Goal: Task Accomplishment & Management: Manage account settings

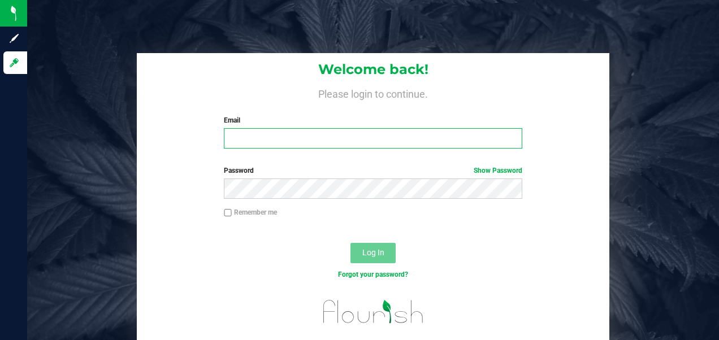
click at [314, 146] on input "Email" at bounding box center [373, 138] width 298 height 20
type input "[EMAIL_ADDRESS][DOMAIN_NAME]"
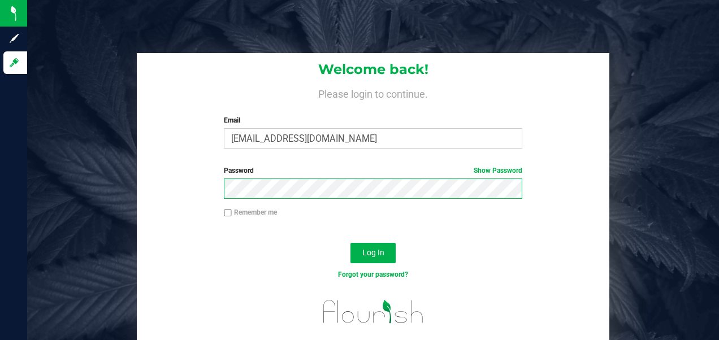
click at [350, 243] on button "Log In" at bounding box center [372, 253] width 45 height 20
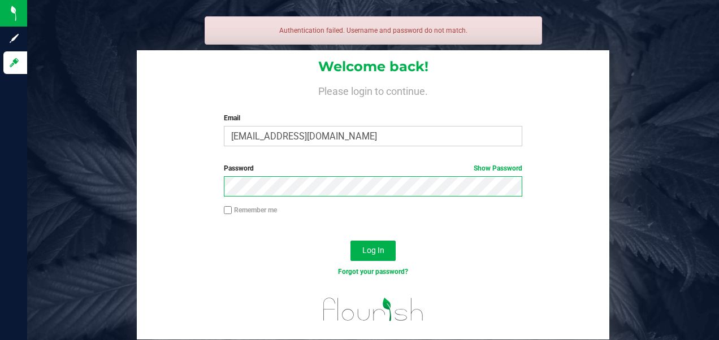
click at [350, 241] on button "Log In" at bounding box center [372, 251] width 45 height 20
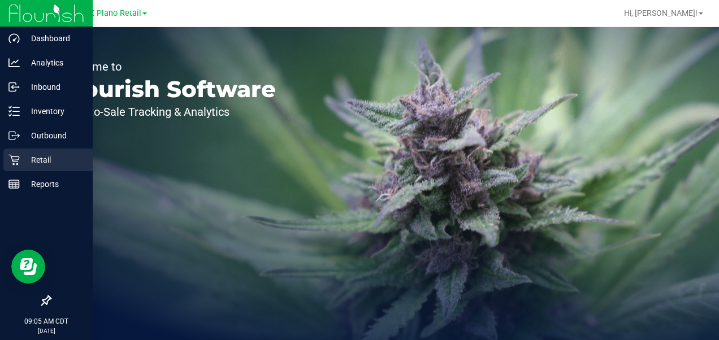
click at [18, 159] on icon at bounding box center [13, 160] width 11 height 11
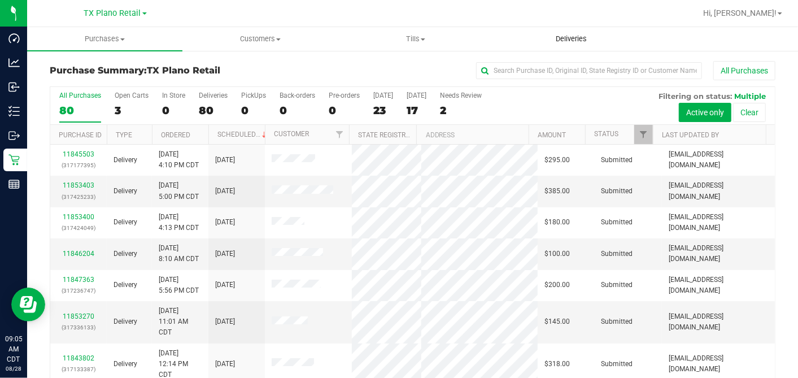
click at [578, 34] on span "Deliveries" at bounding box center [572, 39] width 62 height 10
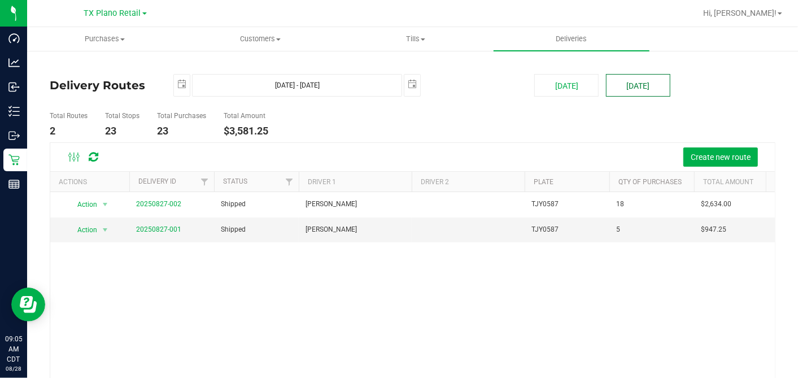
click at [612, 88] on button "[DATE]" at bounding box center [638, 85] width 64 height 23
type input "Aug 29, 2025 - Aug 29, 2025"
type input "2025-08-29"
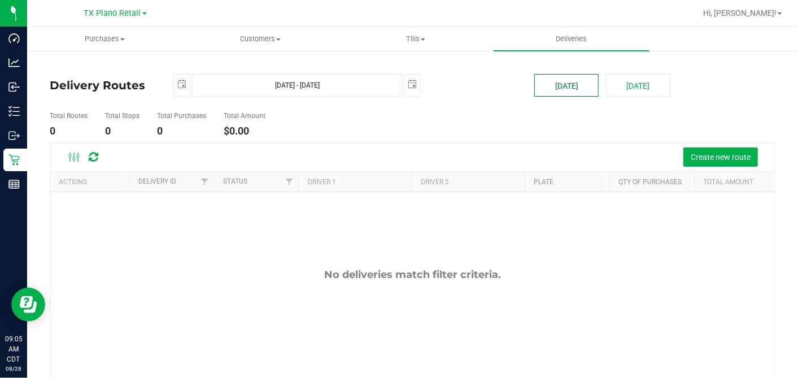
click at [558, 90] on button "[DATE]" at bounding box center [566, 85] width 64 height 23
type input "Aug 28, 2025 - Aug 28, 2025"
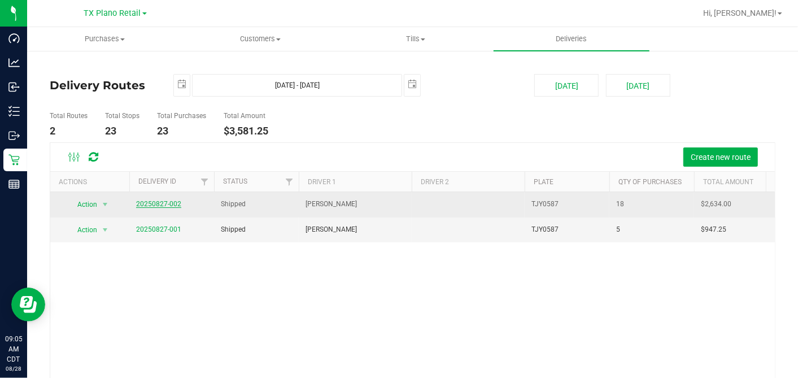
click at [173, 205] on link "20250827-002" at bounding box center [158, 204] width 45 height 8
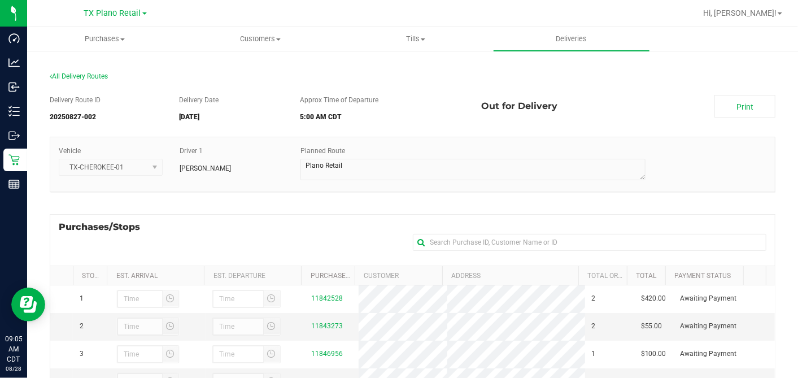
click at [587, 117] on div "Out for Delivery" at bounding box center [589, 106] width 233 height 23
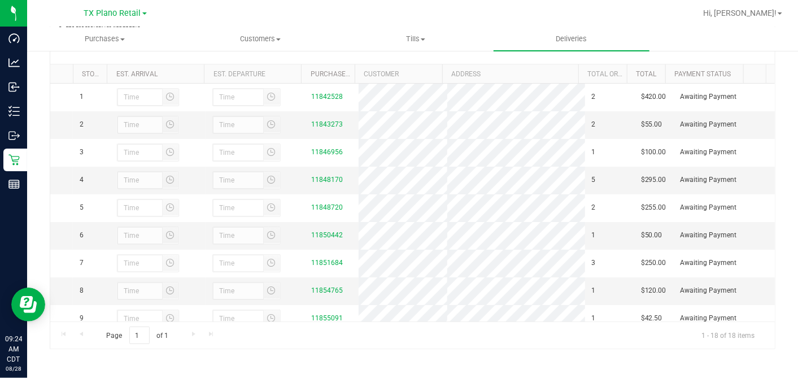
scroll to position [284, 0]
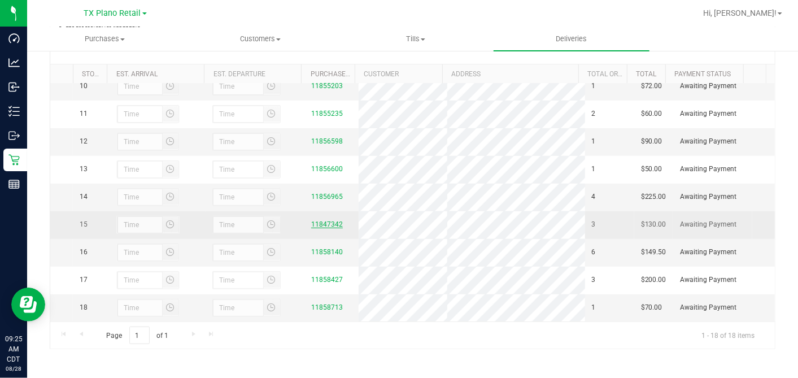
click at [321, 226] on link "11847342" at bounding box center [327, 224] width 32 height 8
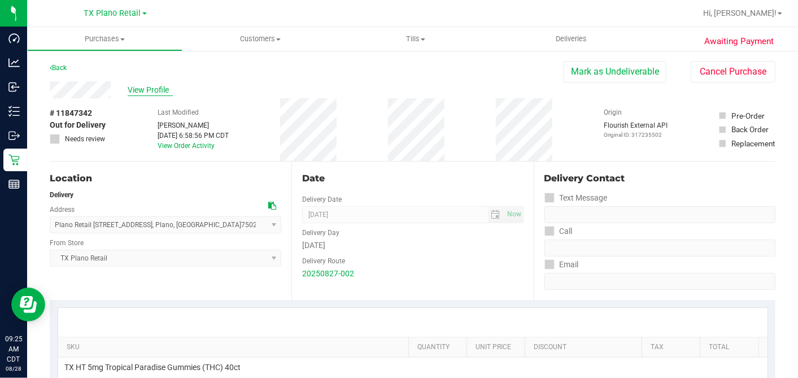
click at [140, 88] on span "View Profile" at bounding box center [150, 90] width 45 height 12
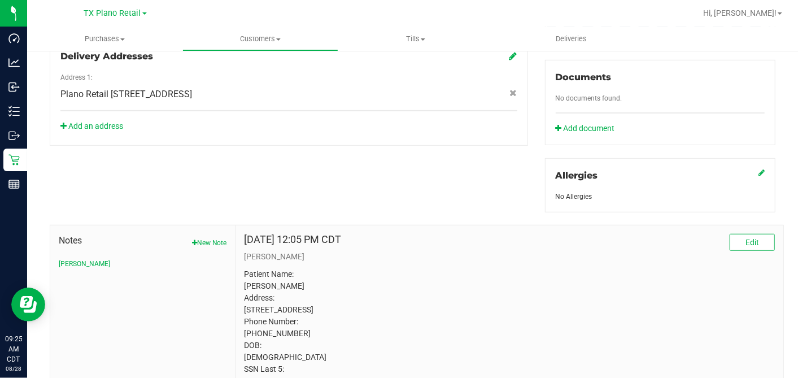
scroll to position [467, 0]
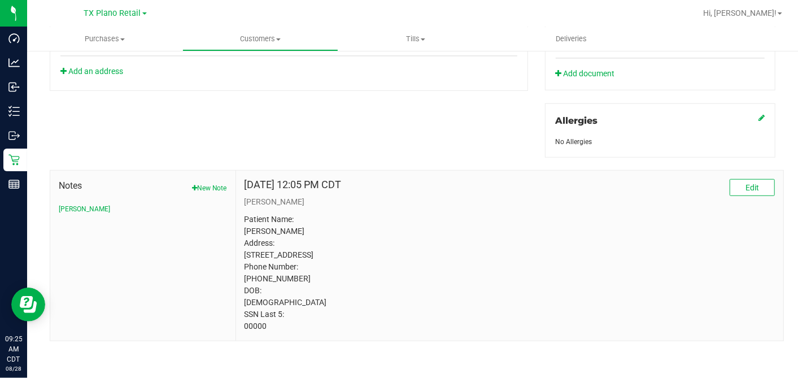
click at [249, 324] on p "Patient Name: Ruth Prim Address: 3605 HEARST CASTLE WAY PLANO, TX, 75025 Phone …" at bounding box center [510, 273] width 530 height 119
copy p "00000"
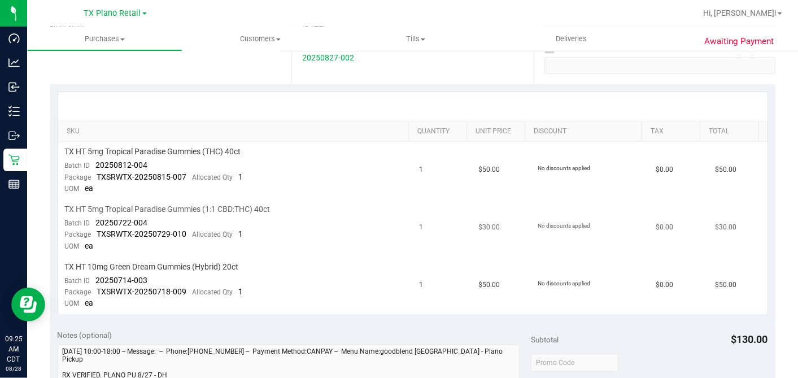
scroll to position [341, 0]
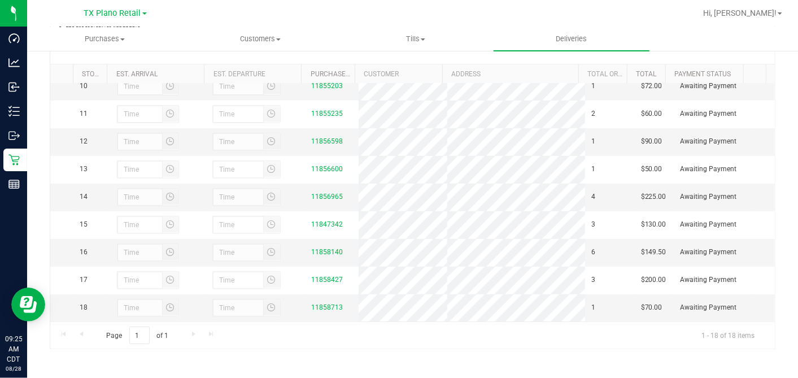
scroll to position [284, 0]
click at [334, 253] on link "11858140" at bounding box center [327, 252] width 32 height 8
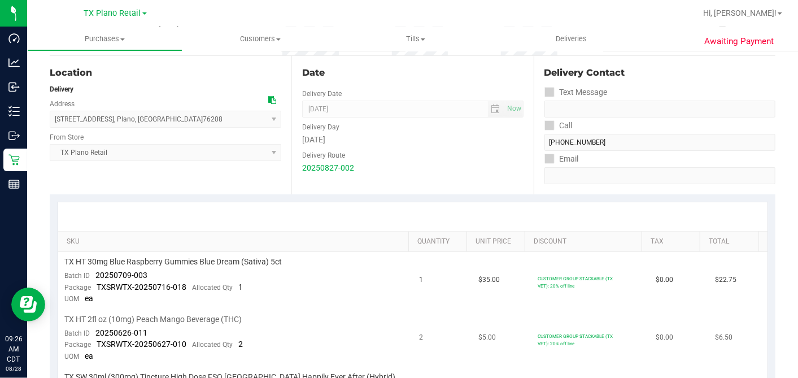
scroll to position [251, 0]
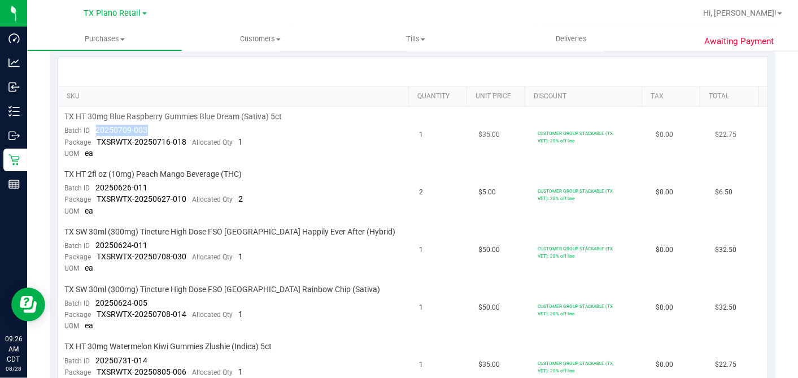
drag, startPoint x: 161, startPoint y: 124, endPoint x: 92, endPoint y: 125, distance: 68.9
click at [92, 125] on td "TX HT 30mg Blue Raspberry Gummies Blue Dream (Sativa) 5ct Batch ID 20250709-003…" at bounding box center [235, 136] width 355 height 58
copy span "20250709-003"
drag, startPoint x: 148, startPoint y: 184, endPoint x: 97, endPoint y: 186, distance: 51.5
click at [97, 186] on td "TX HT 2fl oz (10mg) Peach Mango Beverage (THC) Batch ID 20250626-011 Package TX…" at bounding box center [235, 193] width 355 height 58
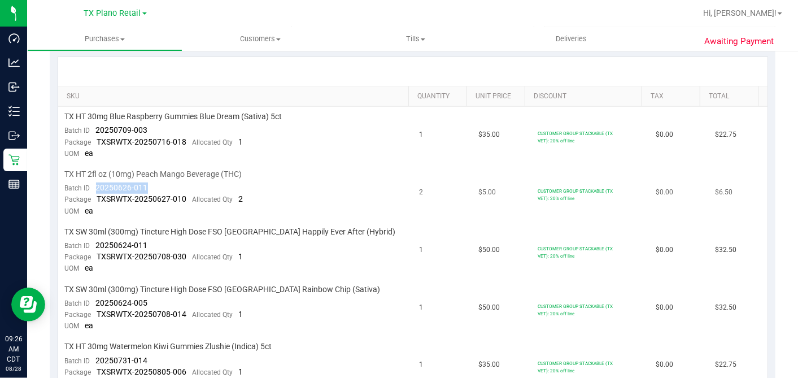
copy span "20250626-011"
drag, startPoint x: 148, startPoint y: 242, endPoint x: 90, endPoint y: 245, distance: 57.7
click at [90, 245] on td "TX SW 30ml (300mg) Tincture High Dose FSO TX Happily Ever After (Hybrid) Batch …" at bounding box center [235, 251] width 355 height 58
copy span "20250624-011"
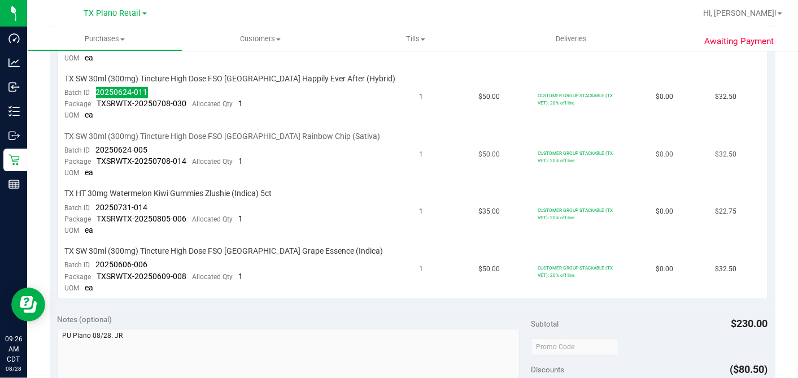
scroll to position [376, 0]
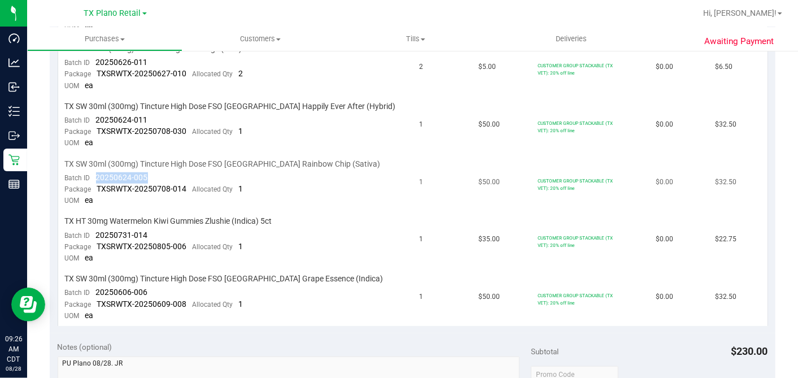
drag, startPoint x: 152, startPoint y: 174, endPoint x: 92, endPoint y: 179, distance: 60.0
click at [92, 179] on td "TX SW 30ml (300mg) Tincture High Dose FSO TX Rainbow Chip (Sativa) Batch ID 202…" at bounding box center [235, 183] width 355 height 58
copy span "20250624-005"
drag, startPoint x: 152, startPoint y: 230, endPoint x: 101, endPoint y: 229, distance: 50.9
click at [97, 228] on td "TX HT 30mg Watermelon Kiwi Gummies Zlushie (Indica) 5ct Batch ID 20250731-014 P…" at bounding box center [235, 240] width 355 height 58
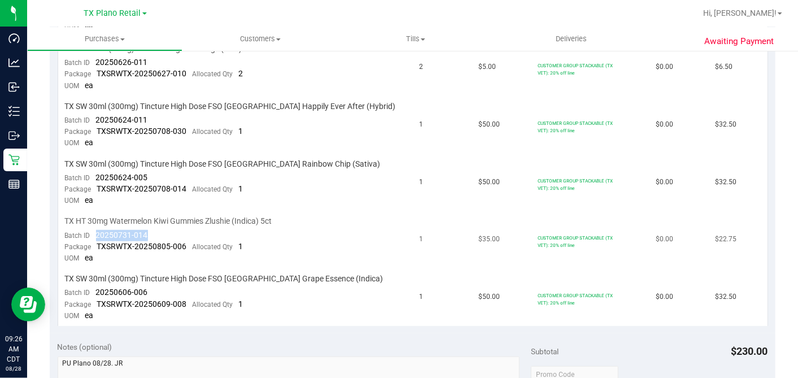
copy span "20250731-014"
drag, startPoint x: 151, startPoint y: 287, endPoint x: 97, endPoint y: 284, distance: 53.8
click at [97, 284] on td "TX SW 30ml (300mg) Tincture High Dose FSO TX Grape Essence (Indica) Batch ID 20…" at bounding box center [235, 297] width 355 height 57
copy span "20250606-006"
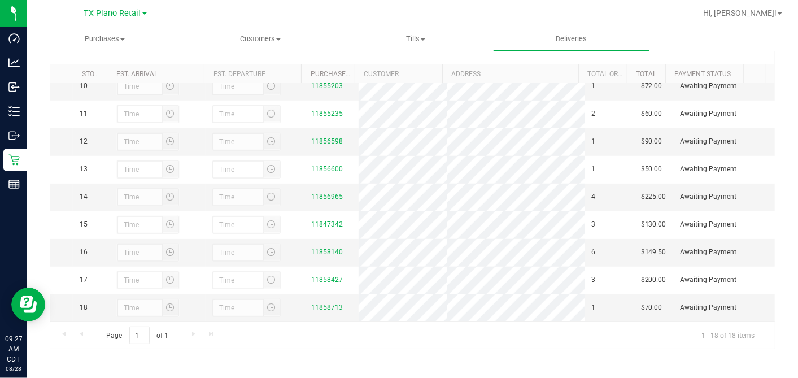
scroll to position [284, 0]
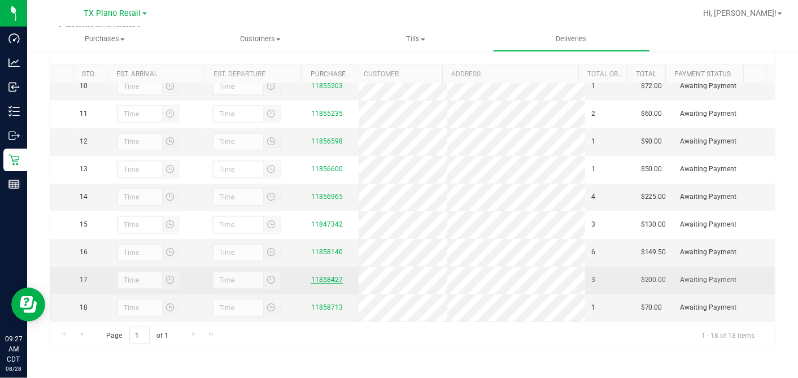
click at [325, 279] on link "11858427" at bounding box center [327, 280] width 32 height 8
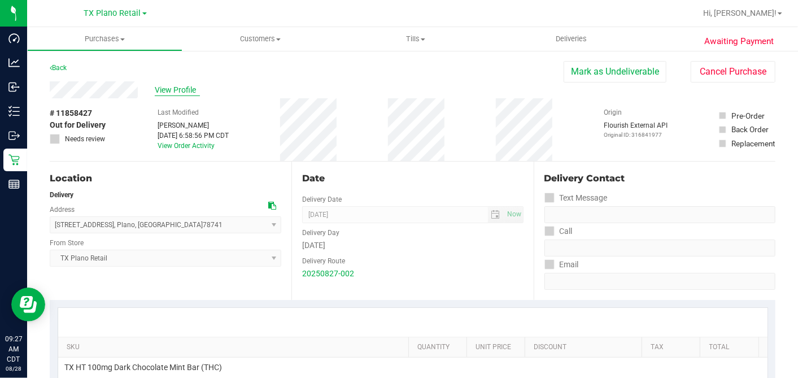
click at [173, 92] on span "View Profile" at bounding box center [177, 90] width 45 height 12
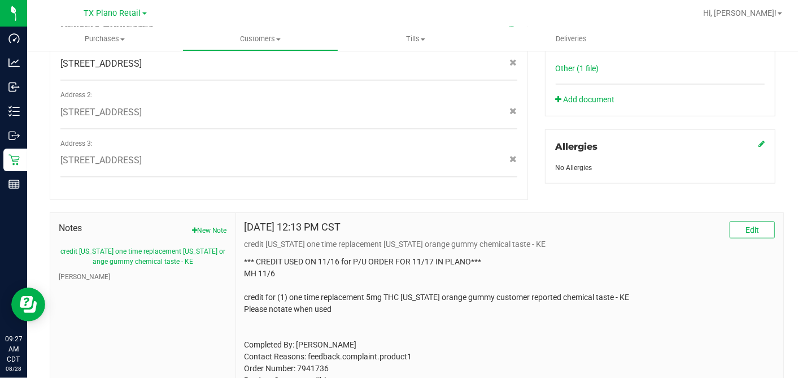
scroll to position [584, 0]
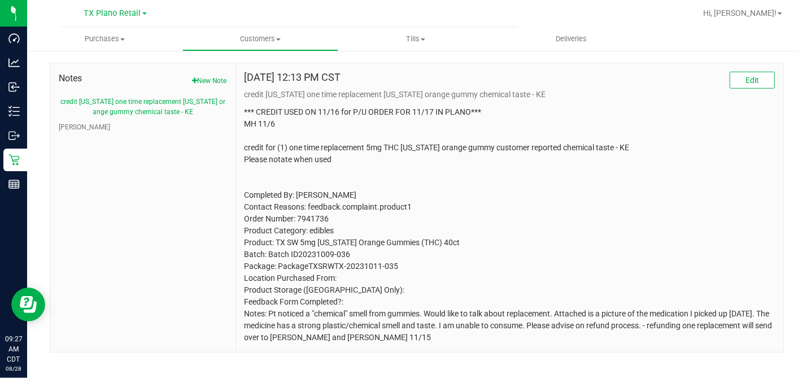
click at [74, 108] on ul "credit texas one time replacement texas orange gummy chemical taste - KE CURT" at bounding box center [143, 115] width 168 height 36
click at [72, 122] on button "CURT" at bounding box center [84, 127] width 51 height 10
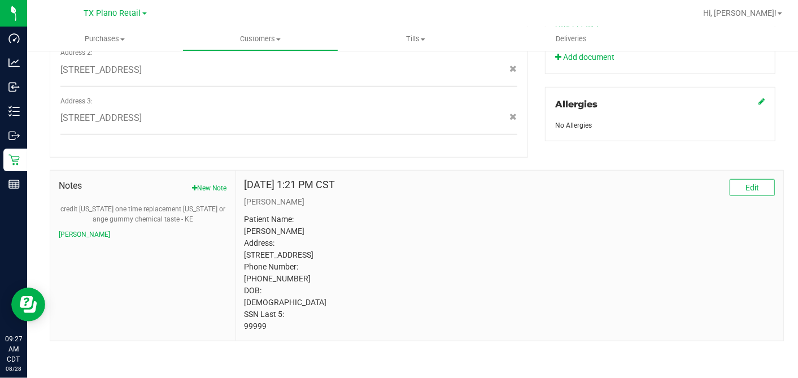
scroll to position [477, 0]
click at [255, 324] on p "Patient Name: KRYSTAL GARRETT Address: 841 S HOPE ST #6205 DESOTO, TX, 75115 Ph…" at bounding box center [510, 273] width 530 height 119
click at [254, 324] on p "Patient Name: KRYSTAL GARRETT Address: 841 S HOPE ST #6205 DESOTO, TX, 75115 Ph…" at bounding box center [510, 273] width 530 height 119
copy p "99999"
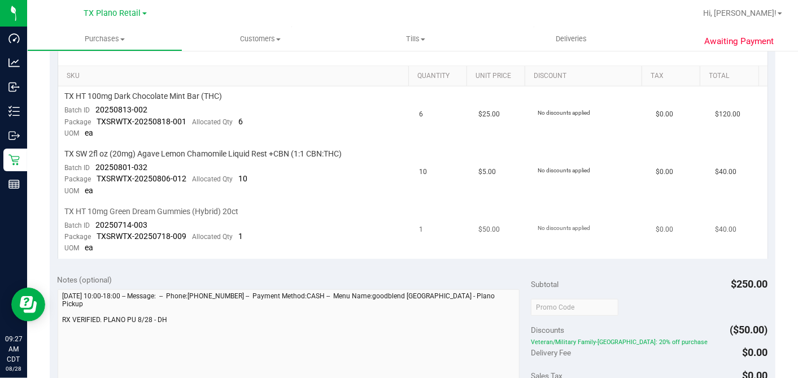
scroll to position [251, 0]
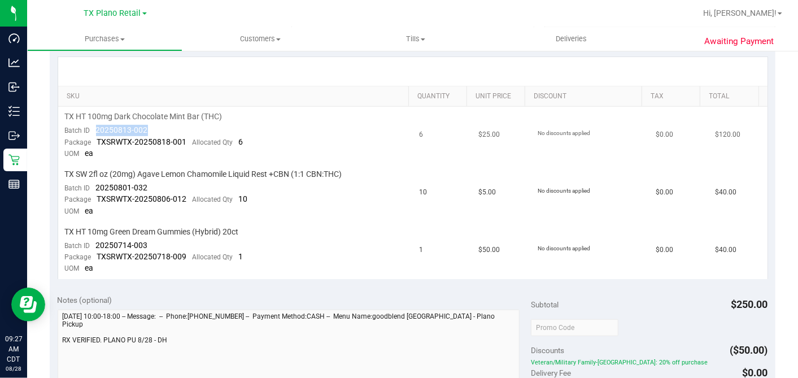
drag, startPoint x: 123, startPoint y: 128, endPoint x: 151, endPoint y: 147, distance: 34.2
click at [97, 128] on td "TX HT 100mg Dark Chocolate Mint Bar (THC) Batch ID 20250813-002 Package TXSRWTX…" at bounding box center [235, 136] width 355 height 58
copy span "20250813-002"
drag, startPoint x: 150, startPoint y: 184, endPoint x: 93, endPoint y: 188, distance: 57.8
click at [93, 188] on td "TX SW 2fl oz (20mg) Agave Lemon Chamomile Liquid Rest +CBN (1:1 CBN:THC) Batch …" at bounding box center [235, 193] width 355 height 58
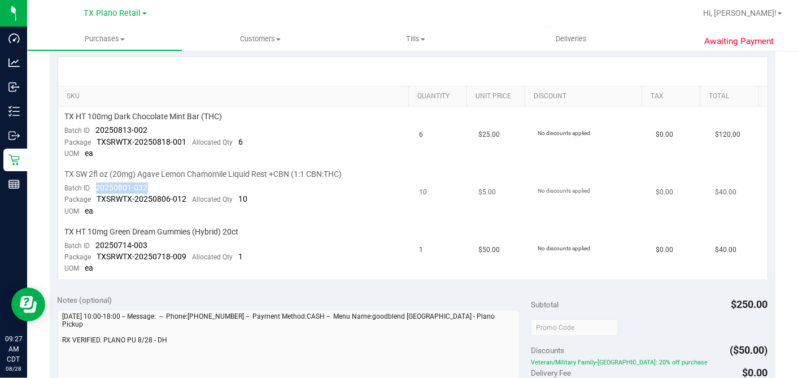
copy span "20250801-032"
drag, startPoint x: 153, startPoint y: 238, endPoint x: 97, endPoint y: 245, distance: 57.0
click at [97, 245] on td "TX HT 10mg Green Dream Gummies (Hybrid) 20ct Batch ID 20250714-003 Package TXSR…" at bounding box center [235, 250] width 355 height 57
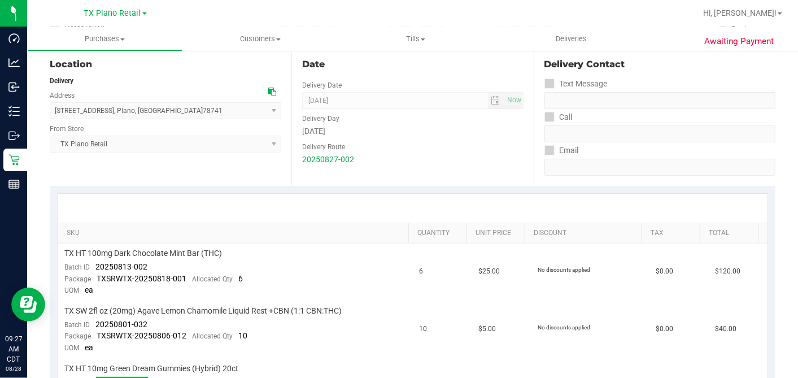
scroll to position [0, 0]
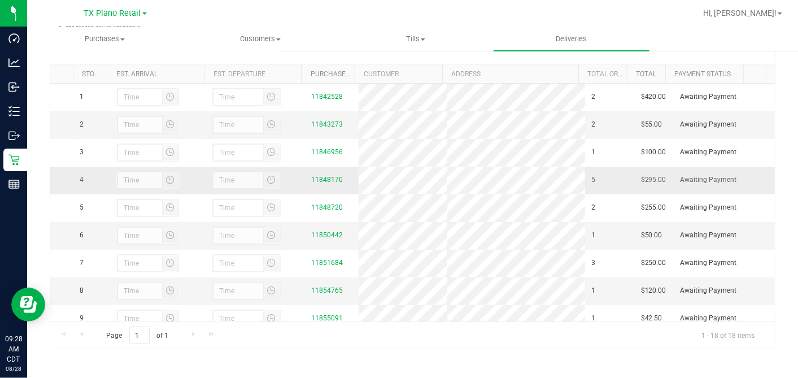
scroll to position [284, 0]
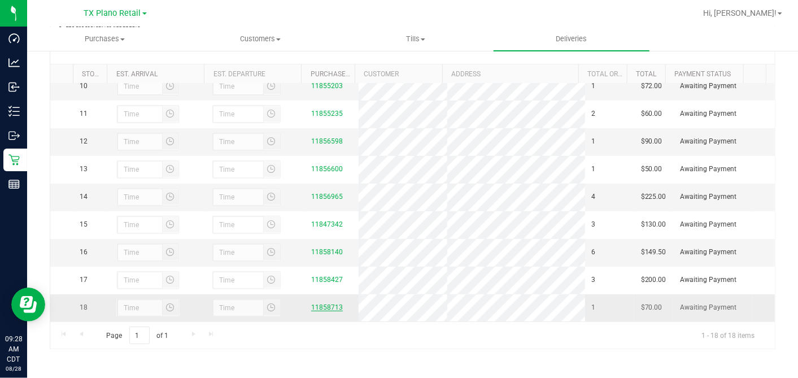
click at [329, 305] on link "11858713" at bounding box center [327, 307] width 32 height 8
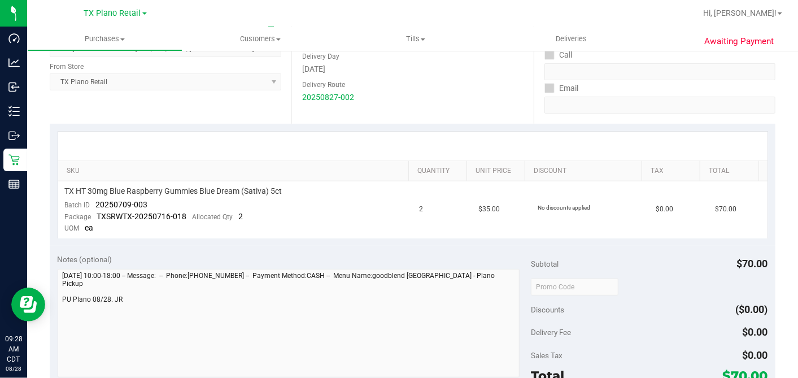
scroll to position [188, 0]
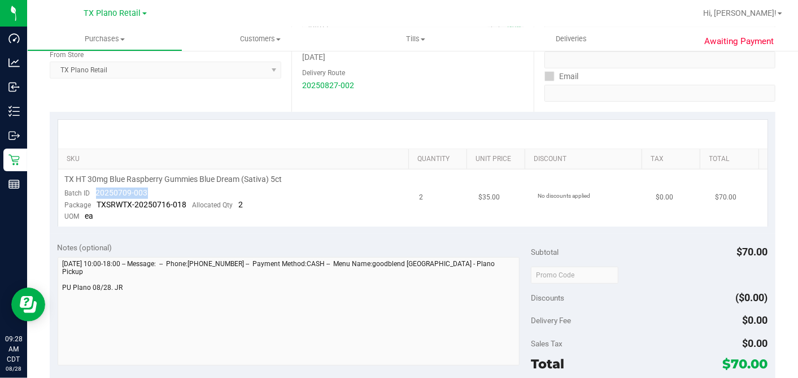
drag, startPoint x: 151, startPoint y: 190, endPoint x: 93, endPoint y: 195, distance: 59.0
click at [93, 195] on td "TX HT 30mg Blue Raspberry Gummies Blue Dream (Sativa) 5ct Batch ID 20250709-003…" at bounding box center [235, 197] width 355 height 57
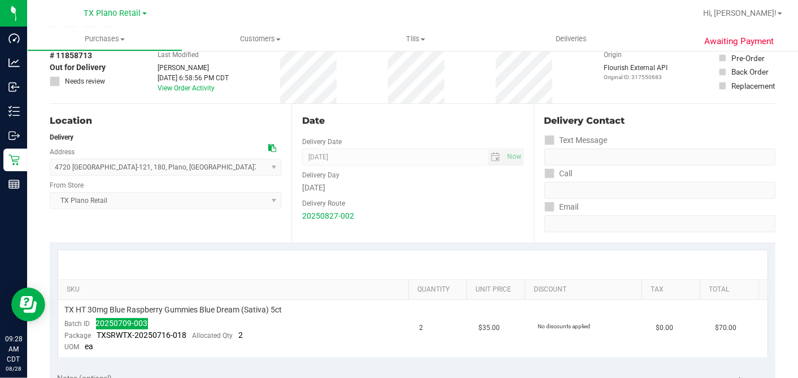
scroll to position [0, 0]
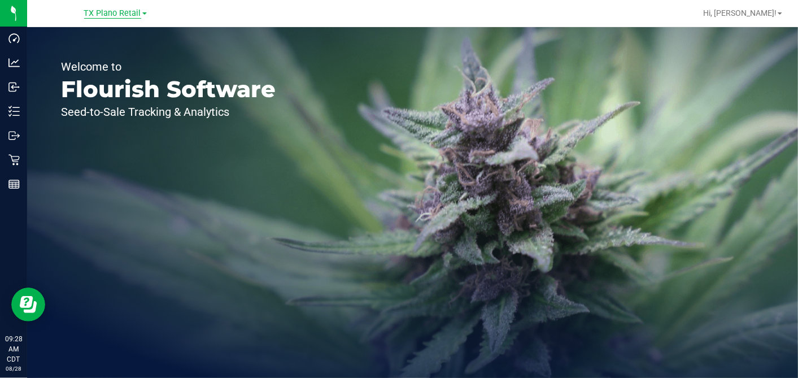
click at [95, 16] on span "TX Plano Retail" at bounding box center [112, 13] width 57 height 10
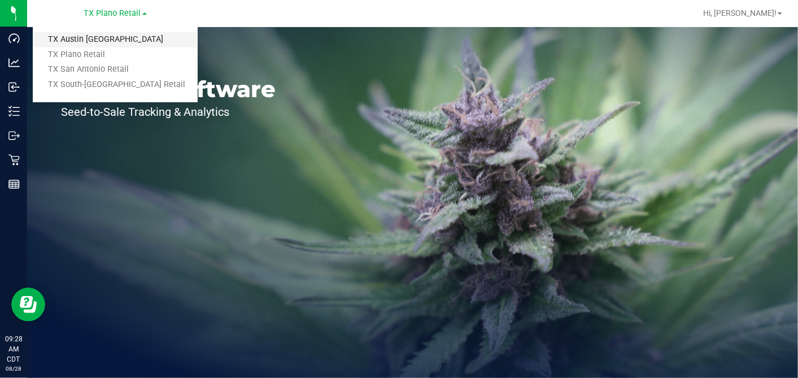
click at [88, 34] on link "TX Austin DC" at bounding box center [115, 39] width 165 height 15
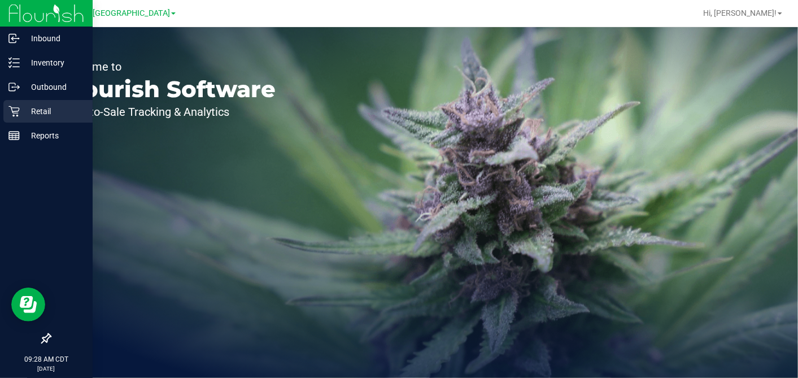
click at [20, 111] on p "Retail" at bounding box center [54, 112] width 68 height 14
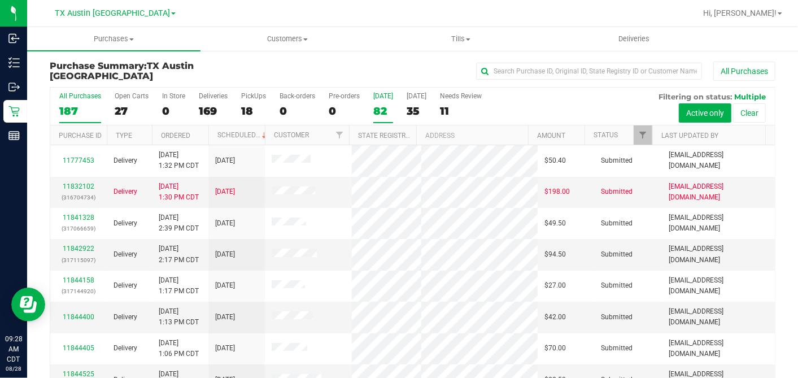
click at [379, 101] on label "Today 82" at bounding box center [383, 107] width 20 height 31
click at [0, 0] on input "Today 82" at bounding box center [0, 0] width 0 height 0
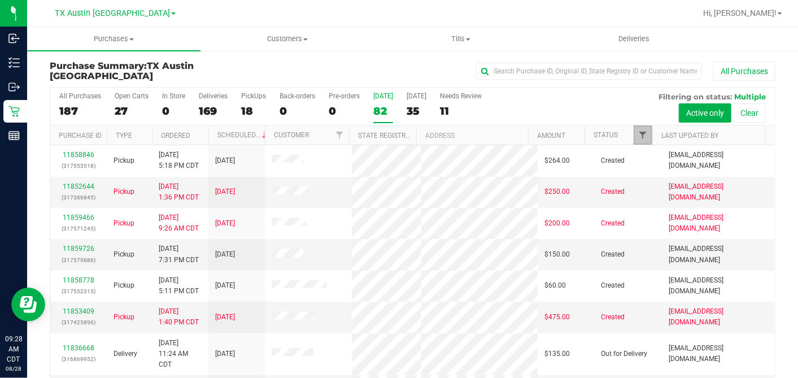
click at [638, 136] on span "Filter" at bounding box center [642, 134] width 9 height 9
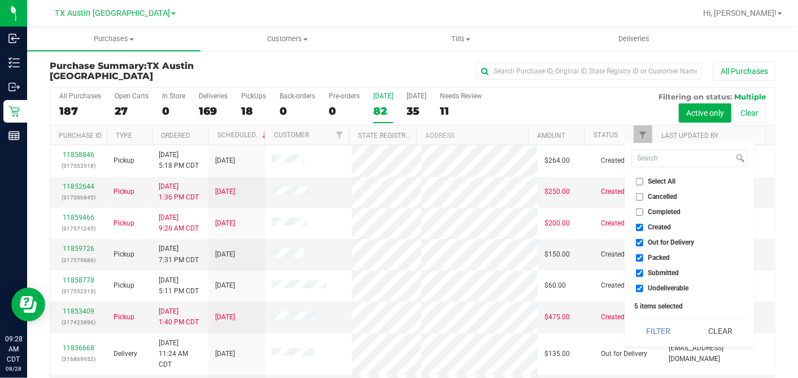
click at [639, 179] on input "Select All" at bounding box center [639, 181] width 7 height 7
checkbox input "true"
drag, startPoint x: 639, startPoint y: 179, endPoint x: 643, endPoint y: 221, distance: 42.0
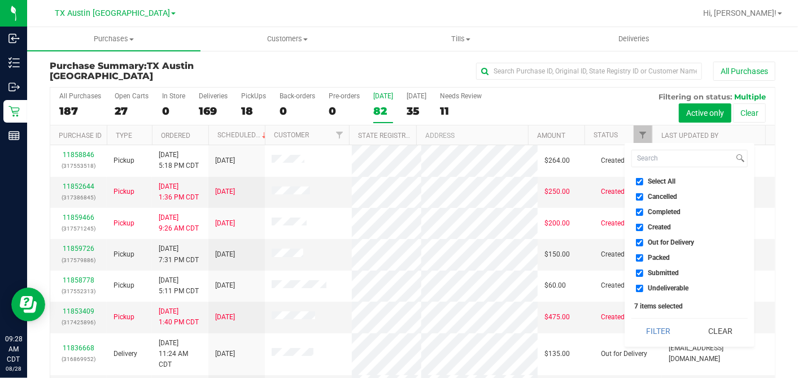
click at [639, 180] on input "Select All" at bounding box center [639, 181] width 7 height 7
checkbox input "false"
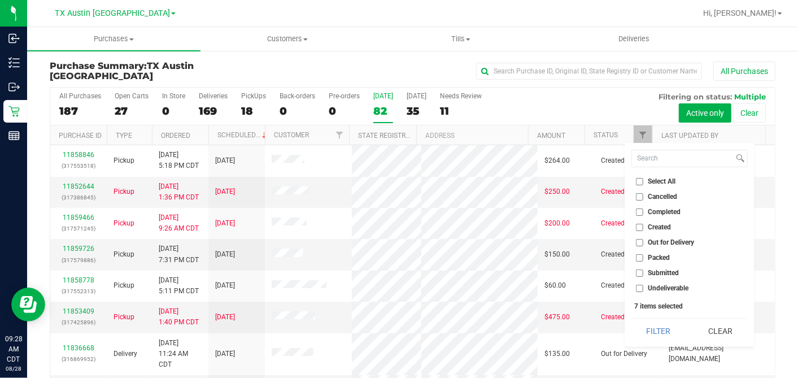
checkbox input "false"
drag, startPoint x: 636, startPoint y: 227, endPoint x: 641, endPoint y: 240, distance: 13.8
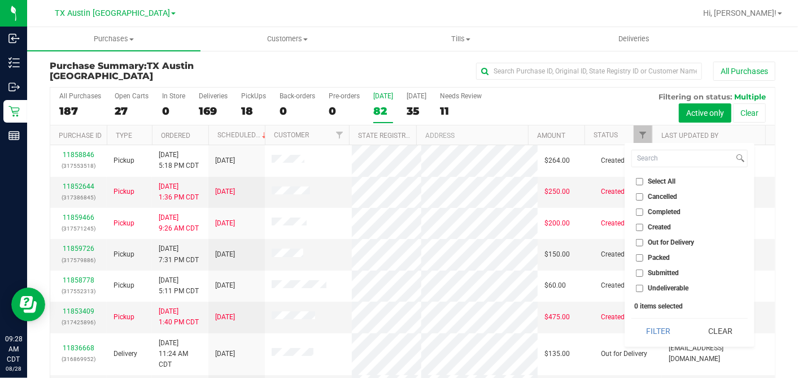
click at [637, 227] on input "Created" at bounding box center [639, 227] width 7 height 7
checkbox input "true"
click at [655, 325] on button "Filter" at bounding box center [659, 331] width 54 height 25
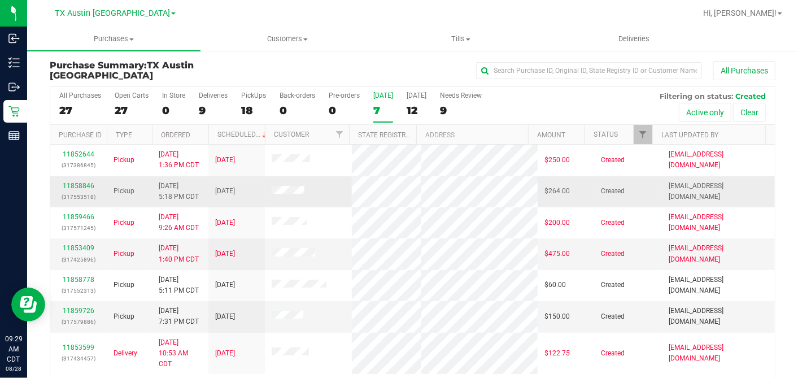
scroll to position [42, 0]
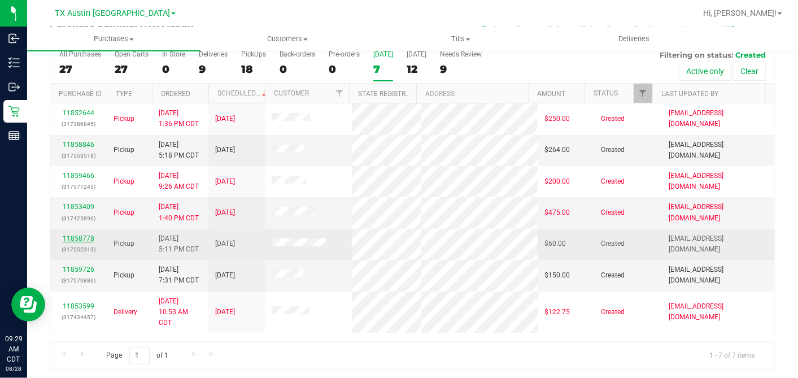
click at [88, 234] on link "11858778" at bounding box center [79, 238] width 32 height 8
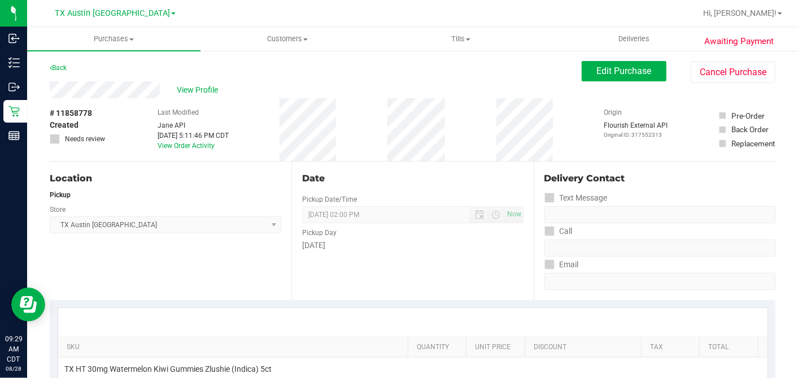
click at [63, 72] on div "Back" at bounding box center [58, 68] width 17 height 14
click at [65, 67] on link "Back" at bounding box center [58, 68] width 17 height 8
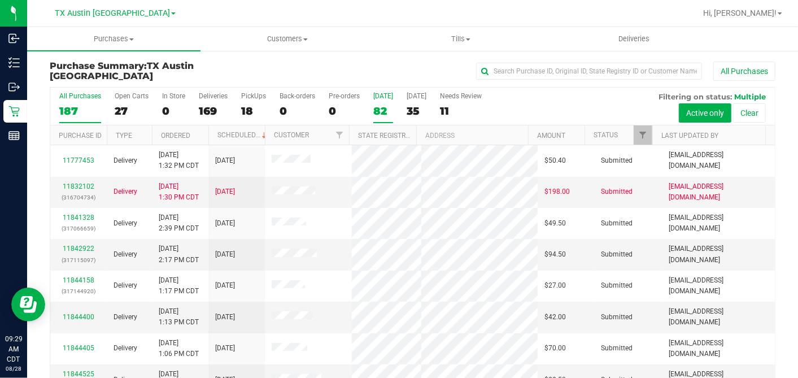
click at [382, 111] on div "82" at bounding box center [383, 111] width 20 height 13
click at [0, 0] on input "Today 82" at bounding box center [0, 0] width 0 height 0
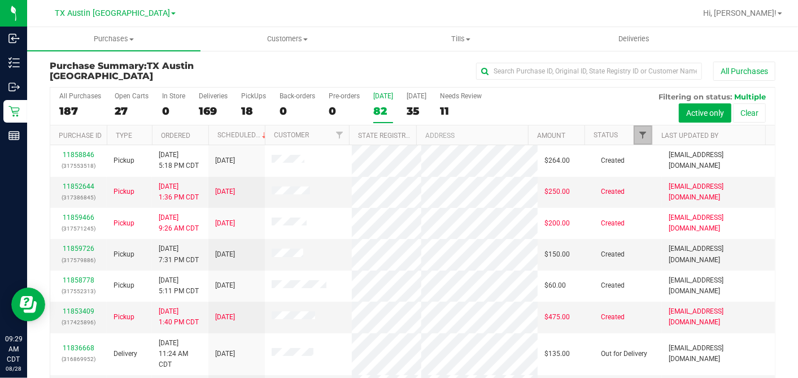
click at [638, 137] on span "Filter" at bounding box center [642, 134] width 9 height 9
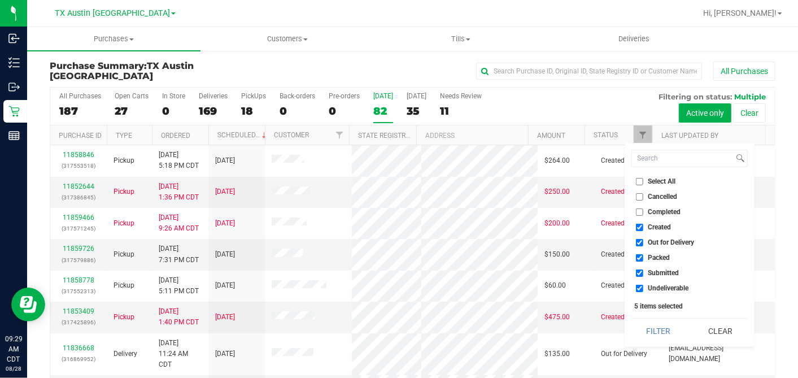
click at [639, 179] on input "Select All" at bounding box center [639, 181] width 7 height 7
checkbox input "true"
click at [639, 179] on input "Select All" at bounding box center [639, 181] width 7 height 7
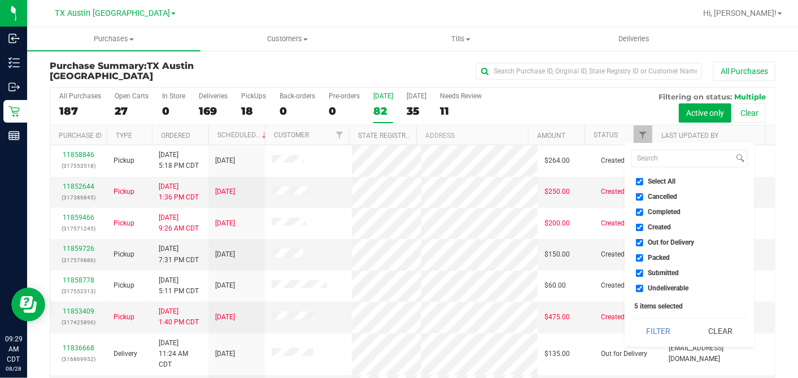
checkbox input "false"
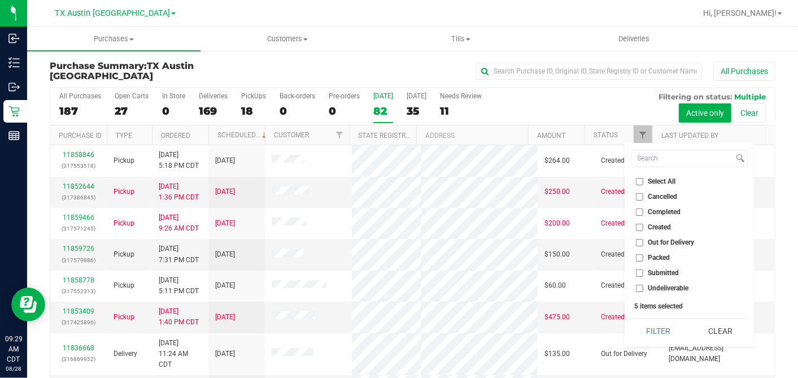
checkbox input "false"
click at [639, 227] on input "Created" at bounding box center [639, 227] width 7 height 7
checkbox input "true"
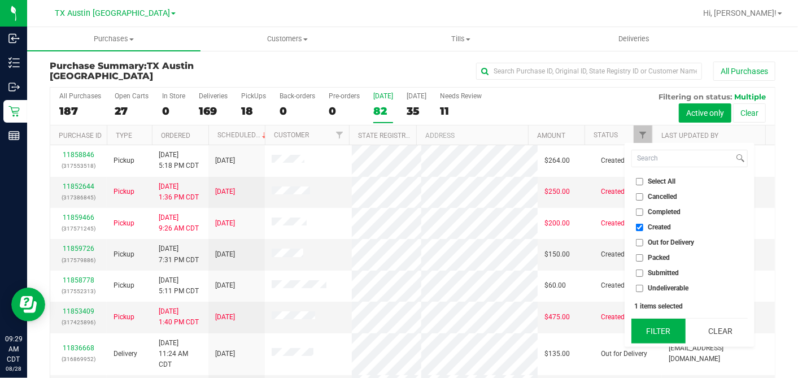
click at [656, 338] on button "Filter" at bounding box center [659, 331] width 54 height 25
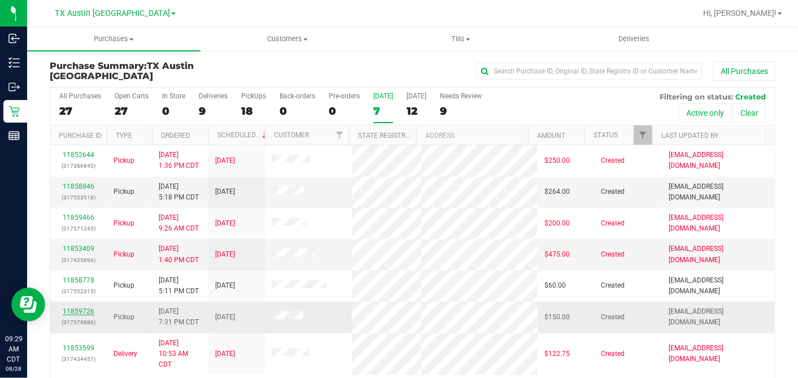
click at [88, 308] on link "11859726" at bounding box center [79, 311] width 32 height 8
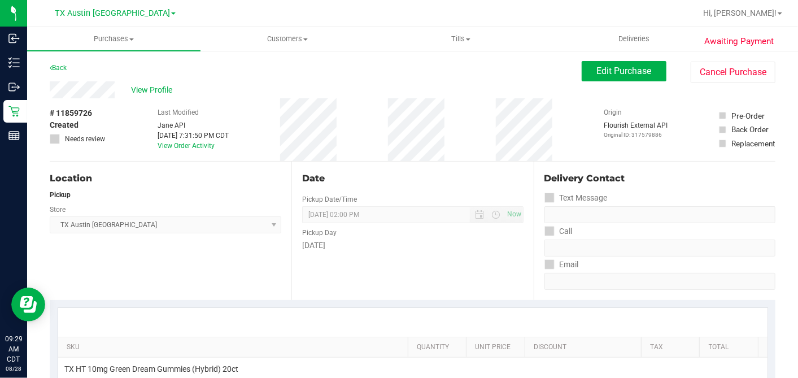
click at [67, 74] on div "Back" at bounding box center [58, 68] width 17 height 14
click at [64, 66] on link "Back" at bounding box center [58, 68] width 17 height 8
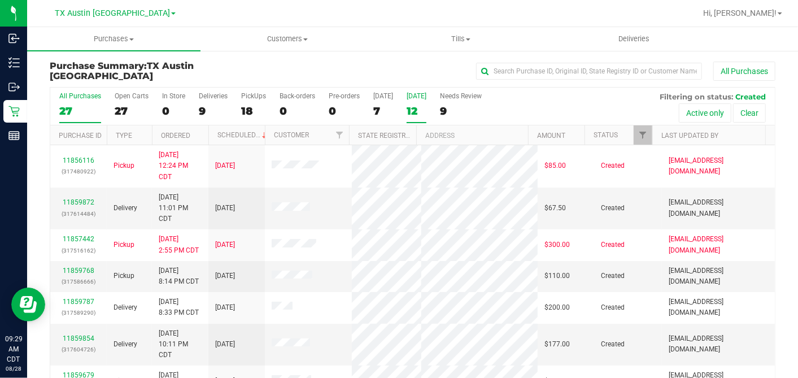
click at [417, 106] on div "12" at bounding box center [417, 111] width 20 height 13
click at [0, 0] on input "Tomorrow 12" at bounding box center [0, 0] width 0 height 0
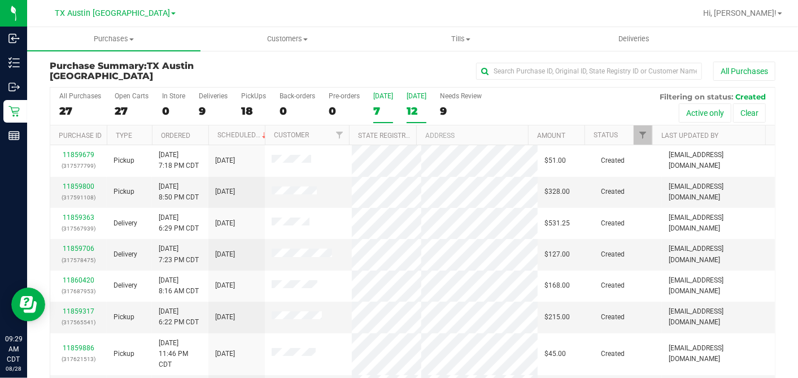
click at [380, 111] on div "7" at bounding box center [383, 111] width 20 height 13
click at [0, 0] on input "Today 7" at bounding box center [0, 0] width 0 height 0
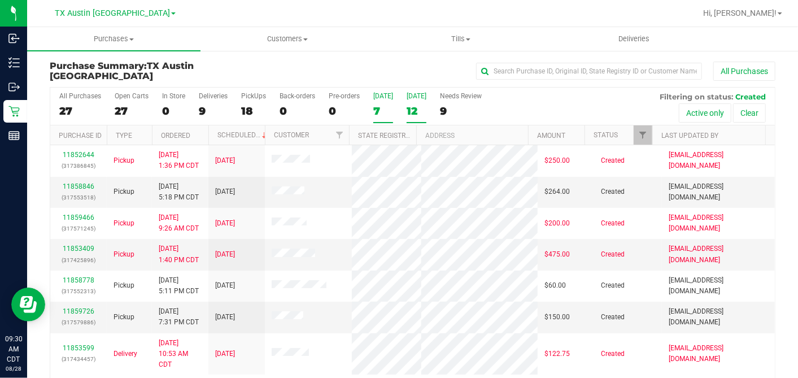
click at [418, 103] on label "Tomorrow 12" at bounding box center [417, 107] width 20 height 31
click at [0, 0] on input "Tomorrow 12" at bounding box center [0, 0] width 0 height 0
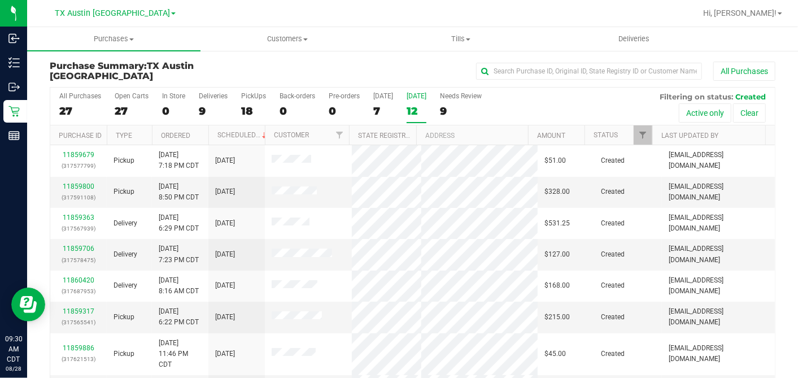
click at [202, 134] on th "Ordered" at bounding box center [180, 135] width 56 height 20
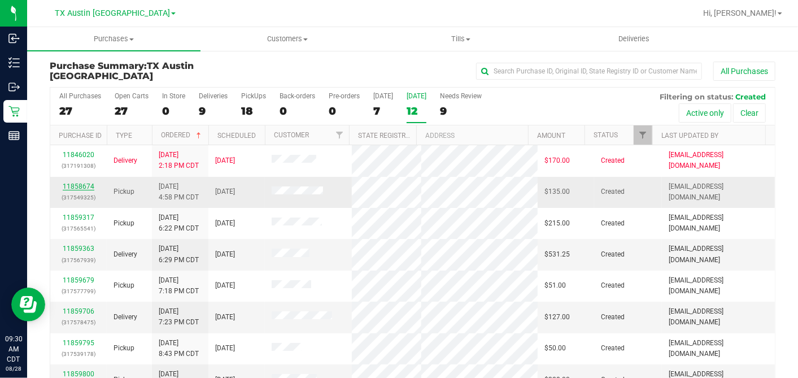
click at [83, 182] on link "11858674" at bounding box center [79, 186] width 32 height 8
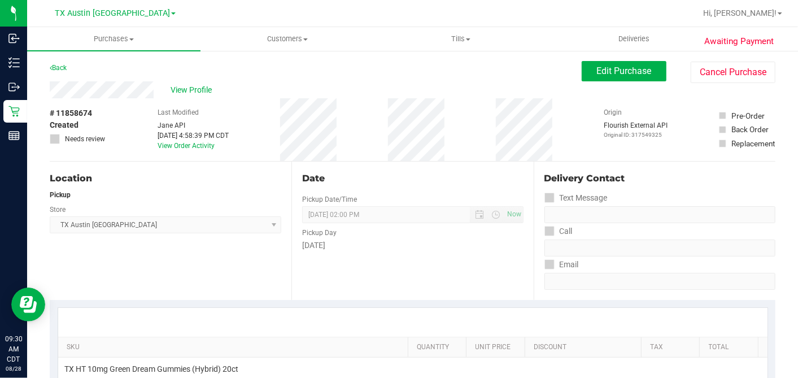
drag, startPoint x: 154, startPoint y: 102, endPoint x: 132, endPoint y: 100, distance: 22.7
click at [132, 106] on div "# 11858674 Created Needs review Last Modified Jane API Aug 27, 2025 4:58:39 PM …" at bounding box center [413, 129] width 726 height 63
click at [178, 92] on span "View Profile" at bounding box center [193, 90] width 45 height 12
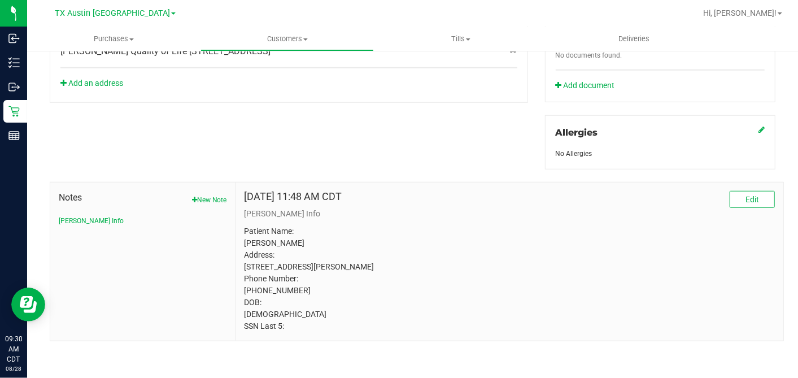
scroll to position [455, 0]
click at [250, 253] on p "Patient Name: Darrion Crawford Address: 5724 grand ranch dr Joshua, TX, 76058 P…" at bounding box center [510, 278] width 530 height 107
drag, startPoint x: 250, startPoint y: 253, endPoint x: 319, endPoint y: 249, distance: 69.1
click at [319, 249] on p "Patient Name: Darrion Crawford Address: 5724 grand ranch dr Joshua, TX, 76058 P…" at bounding box center [510, 278] width 530 height 107
click at [306, 253] on p "Patient Name: Darrion Crawford Address: 5724 grand ranch dr Joshua, TX, 76058 P…" at bounding box center [510, 278] width 530 height 107
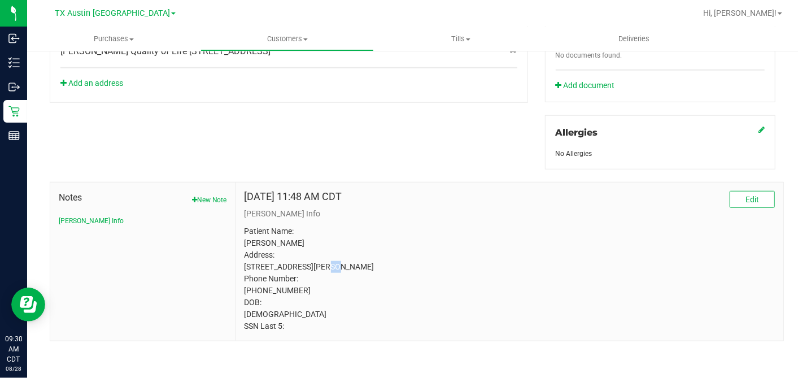
click at [306, 253] on p "Patient Name: Darrion Crawford Address: 5724 grand ranch dr Joshua, TX, 76058 P…" at bounding box center [510, 278] width 530 height 107
drag, startPoint x: 306, startPoint y: 252, endPoint x: 256, endPoint y: 250, distance: 50.3
click at [256, 250] on p "Patient Name: Darrion Crawford Address: 5724 grand ranch dr Joshua, TX, 76058 P…" at bounding box center [510, 278] width 530 height 107
drag, startPoint x: 256, startPoint y: 250, endPoint x: 316, endPoint y: 251, distance: 60.5
click at [316, 251] on p "Patient Name: Darrion Crawford Address: 5724 grand ranch dr Joshua, TX, 76058 P…" at bounding box center [510, 278] width 530 height 107
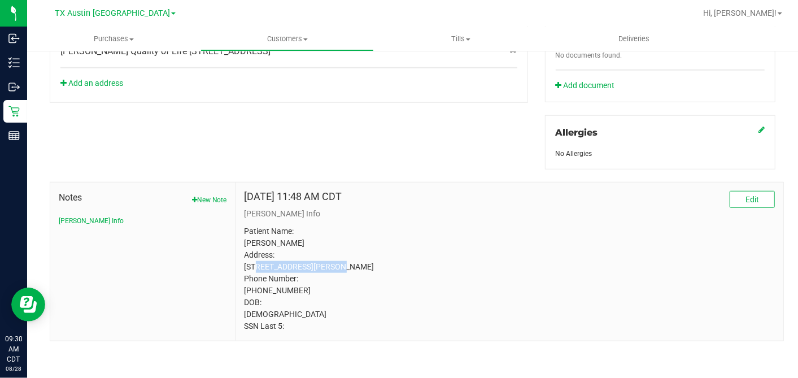
copy p "5724 grand ranch dr"
click at [251, 289] on p "Patient Name: Darrion Crawford Address: 5724 grand ranch dr Joshua, TX, 76058 P…" at bounding box center [510, 278] width 530 height 107
drag, startPoint x: 251, startPoint y: 289, endPoint x: 306, endPoint y: 289, distance: 54.2
click at [306, 289] on p "Patient Name: Darrion Crawford Address: 5724 grand ranch dr Joshua, TX, 76058 P…" at bounding box center [510, 278] width 530 height 107
copy p "817) 776-1648"
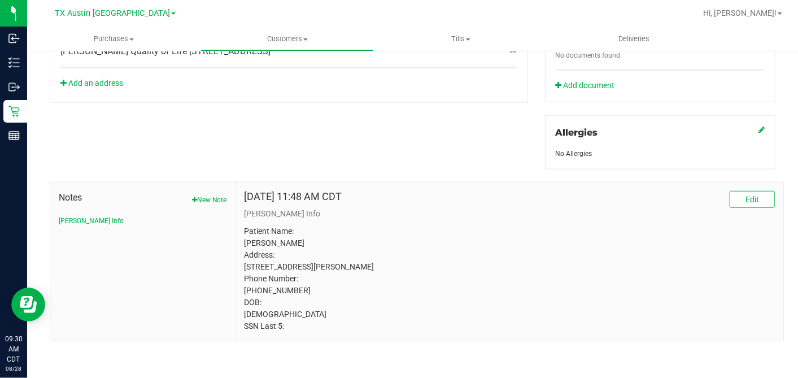
click at [255, 266] on p "Patient Name: Darrion Crawford Address: 5724 grand ranch dr Joshua, TX, 76058 P…" at bounding box center [510, 278] width 530 height 107
drag, startPoint x: 255, startPoint y: 266, endPoint x: 295, endPoint y: 268, distance: 40.7
click at [295, 268] on p "Patient Name: Darrion Crawford Address: 5724 grand ranch dr Joshua, TX, 76058 P…" at bounding box center [510, 278] width 530 height 107
copy p "Joshua, TX, 76058"
click at [303, 269] on p "Patient Name: Darrion Crawford Address: 5724 grand ranch dr Joshua, TX, 76058 P…" at bounding box center [510, 278] width 530 height 107
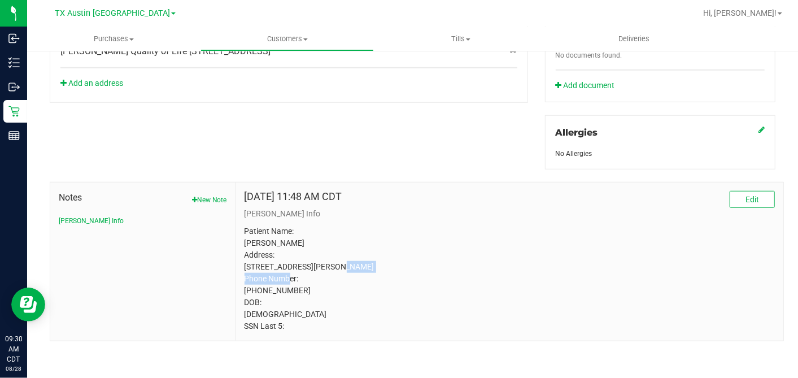
click at [240, 266] on div "May 2, 2025 11:48 AM CDT Edit CURT Info Patient Name: Darrion Crawford Address:…" at bounding box center [509, 261] width 547 height 158
drag, startPoint x: 240, startPoint y: 266, endPoint x: 306, endPoint y: 267, distance: 65.5
click at [306, 267] on p "Patient Name: Darrion Crawford Address: 5724 grand ranch dr Joshua, TX, 76058 P…" at bounding box center [510, 278] width 530 height 107
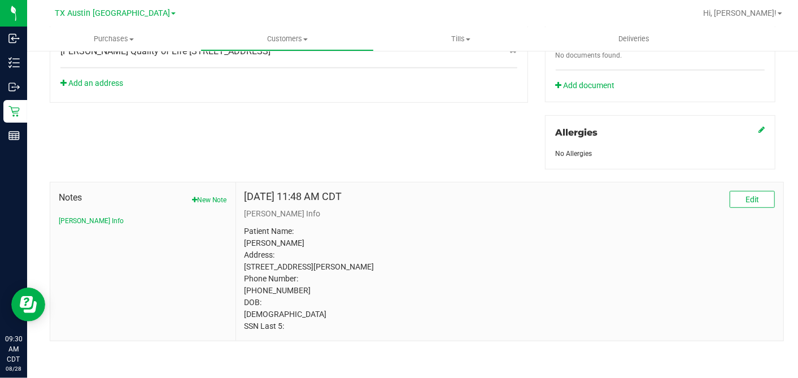
click at [297, 267] on p "Patient Name: Darrion Crawford Address: 5724 grand ranch dr Joshua, TX, 76058 P…" at bounding box center [510, 278] width 530 height 107
copy p "76058"
click at [258, 232] on p "Patient Name: Darrion Crawford Address: 5724 grand ranch dr Joshua, TX, 76058 P…" at bounding box center [510, 278] width 530 height 107
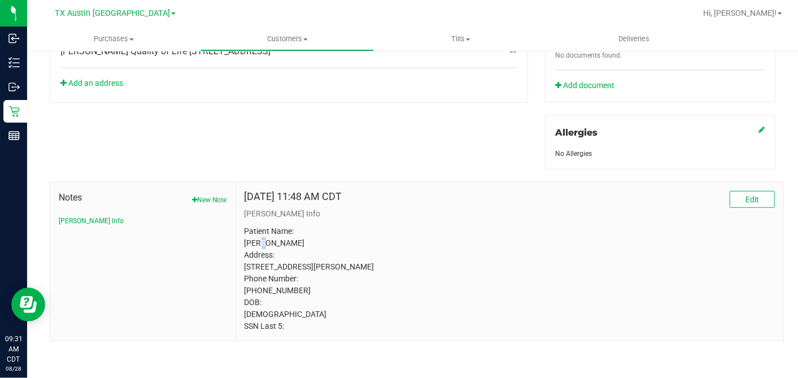
click at [259, 233] on p "Patient Name: Darrion Crawford Address: 5724 grand ranch dr Joshua, TX, 76058 P…" at bounding box center [510, 278] width 530 height 107
click at [259, 232] on p "Patient Name: Darrion Crawford Address: 5724 grand ranch dr Joshua, TX, 76058 P…" at bounding box center [510, 278] width 530 height 107
drag, startPoint x: 259, startPoint y: 232, endPoint x: 263, endPoint y: 241, distance: 9.6
click at [265, 242] on p "Patient Name: Darrion Crawford Address: 5724 grand ranch dr Joshua, TX, 76058 P…" at bounding box center [510, 278] width 530 height 107
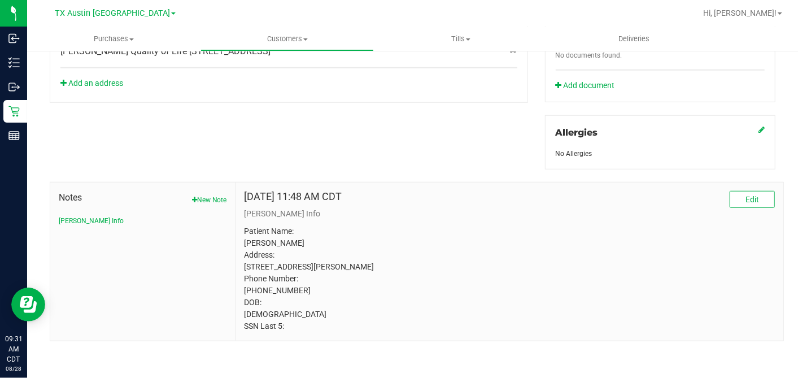
click at [254, 230] on p "Patient Name: Darrion Crawford Address: 5724 grand ranch dr Joshua, TX, 76058 P…" at bounding box center [510, 278] width 530 height 107
copy p "Darrion"
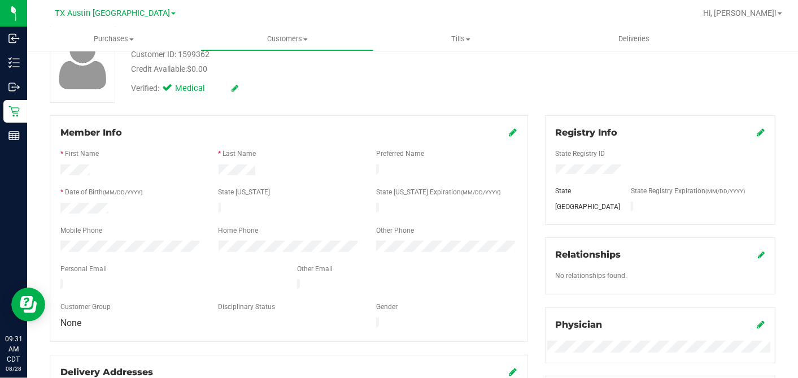
scroll to position [16, 0]
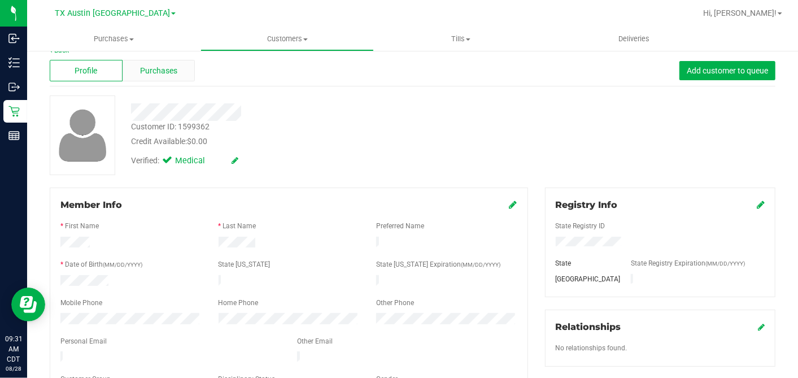
click at [172, 69] on span "Purchases" at bounding box center [158, 71] width 37 height 12
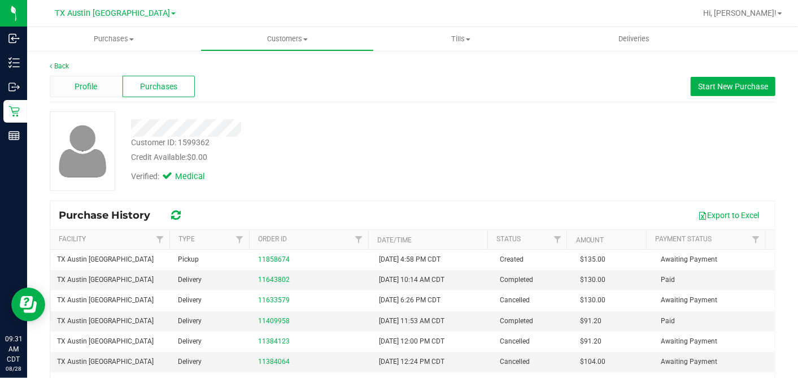
click at [97, 92] on div "Profile" at bounding box center [86, 86] width 73 height 21
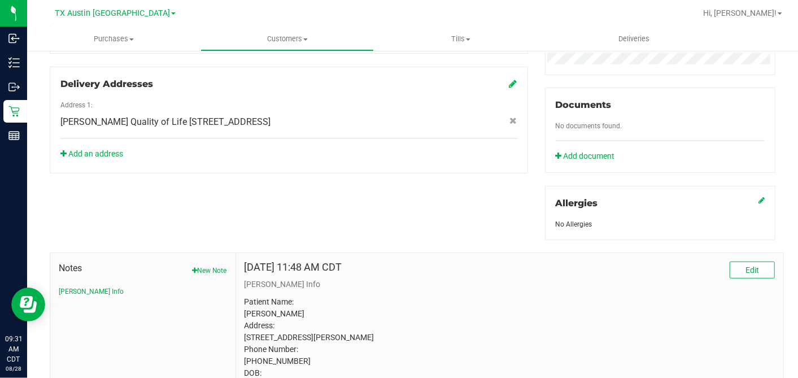
scroll to position [455, 0]
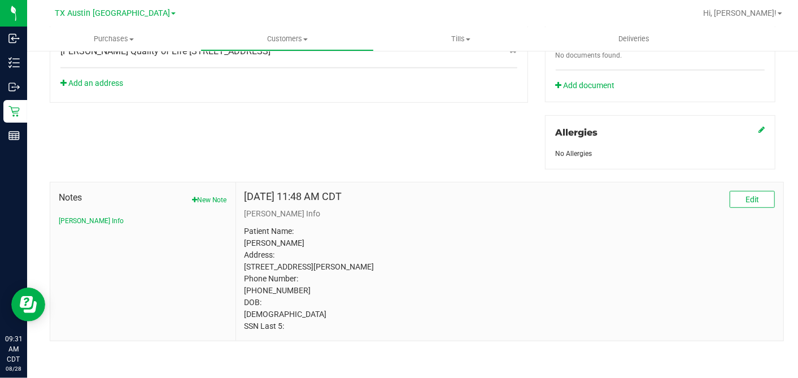
click at [255, 266] on p "Patient Name: Darrion Crawford Address: 5724 grand ranch dr Joshua, TX, 76058 P…" at bounding box center [510, 278] width 530 height 107
copy p "Joshua"
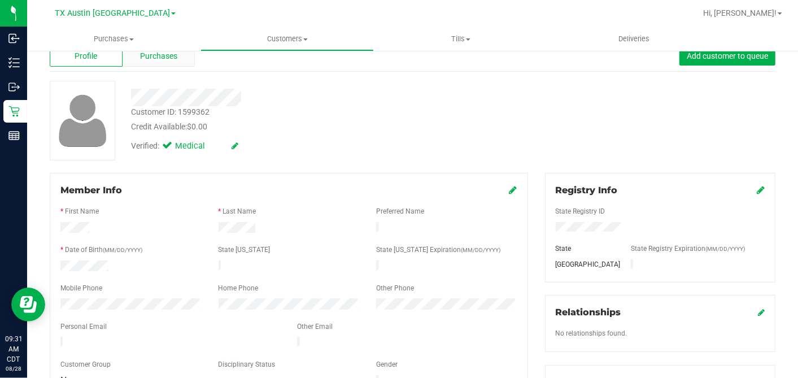
scroll to position [0, 0]
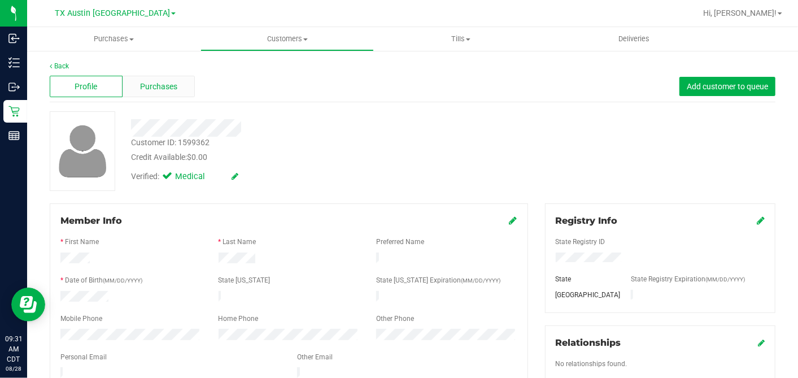
click at [153, 85] on span "Purchases" at bounding box center [158, 87] width 37 height 12
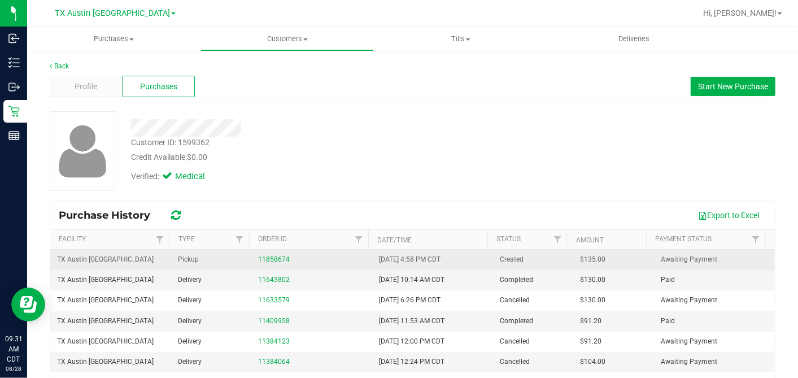
click at [260, 263] on div "11858674" at bounding box center [311, 259] width 107 height 11
click at [268, 258] on link "11858674" at bounding box center [274, 259] width 32 height 8
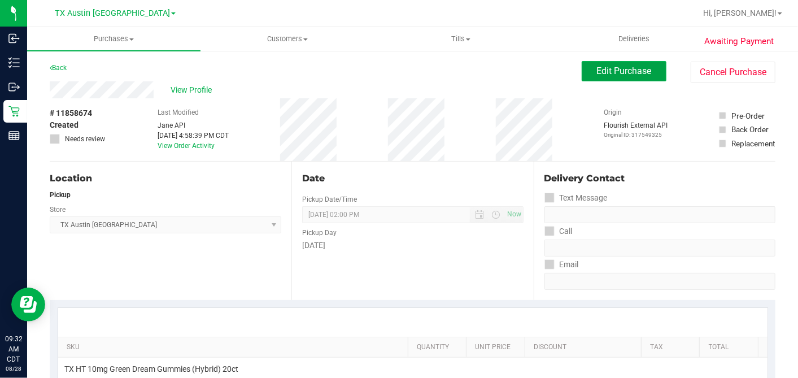
click at [597, 75] on span "Edit Purchase" at bounding box center [624, 71] width 55 height 11
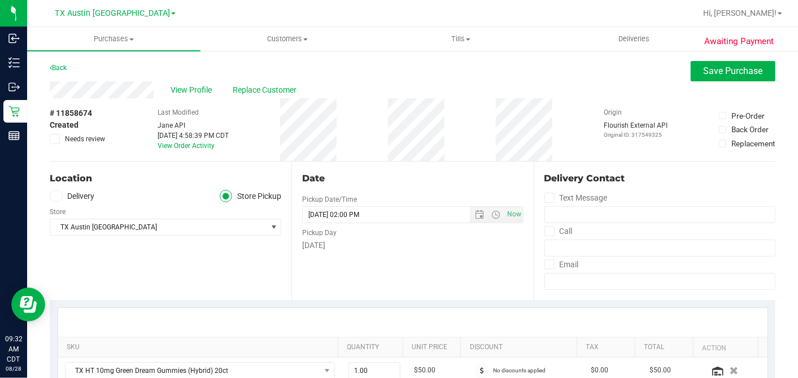
click at [58, 137] on span at bounding box center [55, 139] width 10 height 10
click at [0, 0] on input "Needs review" at bounding box center [0, 0] width 0 height 0
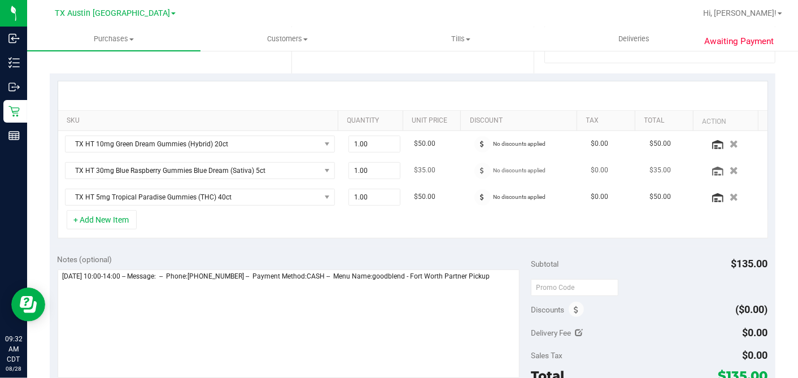
scroll to position [314, 0]
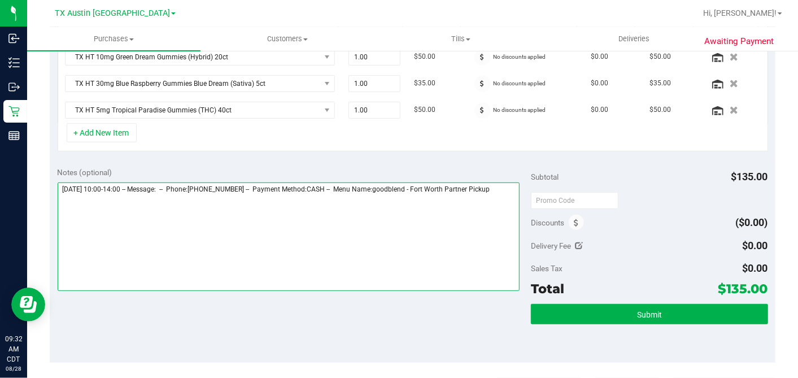
click at [505, 185] on textarea at bounding box center [289, 236] width 463 height 108
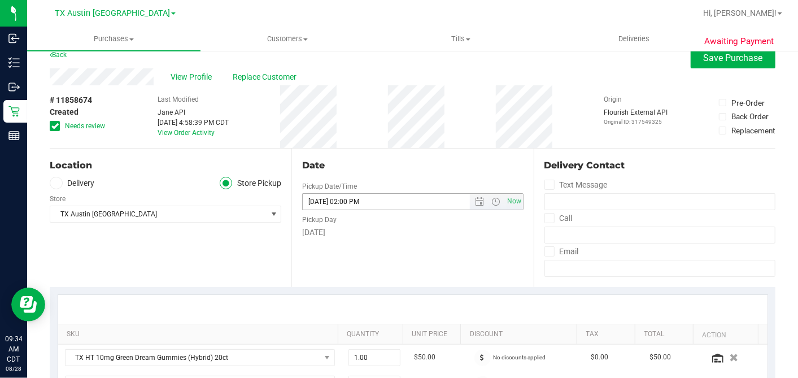
scroll to position [0, 0]
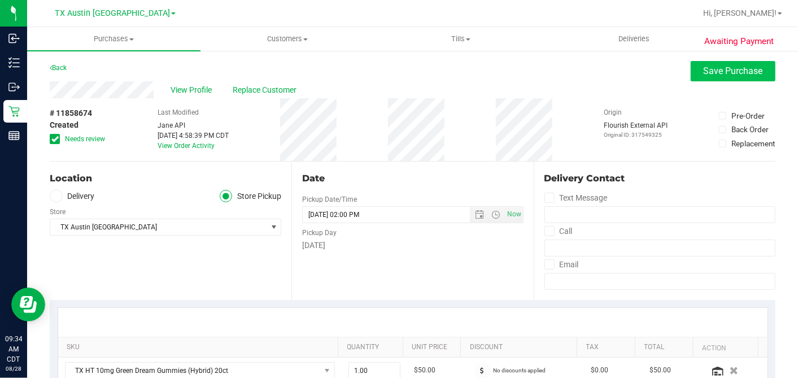
type textarea "Friday 08/29/2025 10:00-14:00 -- Message: -- Phone:8177761648 -- Payment Method…"
click at [691, 72] on button "Save Purchase" at bounding box center [733, 71] width 85 height 20
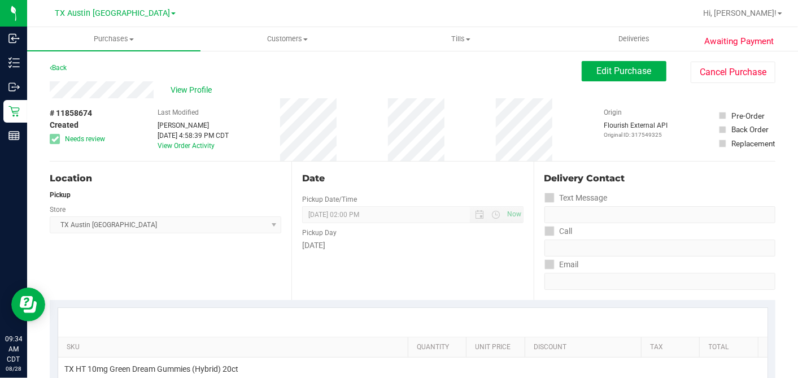
click at [190, 91] on span "View Profile" at bounding box center [193, 90] width 45 height 12
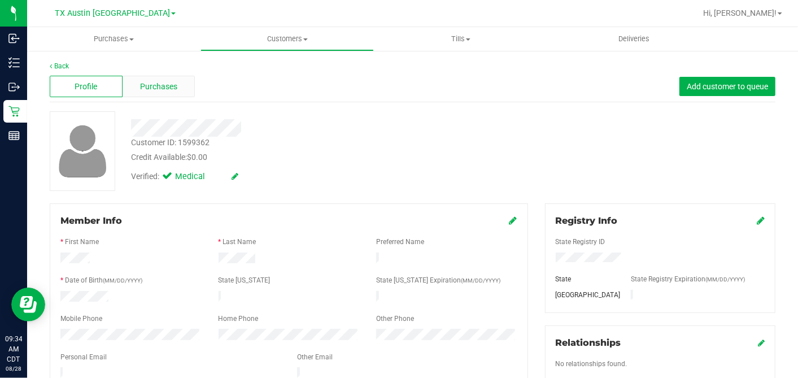
click at [184, 87] on div "Purchases" at bounding box center [159, 86] width 73 height 21
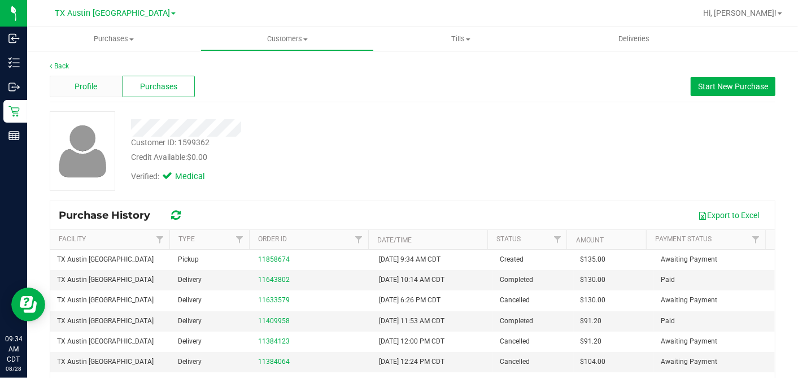
click at [112, 89] on div "Profile" at bounding box center [86, 86] width 73 height 21
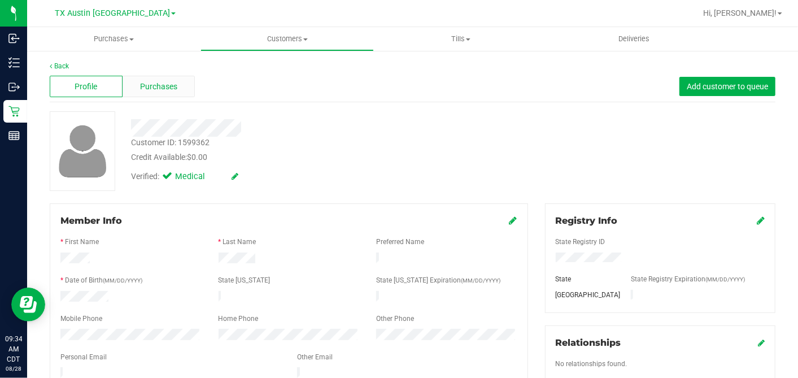
click at [181, 94] on div "Purchases" at bounding box center [159, 86] width 73 height 21
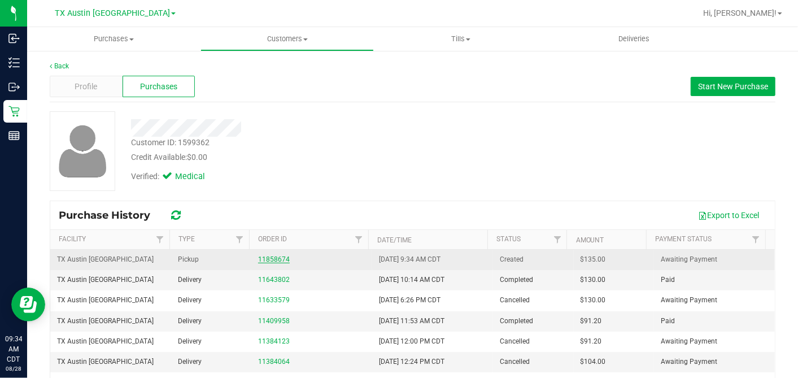
click at [260, 255] on link "11858674" at bounding box center [274, 259] width 32 height 8
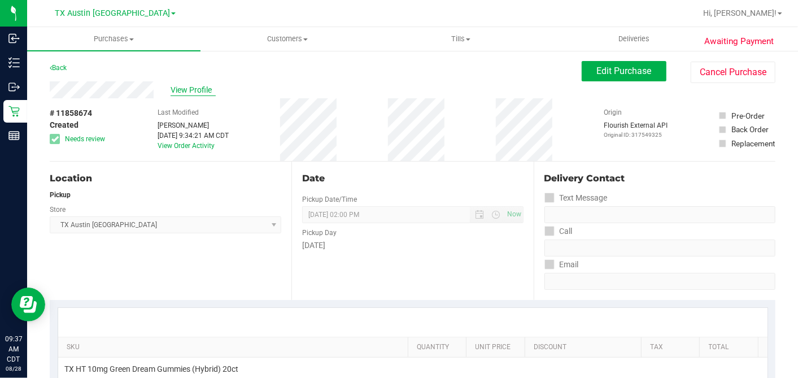
click at [176, 90] on span "View Profile" at bounding box center [193, 90] width 45 height 12
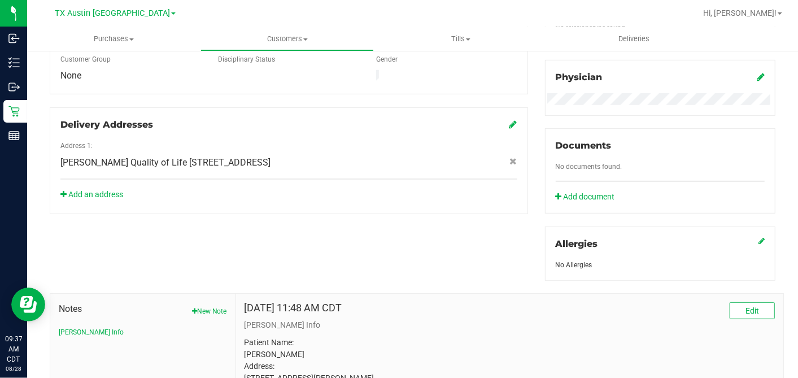
scroll to position [455, 0]
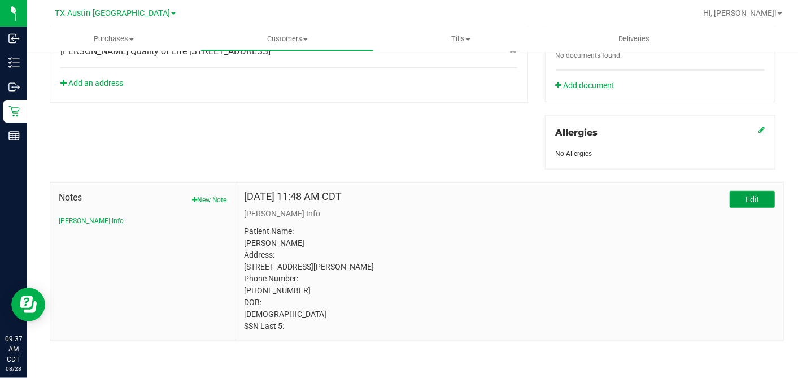
click at [746, 195] on span "Edit" at bounding box center [753, 199] width 14 height 9
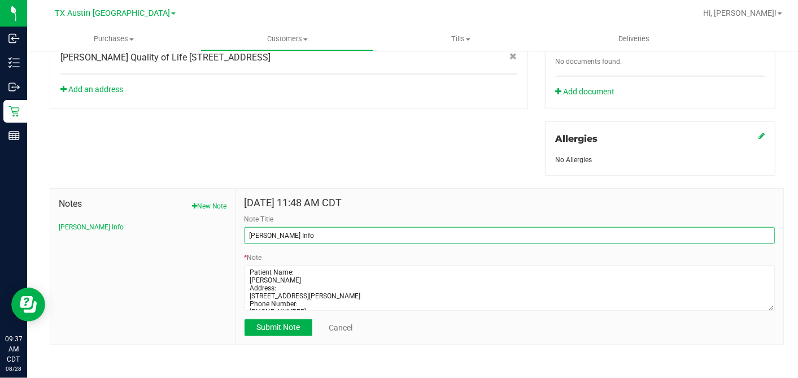
click at [271, 230] on input "CURT Info" at bounding box center [510, 235] width 530 height 17
click at [272, 230] on input "CURT Info" at bounding box center [510, 235] width 530 height 17
type input "CURT"
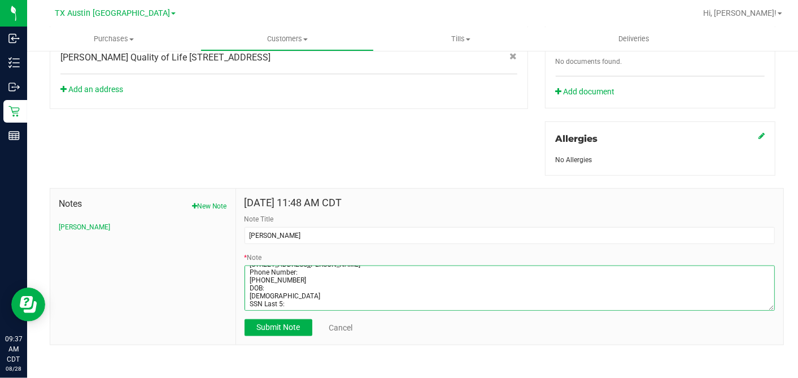
drag, startPoint x: 246, startPoint y: 267, endPoint x: 584, endPoint y: 371, distance: 354.0
paste textarea "Dekevin Crawford Address: 5724 Grand Ranch Dr Joshua, TX, 76058 Phone Number: (…"
type textarea "Patient Name: Darrion Dekevin Crawford Address: 5724 Grand Ranch Dr Joshua, TX,…"
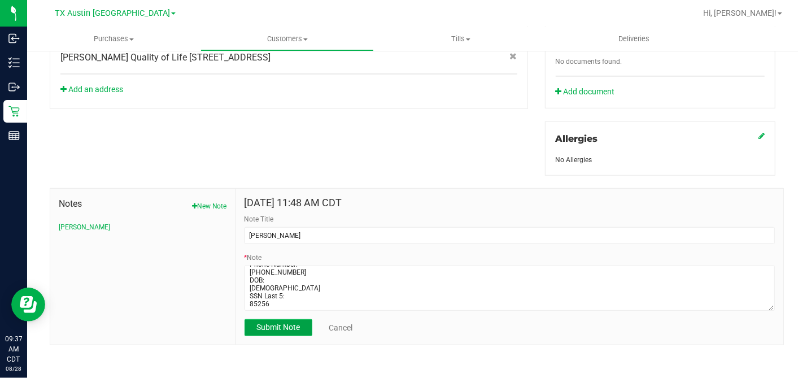
click at [289, 329] on button "Submit Note" at bounding box center [279, 327] width 68 height 17
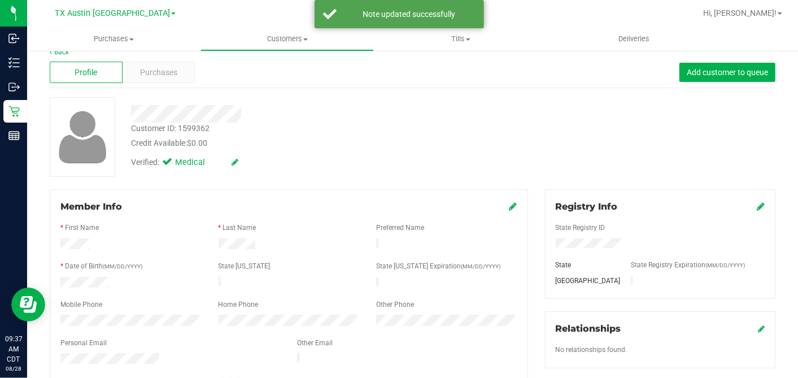
scroll to position [0, 0]
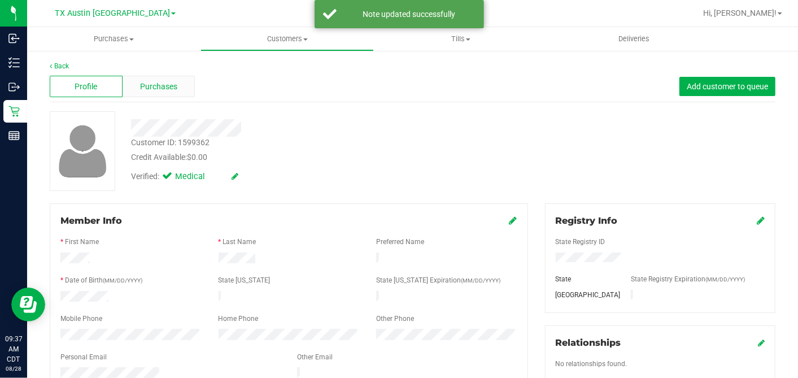
click at [188, 86] on div "Purchases" at bounding box center [159, 86] width 73 height 21
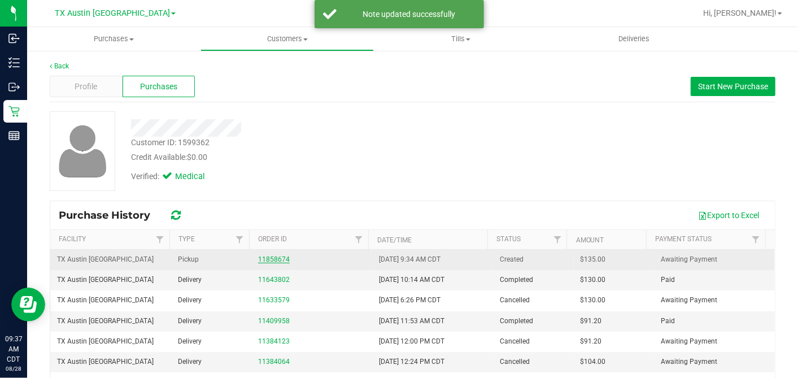
click at [262, 255] on link "11858674" at bounding box center [274, 259] width 32 height 8
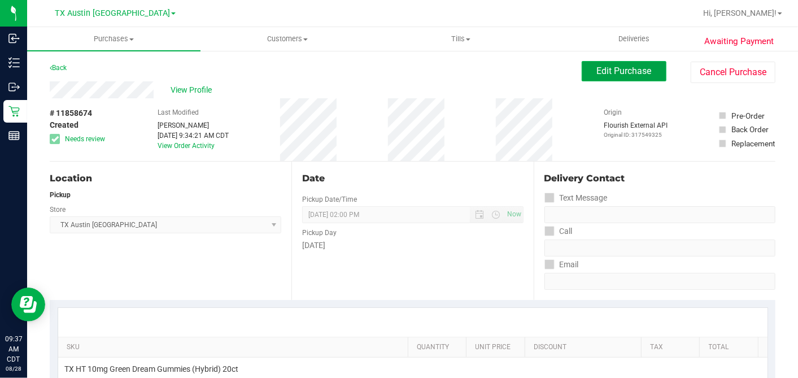
click at [585, 68] on button "Edit Purchase" at bounding box center [624, 71] width 85 height 20
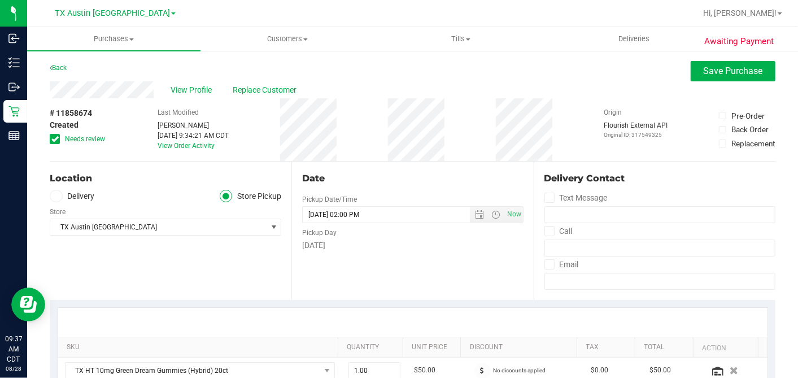
click at [54, 139] on icon at bounding box center [54, 139] width 7 height 0
click at [0, 0] on input "Needs review" at bounding box center [0, 0] width 0 height 0
click at [64, 194] on label "Delivery" at bounding box center [72, 196] width 45 height 13
click at [0, 0] on input "Delivery" at bounding box center [0, 0] width 0 height 0
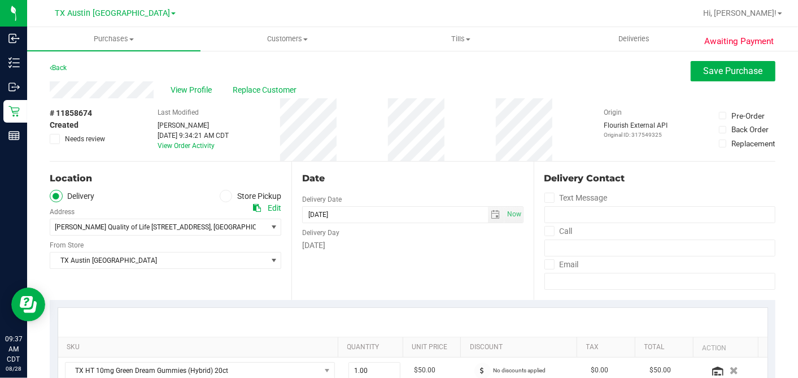
click at [490, 158] on div "# 11858674 Created Needs review Last Modified Dane Hawkins Aug 28, 2025 9:34:21…" at bounding box center [413, 129] width 726 height 63
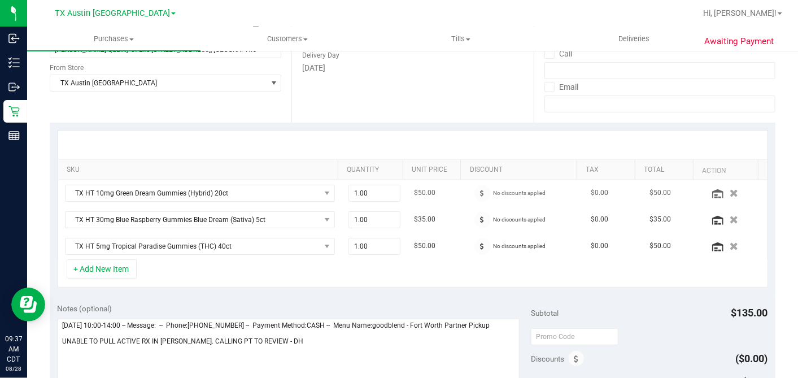
scroll to position [188, 0]
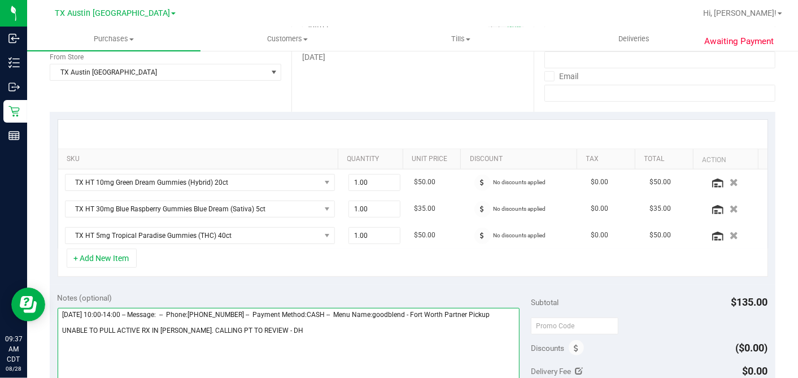
click at [251, 327] on textarea at bounding box center [289, 362] width 463 height 108
click at [428, 332] on textarea at bounding box center [289, 362] width 463 height 108
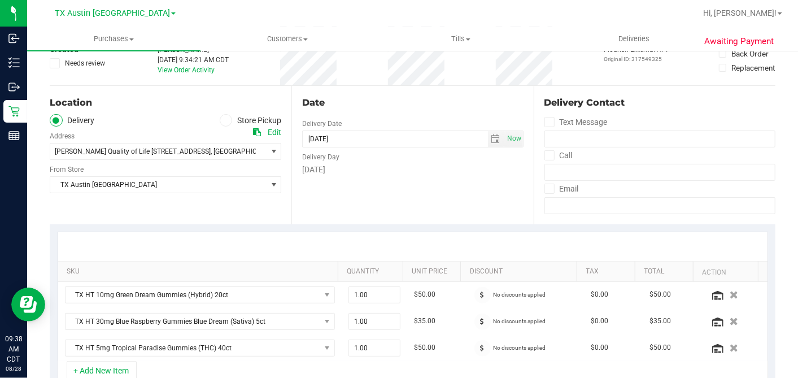
scroll to position [251, 0]
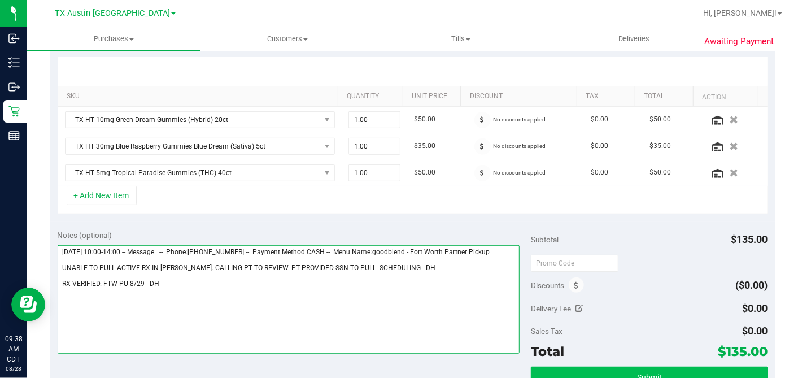
type textarea "Friday 08/29/2025 10:00-14:00 -- Message: -- Phone:8177761648 -- Payment Method…"
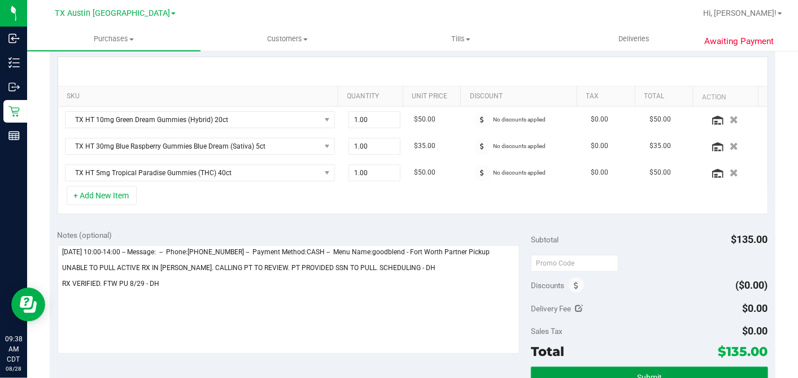
click at [647, 368] on button "Submit" at bounding box center [649, 377] width 237 height 20
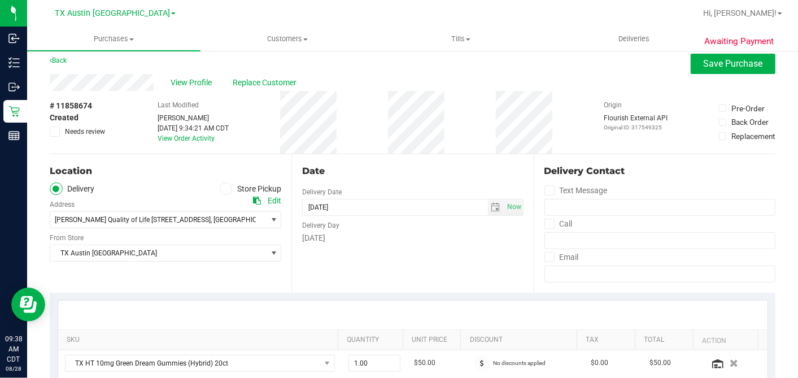
scroll to position [0, 0]
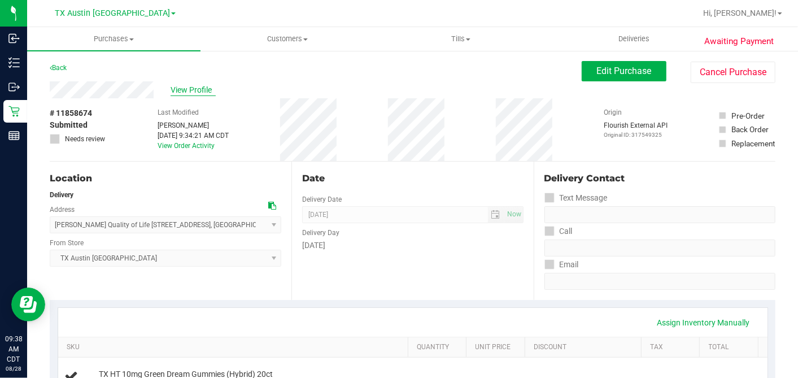
click at [190, 89] on span "View Profile" at bounding box center [193, 90] width 45 height 12
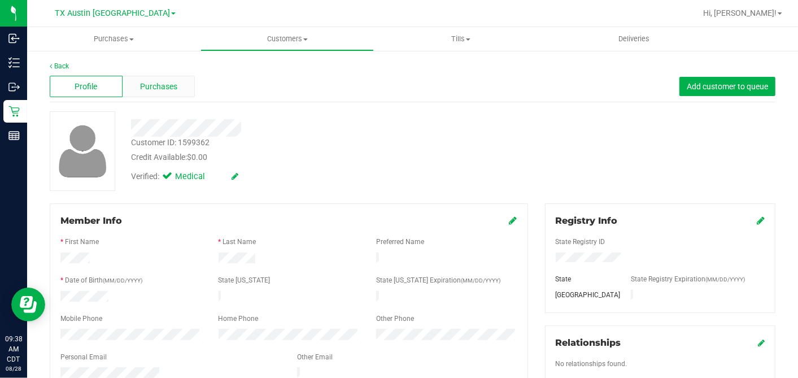
click at [188, 79] on div "Purchases" at bounding box center [159, 86] width 73 height 21
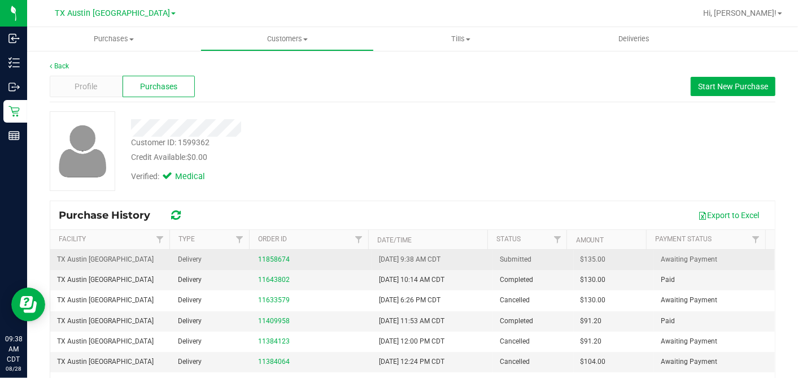
click at [581, 258] on span "$135.00" at bounding box center [593, 259] width 25 height 11
copy span "135.00"
click at [266, 256] on link "11858674" at bounding box center [274, 259] width 32 height 8
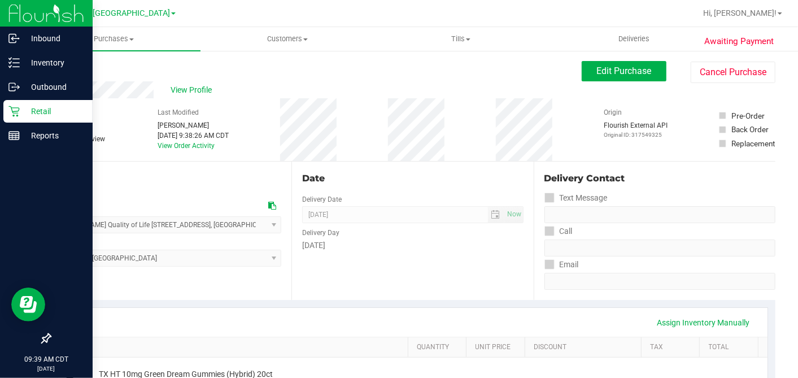
click at [23, 112] on p "Retail" at bounding box center [54, 112] width 68 height 14
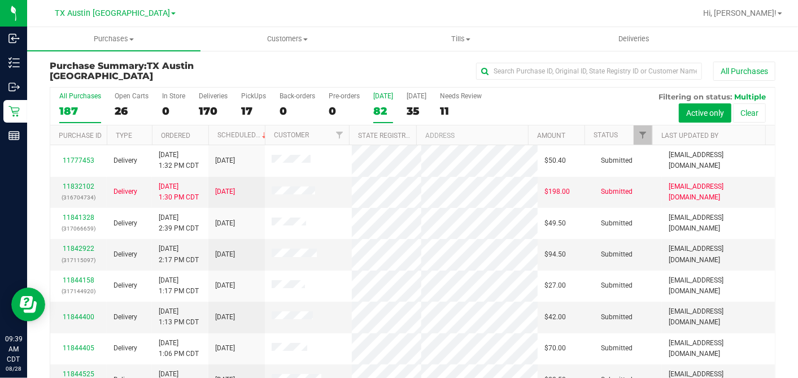
click at [380, 106] on div "82" at bounding box center [383, 111] width 20 height 13
click at [0, 0] on input "Today 82" at bounding box center [0, 0] width 0 height 0
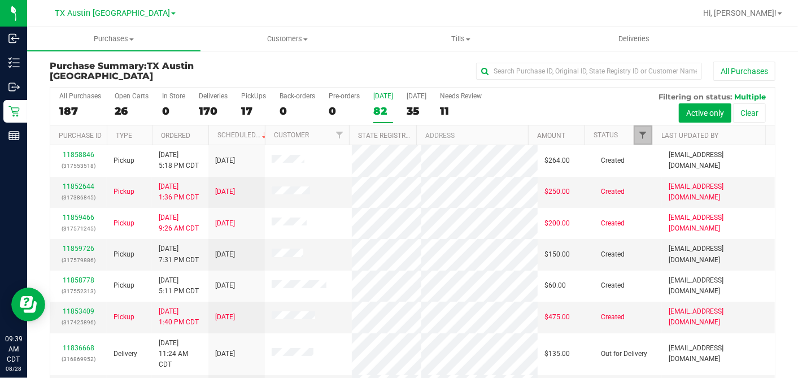
click at [638, 133] on span "Filter" at bounding box center [642, 134] width 9 height 9
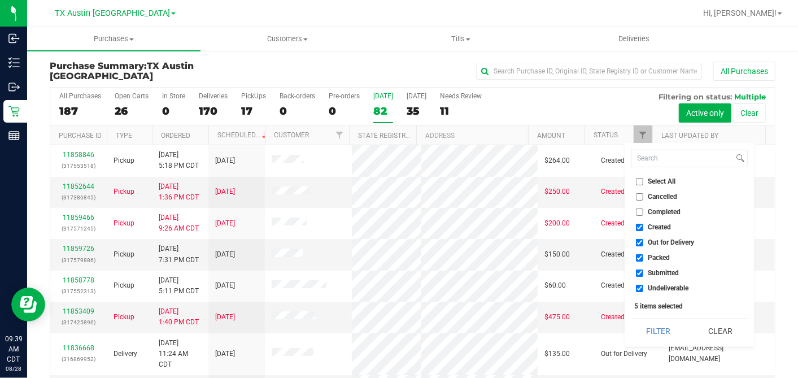
click at [640, 179] on input "Select All" at bounding box center [639, 181] width 7 height 7
checkbox input "true"
drag, startPoint x: 640, startPoint y: 179, endPoint x: 639, endPoint y: 202, distance: 23.2
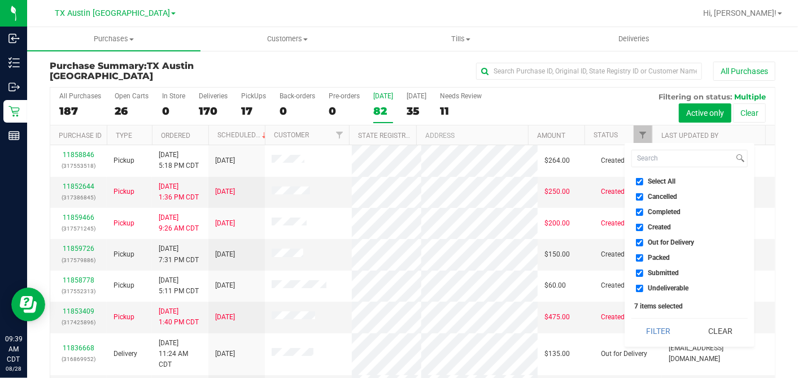
click at [640, 179] on input "Select All" at bounding box center [639, 181] width 7 height 7
checkbox input "false"
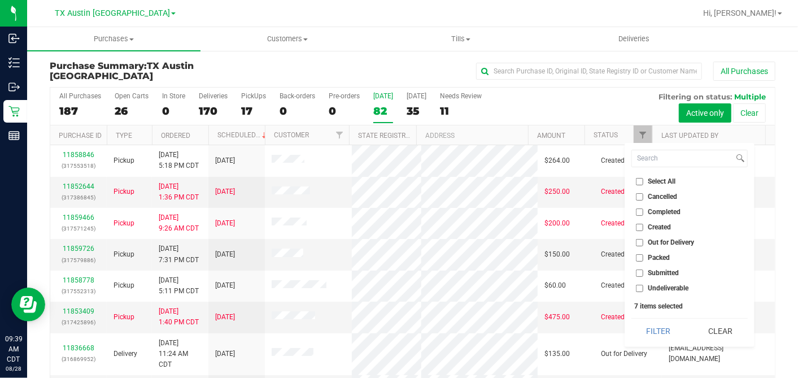
checkbox input "false"
click at [639, 225] on input "Created" at bounding box center [639, 227] width 7 height 7
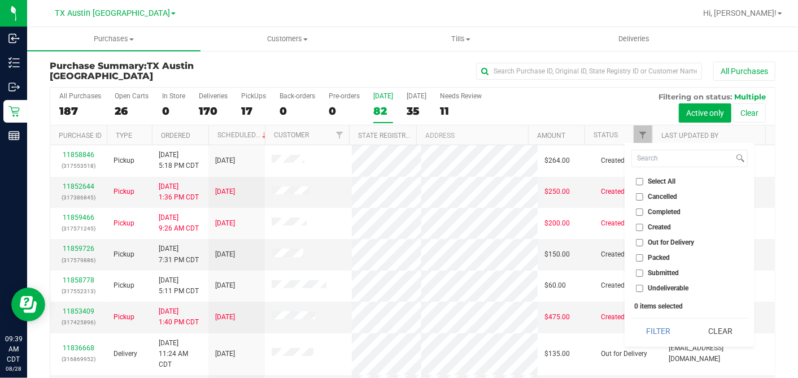
checkbox input "true"
click at [649, 324] on button "Filter" at bounding box center [659, 331] width 54 height 25
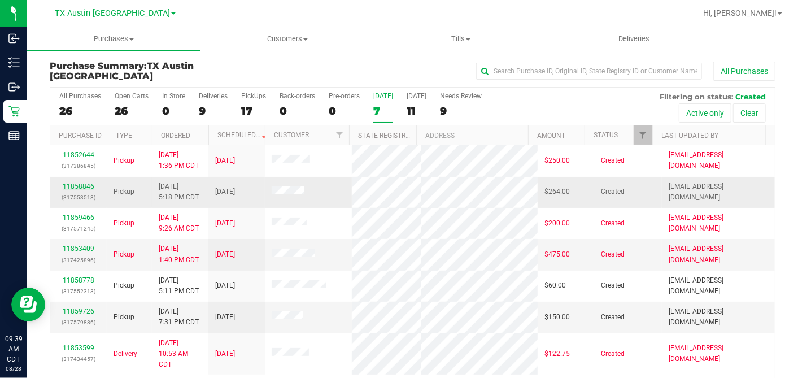
click at [77, 184] on link "11858846" at bounding box center [79, 186] width 32 height 8
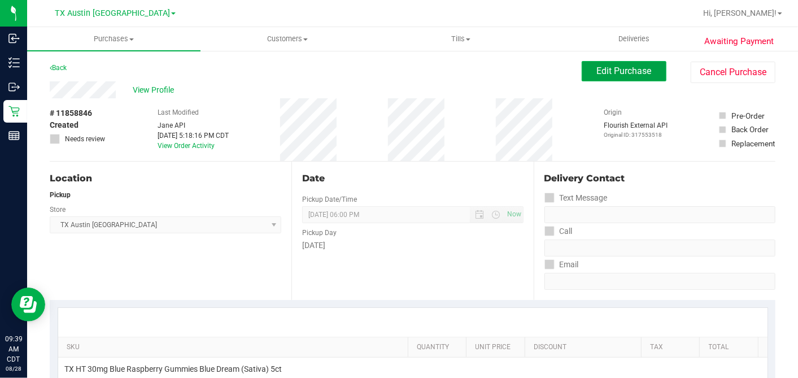
drag, startPoint x: 612, startPoint y: 64, endPoint x: 595, endPoint y: 76, distance: 20.4
click at [612, 64] on button "Edit Purchase" at bounding box center [624, 71] width 85 height 20
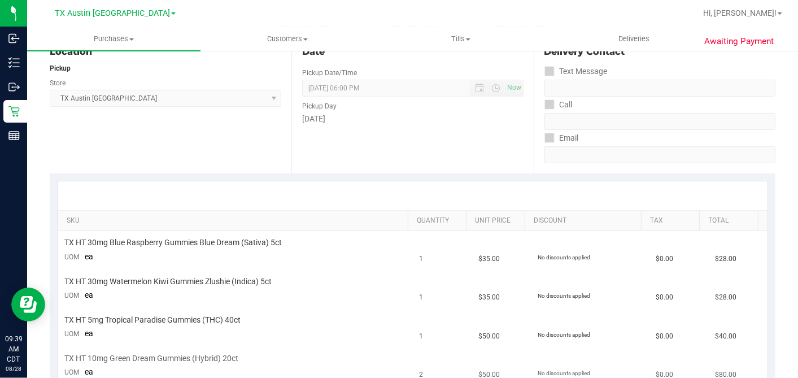
scroll to position [314, 0]
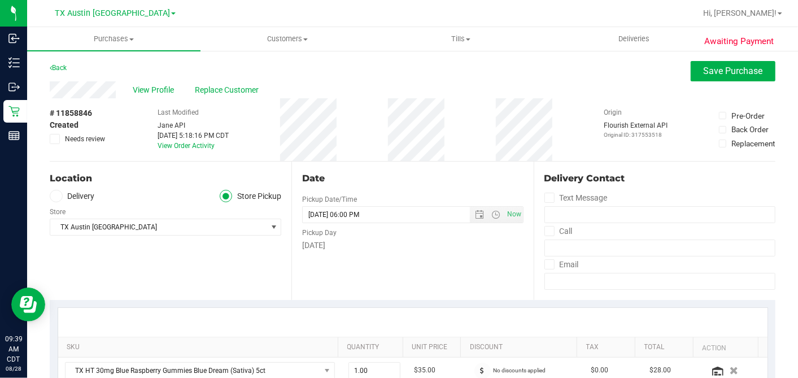
click at [56, 134] on span at bounding box center [55, 139] width 10 height 10
click at [0, 0] on input "Needs review" at bounding box center [0, 0] width 0 height 0
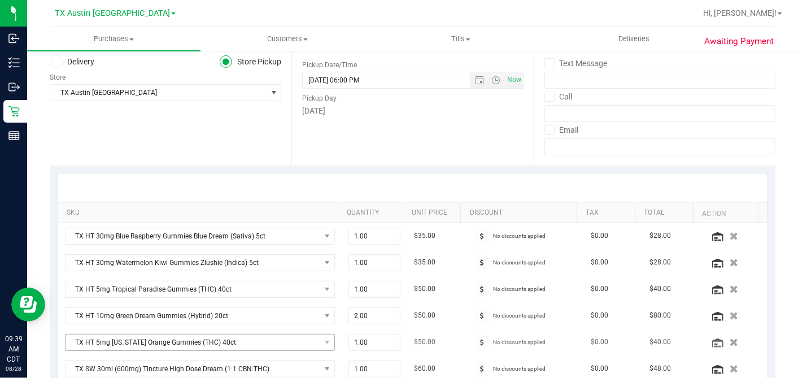
scroll to position [439, 0]
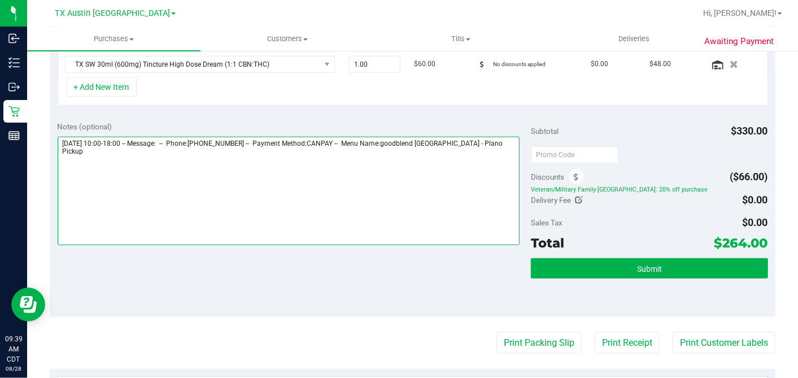
click at [497, 142] on textarea at bounding box center [289, 191] width 463 height 108
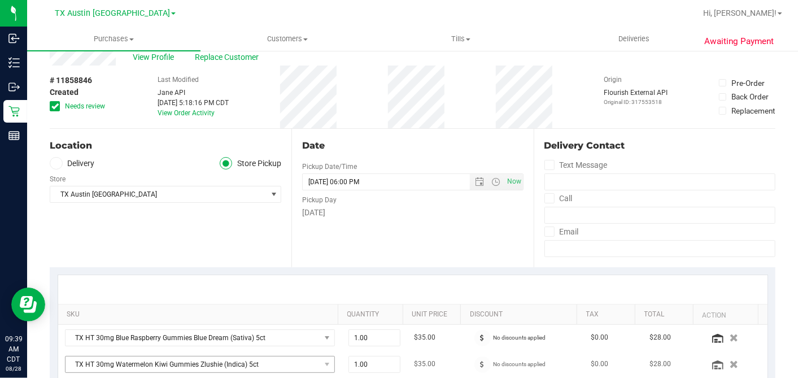
scroll to position [251, 0]
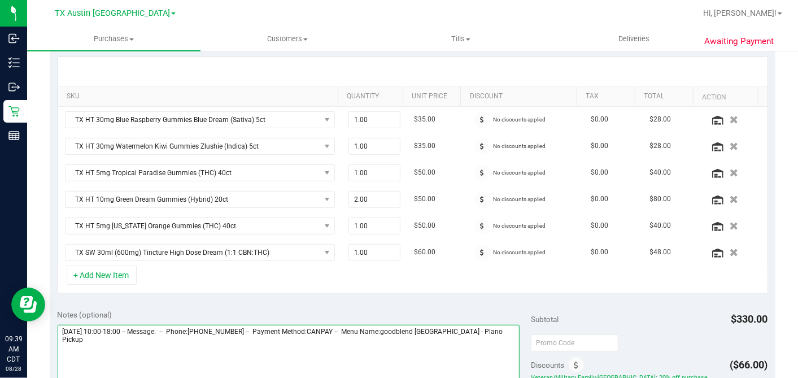
click at [497, 325] on textarea at bounding box center [289, 379] width 463 height 108
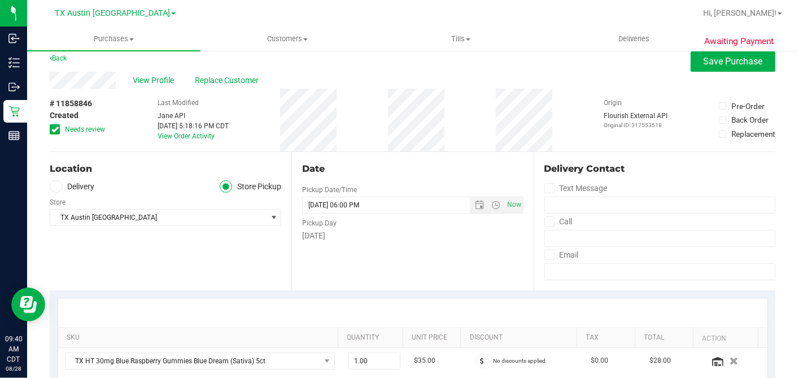
scroll to position [0, 0]
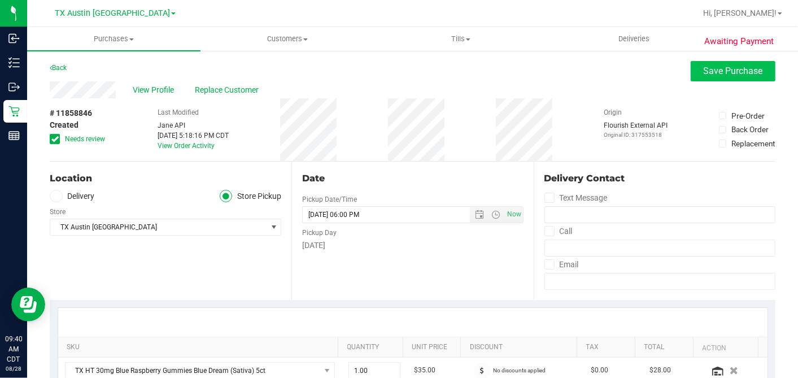
type textarea "Thursday 08/28/2025 10:00-18:00 -- Message: -- Phone:2147171536 -- Payment Meth…"
click at [715, 79] on button "Save Purchase" at bounding box center [733, 71] width 85 height 20
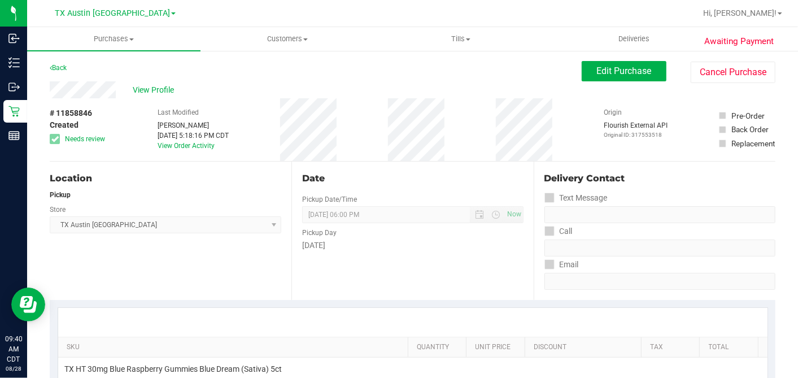
click at [456, 152] on div "# 11858846 Created Needs review Last Modified Dane Hawkins Aug 27, 2025 5:18:16…" at bounding box center [413, 129] width 726 height 63
click at [288, 151] on div "# 11858846 Created Needs review Last Modified Dane Hawkins Aug 27, 2025 5:18:16…" at bounding box center [413, 129] width 726 height 63
click at [400, 166] on div "Date Pickup Date/Time 08/28/2025 Now 08/28/2025 06:00 PM Now Pickup Day Thursday" at bounding box center [412, 231] width 242 height 138
click at [608, 69] on span "Edit Purchase" at bounding box center [624, 71] width 55 height 11
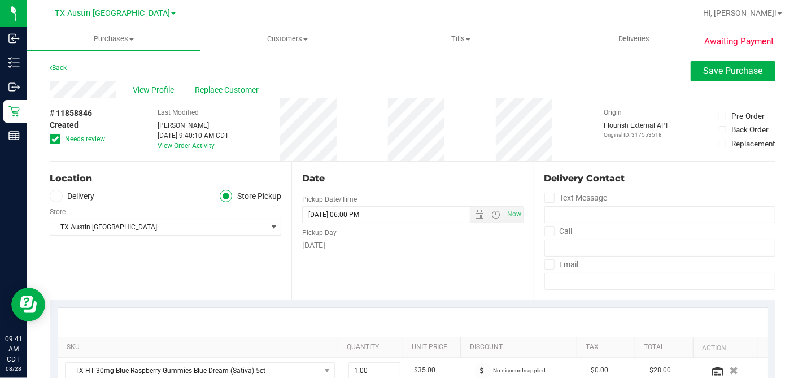
click at [57, 139] on icon at bounding box center [54, 139] width 7 height 0
click at [0, 0] on input "Needs review" at bounding box center [0, 0] width 0 height 0
click at [476, 214] on span "Open the date view" at bounding box center [480, 214] width 9 height 9
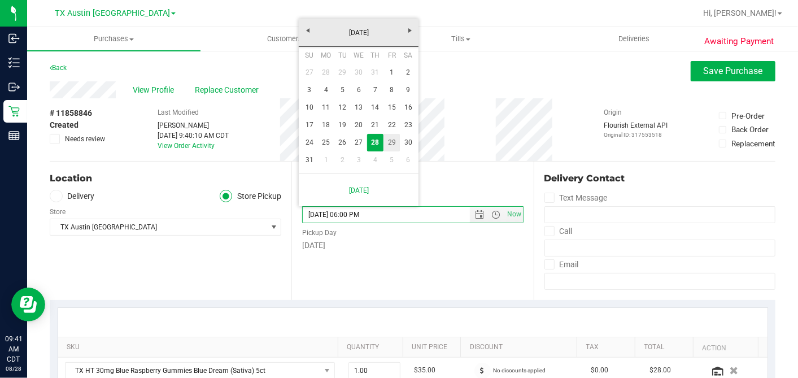
click at [394, 143] on link "29" at bounding box center [392, 143] width 16 height 18
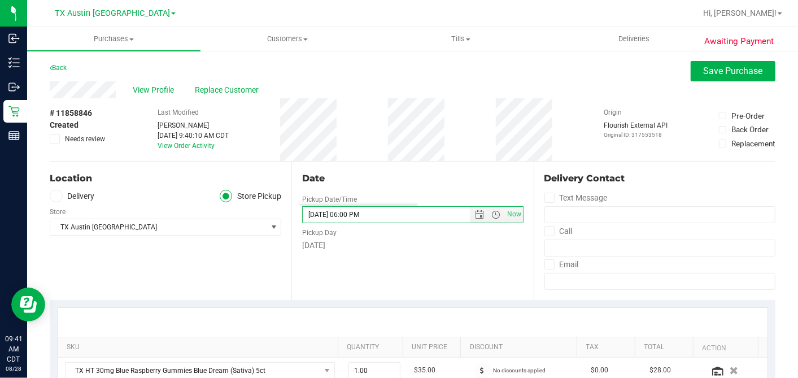
type input "08/29/2025 06:00 PM"
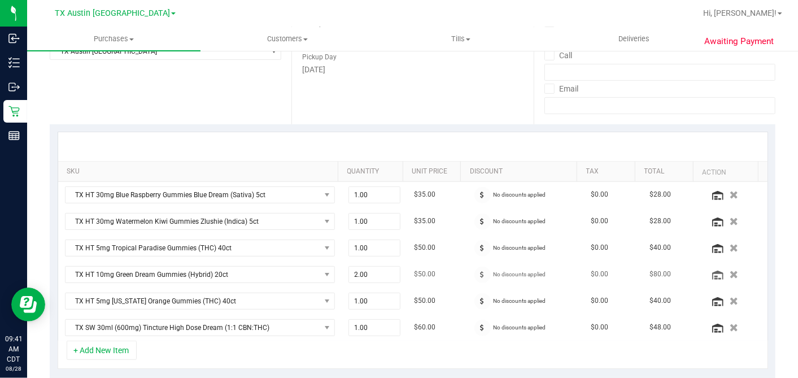
scroll to position [251, 0]
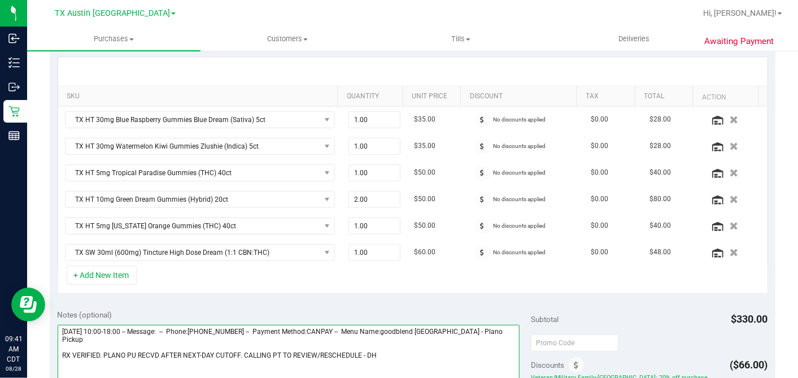
drag, startPoint x: 357, startPoint y: 343, endPoint x: 435, endPoint y: 323, distance: 80.4
click at [358, 343] on textarea at bounding box center [289, 379] width 463 height 108
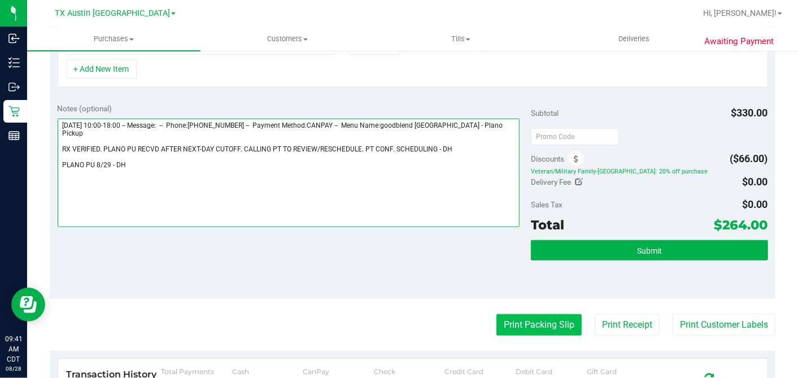
scroll to position [565, 0]
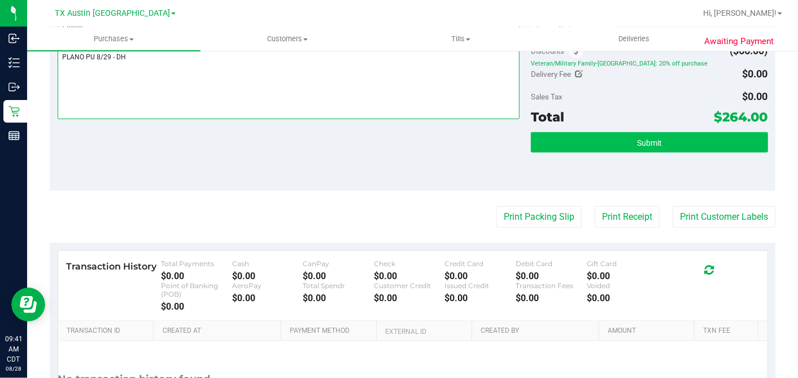
type textarea "Thursday 08/28/2025 10:00-18:00 -- Message: -- Phone:2147171536 -- Payment Meth…"
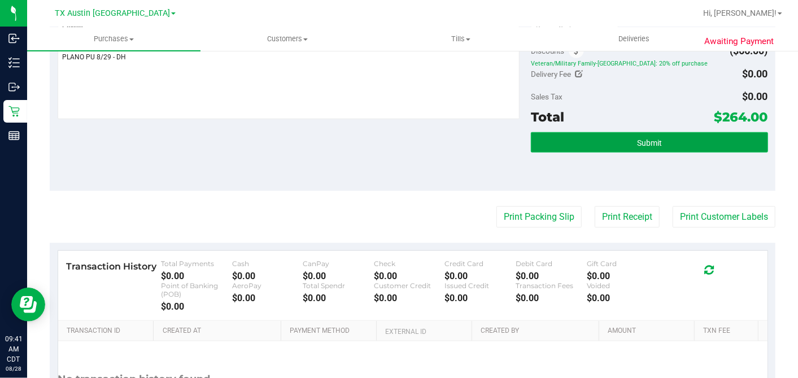
click at [625, 132] on button "Submit" at bounding box center [649, 142] width 237 height 20
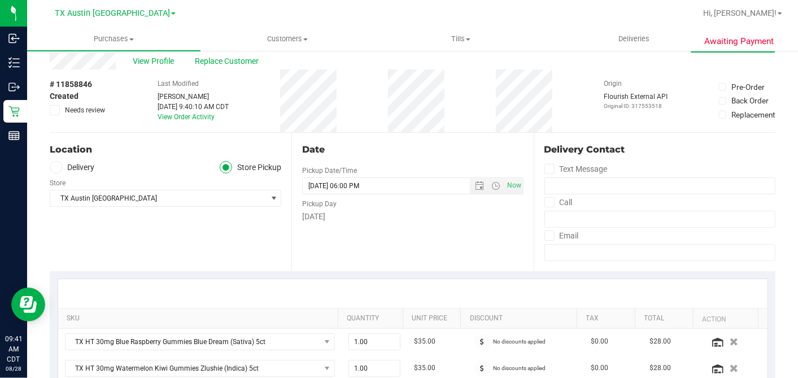
scroll to position [0, 0]
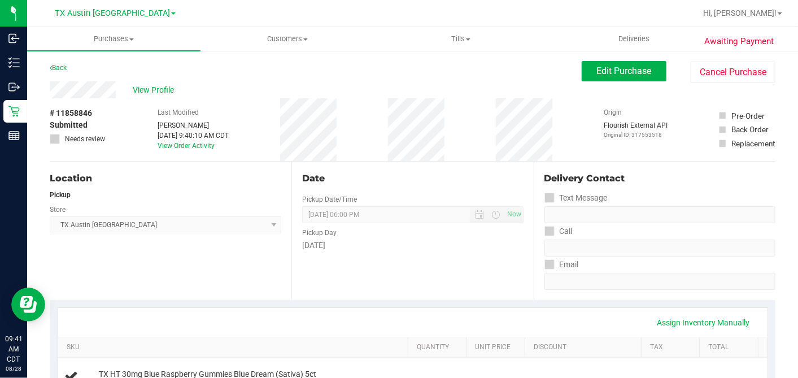
click at [455, 130] on div "# 11858846 Submitted Needs review Last Modified Dane Hawkins Aug 28, 2025 9:40:…" at bounding box center [413, 129] width 726 height 63
click at [142, 91] on span "View Profile" at bounding box center [155, 90] width 45 height 12
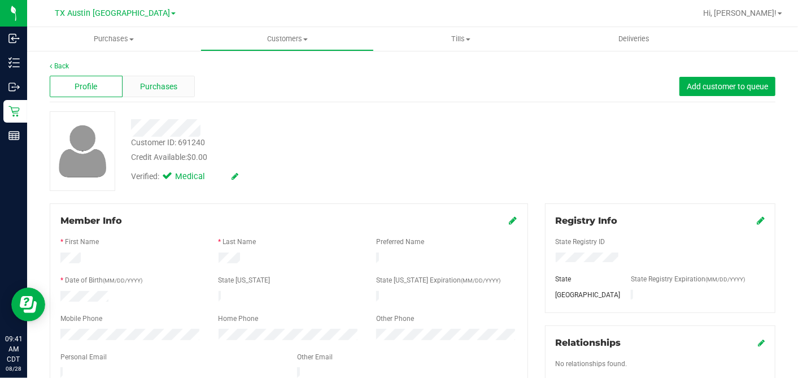
click at [150, 87] on span "Purchases" at bounding box center [158, 87] width 37 height 12
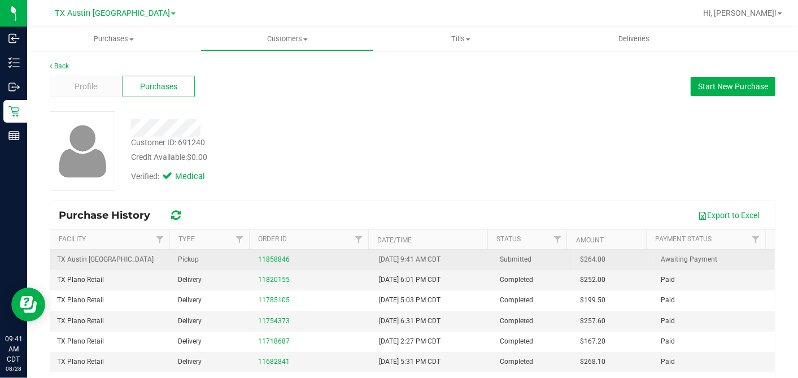
click at [581, 258] on span "$264.00" at bounding box center [593, 259] width 25 height 11
copy span "264.00"
click at [280, 257] on link "11858846" at bounding box center [274, 259] width 32 height 8
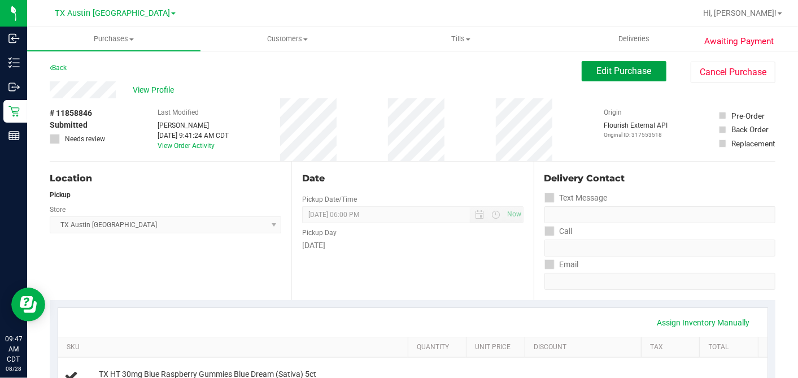
drag, startPoint x: 612, startPoint y: 72, endPoint x: 600, endPoint y: 87, distance: 18.5
click at [612, 73] on span "Edit Purchase" at bounding box center [624, 71] width 55 height 11
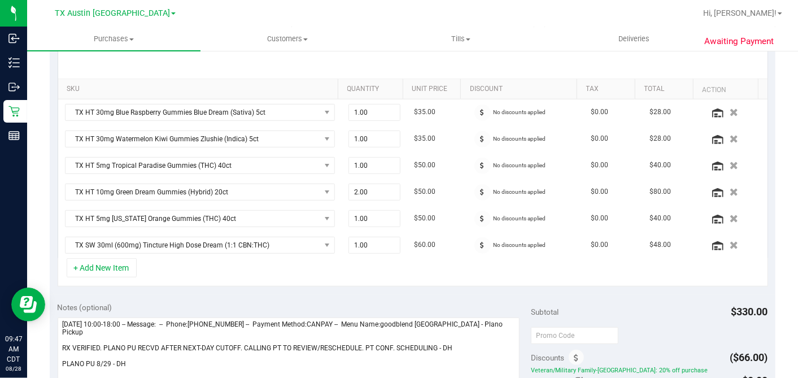
scroll to position [188, 0]
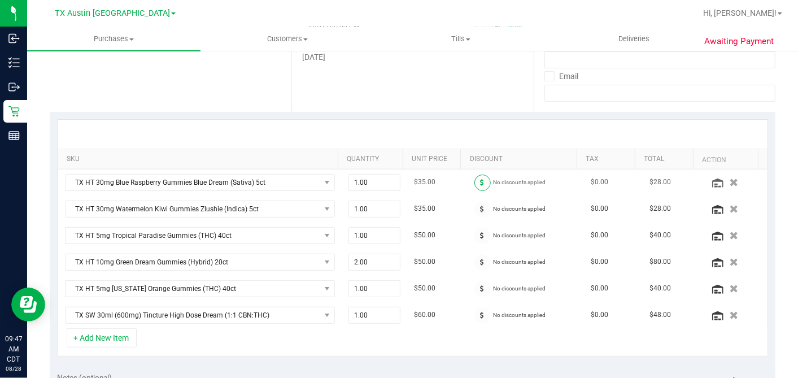
click at [475, 179] on span at bounding box center [483, 183] width 16 height 16
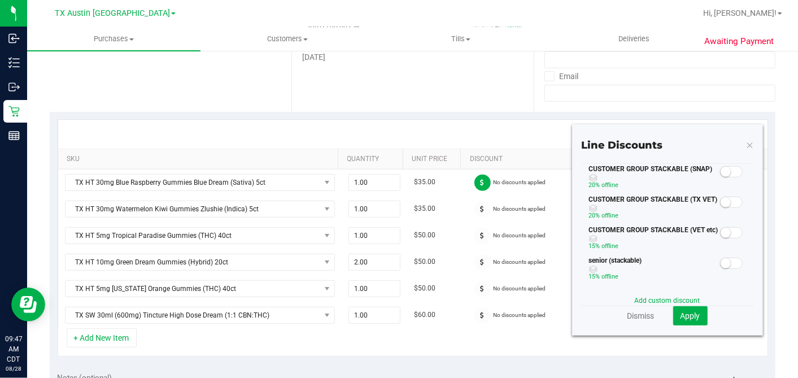
click at [721, 202] on small at bounding box center [726, 202] width 10 height 10
click at [681, 315] on span "Apply" at bounding box center [691, 315] width 20 height 9
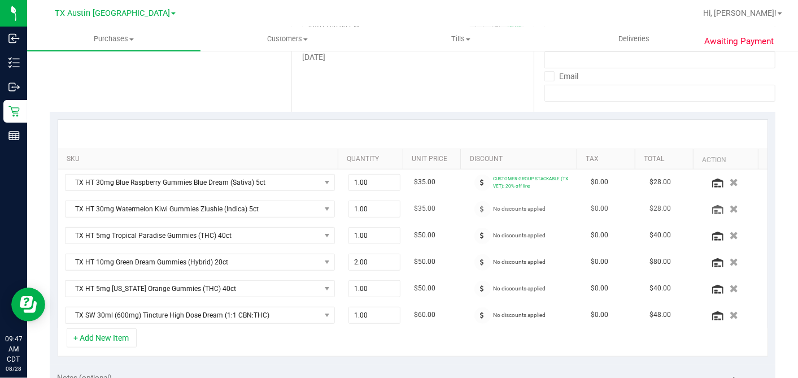
drag, startPoint x: 474, startPoint y: 208, endPoint x: 481, endPoint y: 214, distance: 9.3
click at [475, 208] on span at bounding box center [483, 209] width 16 height 16
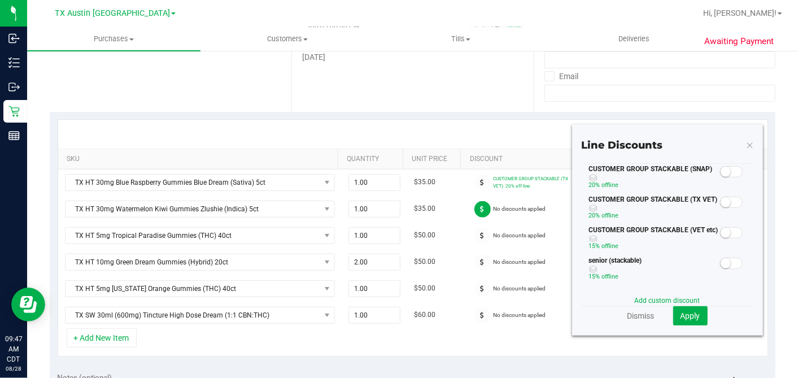
click at [721, 201] on span at bounding box center [731, 202] width 23 height 11
click at [689, 310] on button "Apply" at bounding box center [690, 315] width 34 height 19
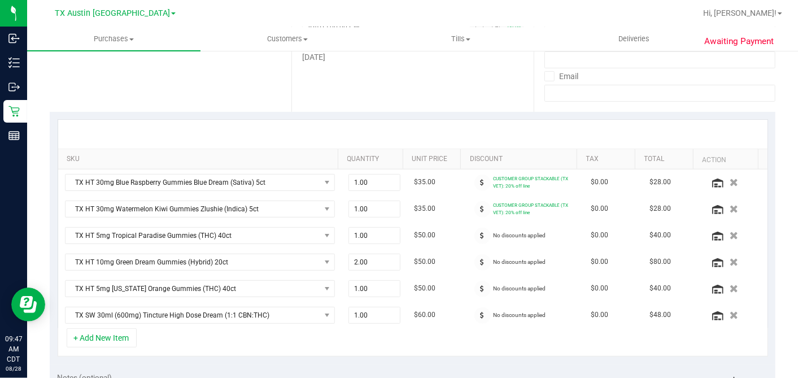
click at [481, 234] on icon at bounding box center [483, 235] width 4 height 7
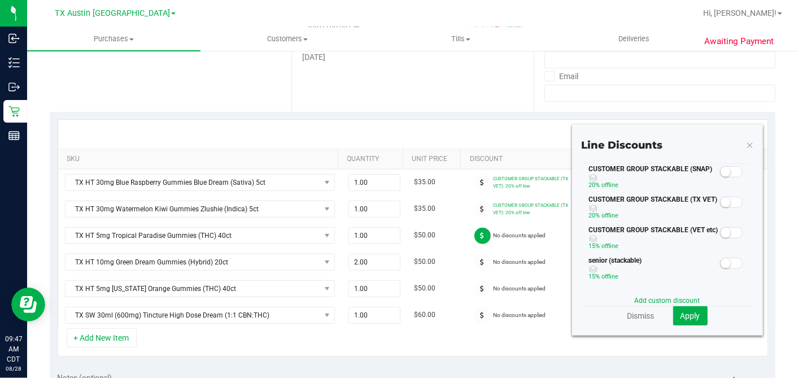
click at [721, 195] on div at bounding box center [731, 201] width 23 height 14
drag, startPoint x: 725, startPoint y: 196, endPoint x: 715, endPoint y: 217, distance: 23.8
click at [725, 197] on span at bounding box center [731, 202] width 23 height 11
click at [681, 315] on span "Apply" at bounding box center [691, 315] width 20 height 9
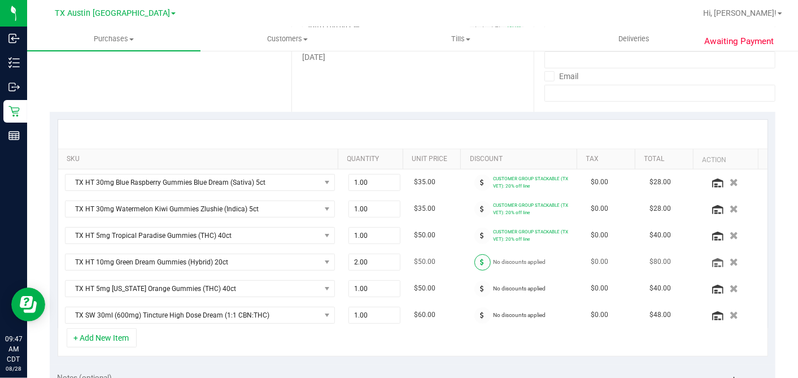
click at [475, 257] on span at bounding box center [483, 262] width 16 height 16
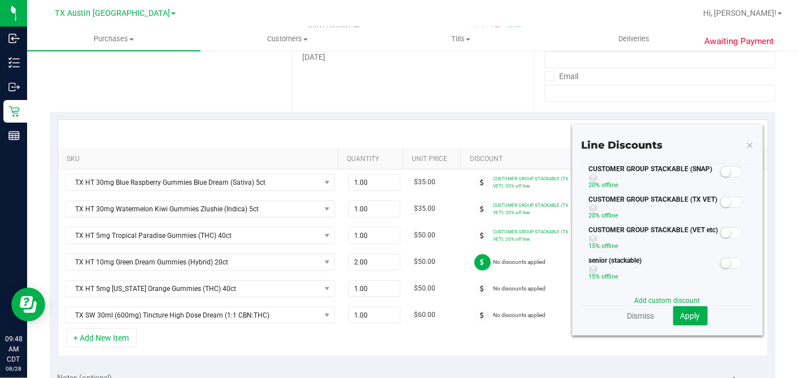
click at [723, 200] on span at bounding box center [731, 202] width 23 height 11
click at [682, 315] on span "Apply" at bounding box center [691, 315] width 20 height 9
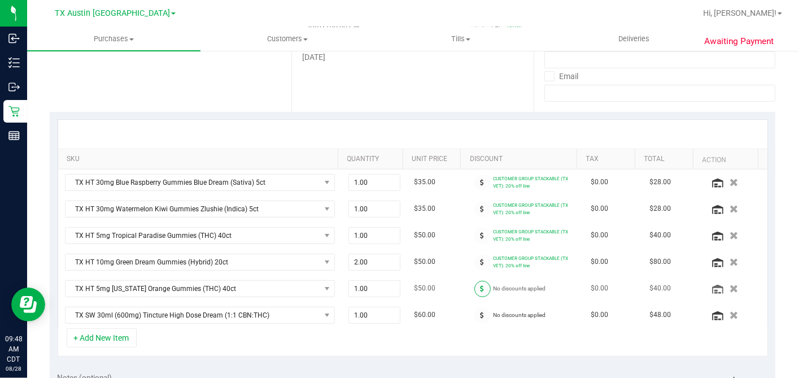
click at [475, 286] on span at bounding box center [483, 289] width 16 height 16
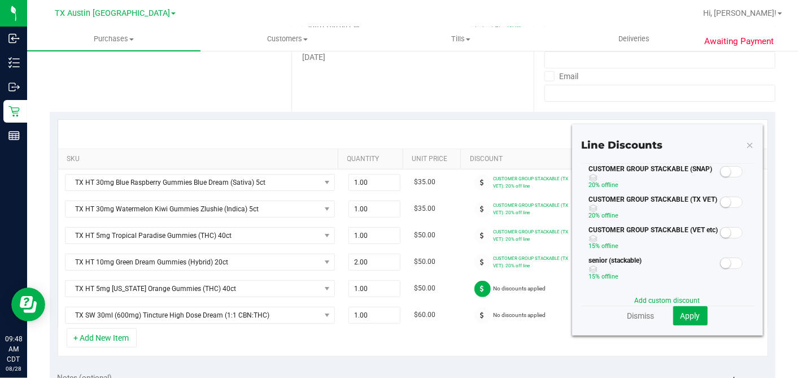
click at [723, 201] on span at bounding box center [731, 202] width 23 height 11
click at [681, 315] on span "Apply" at bounding box center [691, 315] width 20 height 9
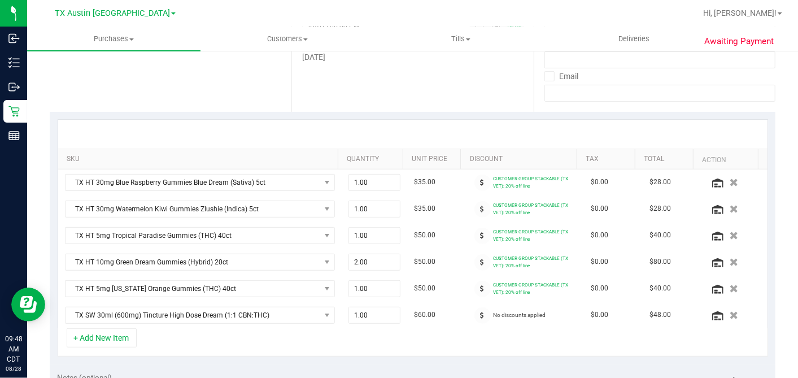
click at [475, 310] on span at bounding box center [483, 315] width 16 height 16
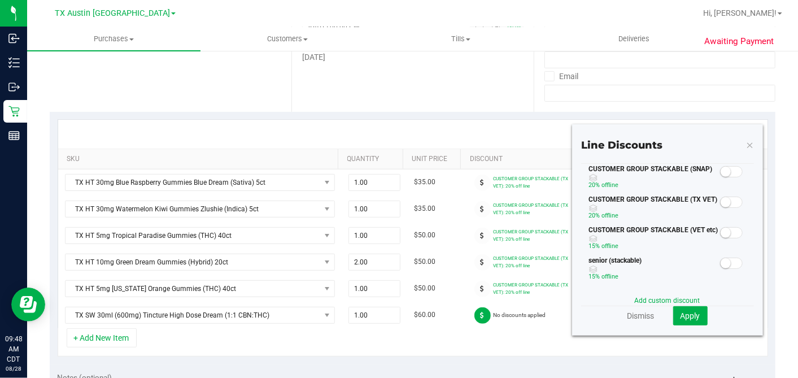
drag, startPoint x: 722, startPoint y: 204, endPoint x: 714, endPoint y: 224, distance: 21.8
click at [721, 204] on span at bounding box center [731, 202] width 23 height 11
click at [688, 317] on span "Apply" at bounding box center [691, 315] width 20 height 9
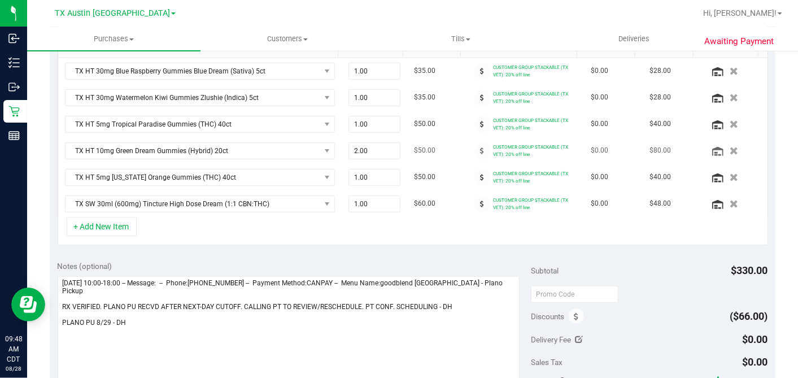
scroll to position [376, 0]
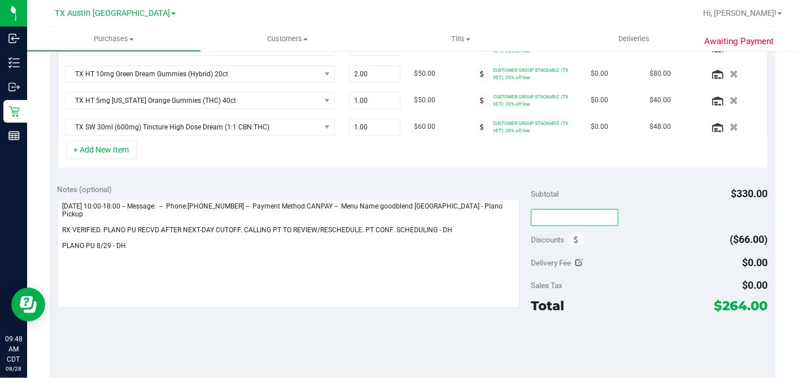
click at [550, 215] on input "text" at bounding box center [575, 217] width 88 height 17
type input "TXAIQ10"
click at [635, 199] on div "Subtotal $330.00" at bounding box center [649, 194] width 237 height 20
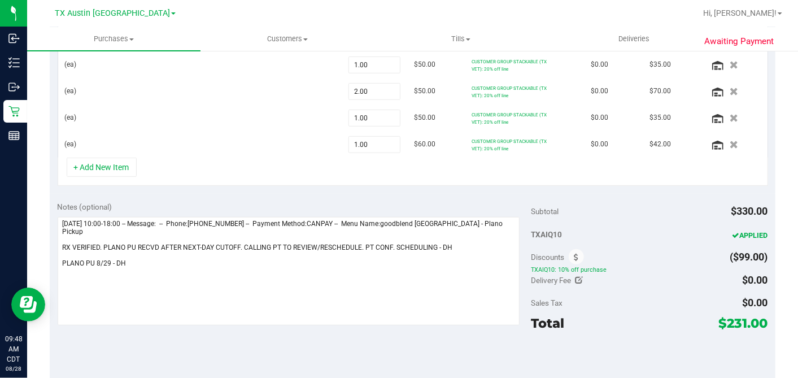
scroll to position [341, 0]
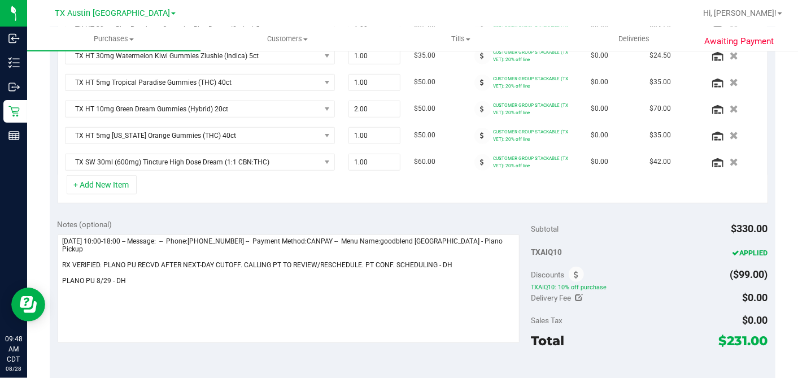
click at [647, 268] on div "Discounts ($99.00)" at bounding box center [649, 274] width 237 height 20
click at [575, 271] on span at bounding box center [576, 274] width 15 height 15
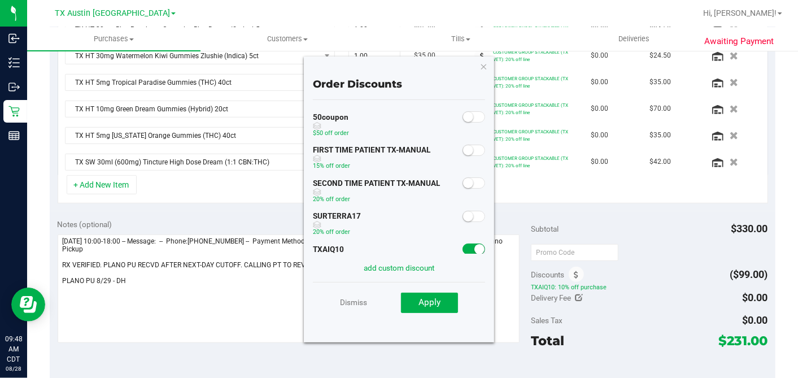
click at [466, 241] on div at bounding box center [474, 248] width 23 height 14
click at [475, 246] on small at bounding box center [480, 249] width 10 height 10
click at [448, 298] on button "Apply" at bounding box center [429, 303] width 57 height 20
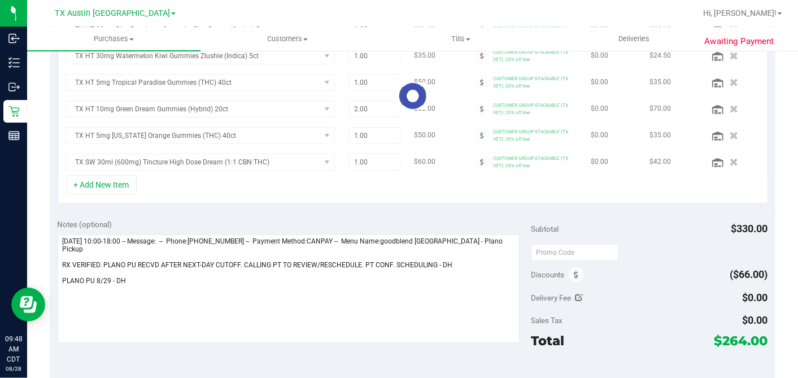
scroll to position [324, 0]
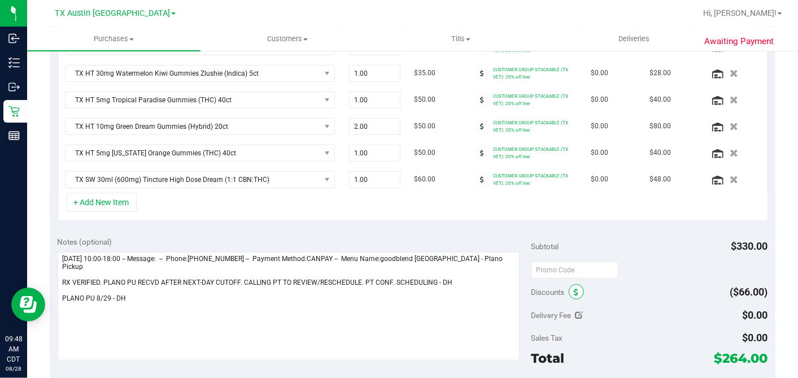
click at [569, 287] on span at bounding box center [576, 291] width 15 height 15
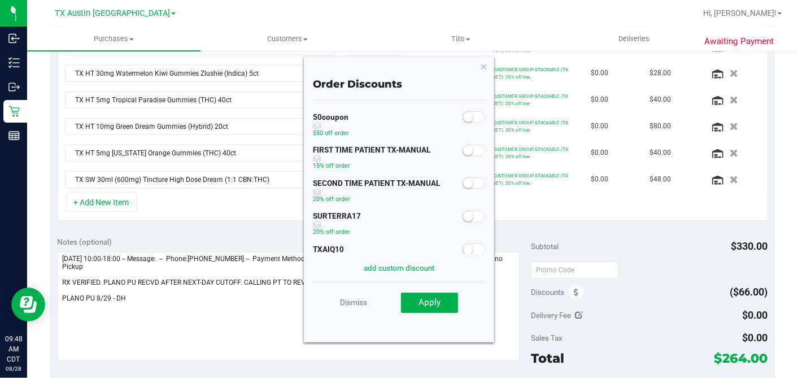
click at [484, 258] on div "add custom discount" at bounding box center [399, 268] width 173 height 28
click at [473, 251] on span at bounding box center [474, 248] width 23 height 11
click at [441, 297] on button "Apply" at bounding box center [429, 303] width 57 height 20
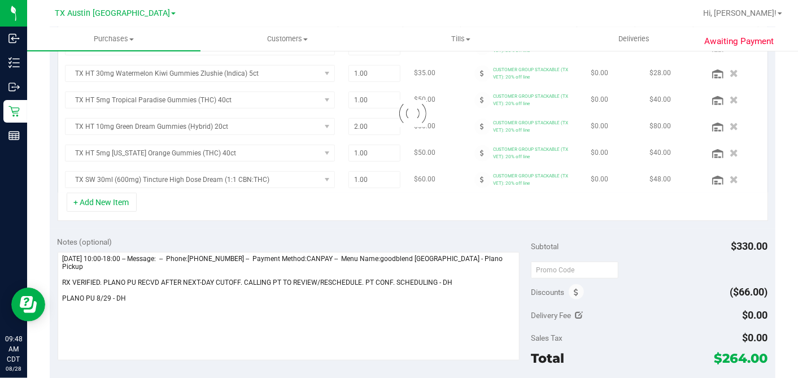
scroll to position [326, 0]
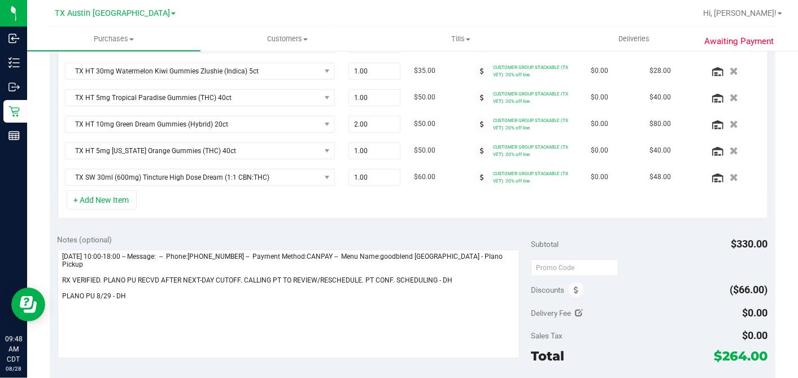
click at [576, 296] on div "Discounts ($66.00)" at bounding box center [649, 290] width 237 height 20
click at [574, 290] on span at bounding box center [576, 289] width 15 height 15
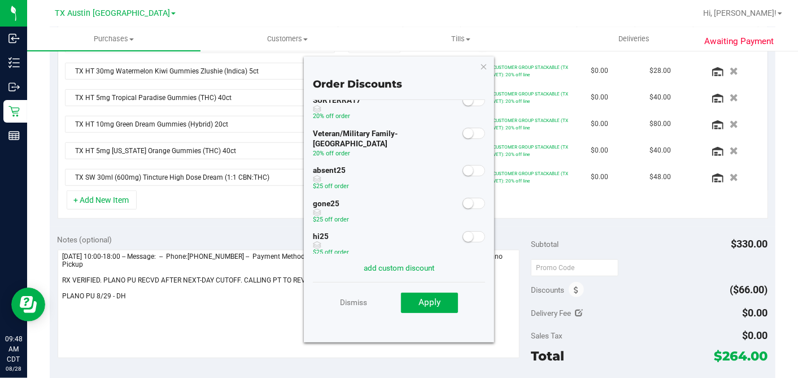
scroll to position [30, 0]
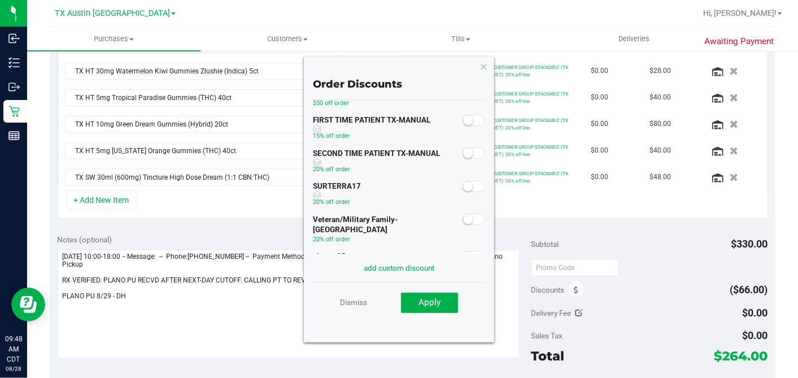
click at [477, 63] on div "Order Discounts 50coupon $50 off order FIRST TIME PATIENT TX-MANUAL 15% off ord…" at bounding box center [399, 198] width 191 height 285
click at [483, 65] on icon "button" at bounding box center [484, 66] width 8 height 14
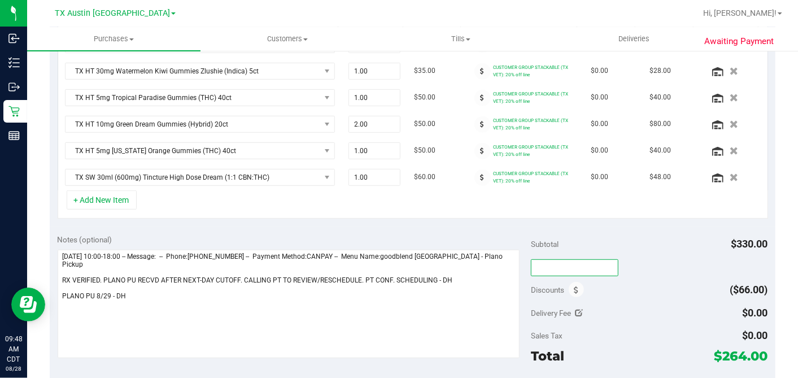
click at [548, 267] on input "text" at bounding box center [575, 267] width 88 height 17
type input "TXAIQ10"
click at [617, 251] on div "Subtotal $330.00 TXAIQ10 Discounts ($66.00) Delivery Fee $0.00 Sales Tax $0.00 …" at bounding box center [649, 328] width 237 height 188
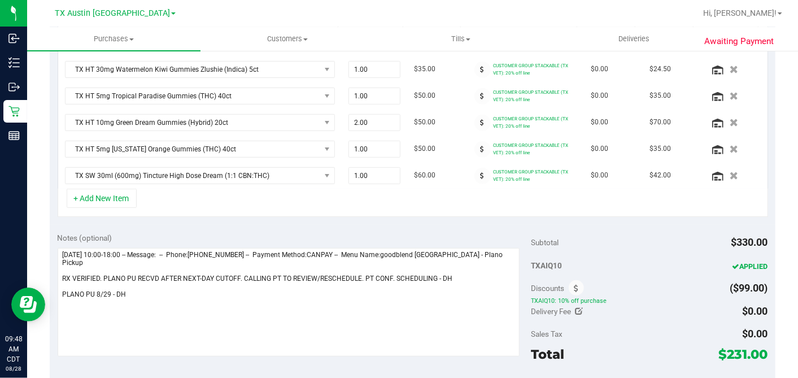
click at [726, 350] on span "$231.00" at bounding box center [743, 354] width 49 height 16
copy span "231.00"
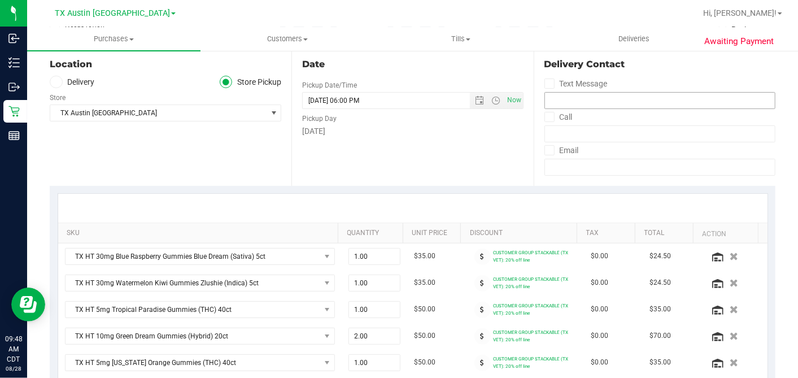
scroll to position [0, 0]
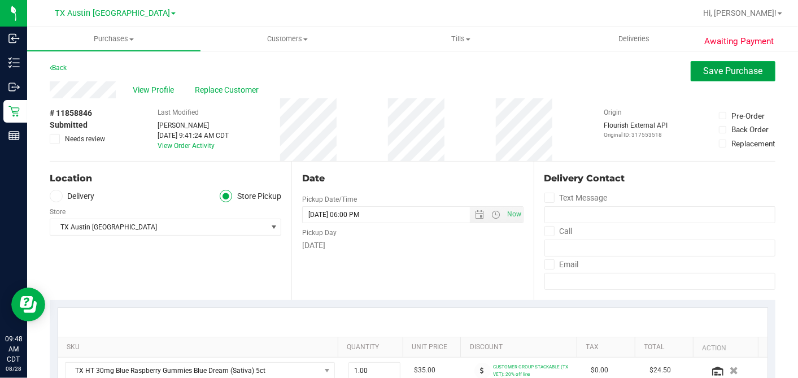
drag, startPoint x: 695, startPoint y: 77, endPoint x: 724, endPoint y: 93, distance: 32.9
click at [695, 78] on button "Save Purchase" at bounding box center [733, 71] width 85 height 20
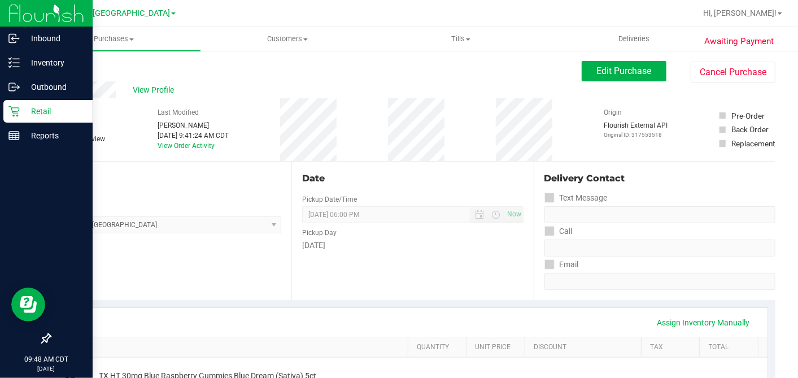
click at [25, 107] on p "Retail" at bounding box center [54, 112] width 68 height 14
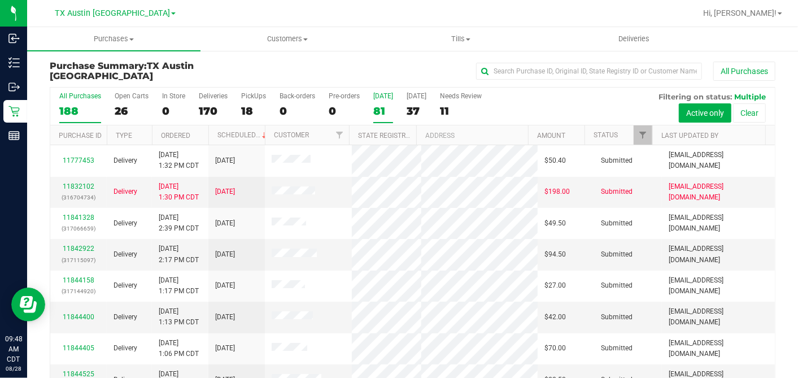
click at [385, 102] on label "Today 81" at bounding box center [383, 107] width 20 height 31
click at [0, 0] on input "Today 81" at bounding box center [0, 0] width 0 height 0
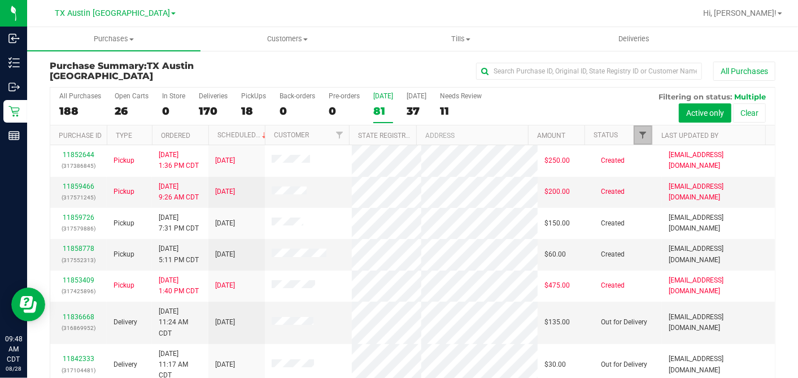
click at [638, 137] on span "Filter" at bounding box center [642, 134] width 9 height 9
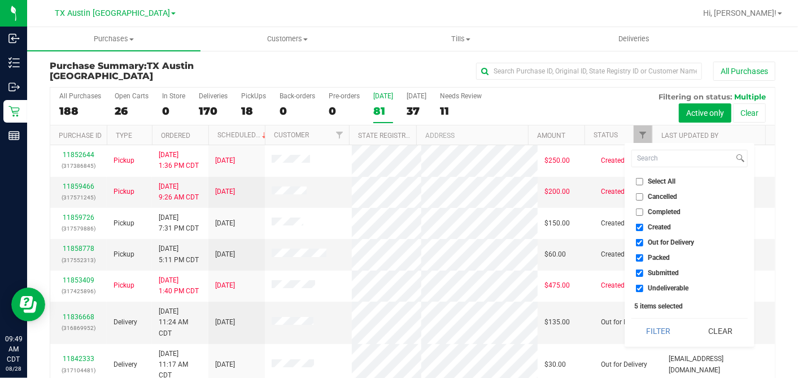
click at [638, 185] on li "Select All" at bounding box center [690, 182] width 116 height 12
click at [641, 181] on input "Select All" at bounding box center [639, 181] width 7 height 7
checkbox input "true"
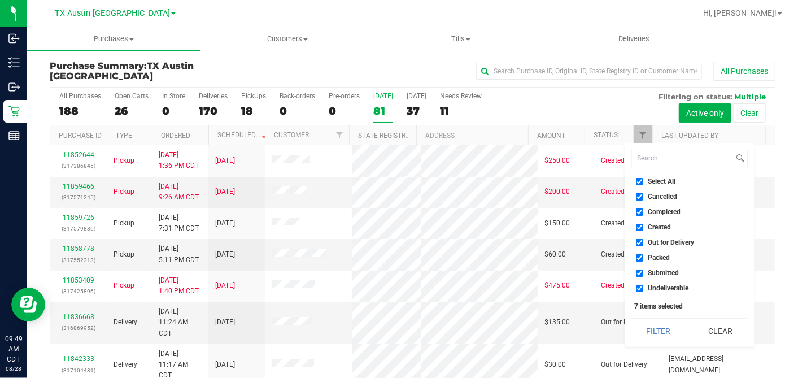
click at [641, 181] on input "Select All" at bounding box center [639, 181] width 7 height 7
checkbox input "false"
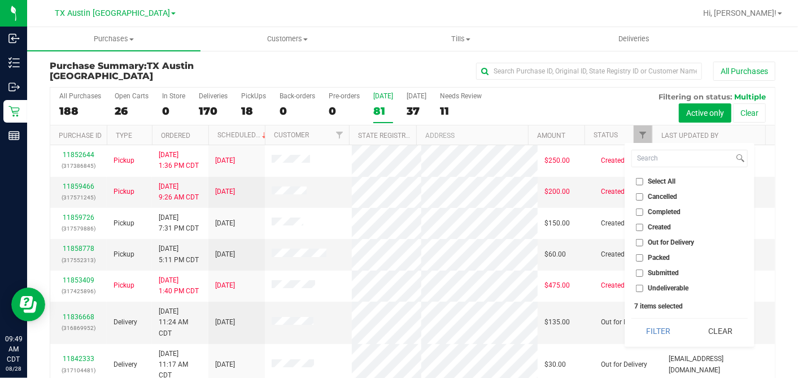
checkbox input "false"
click at [641, 225] on input "Created" at bounding box center [639, 227] width 7 height 7
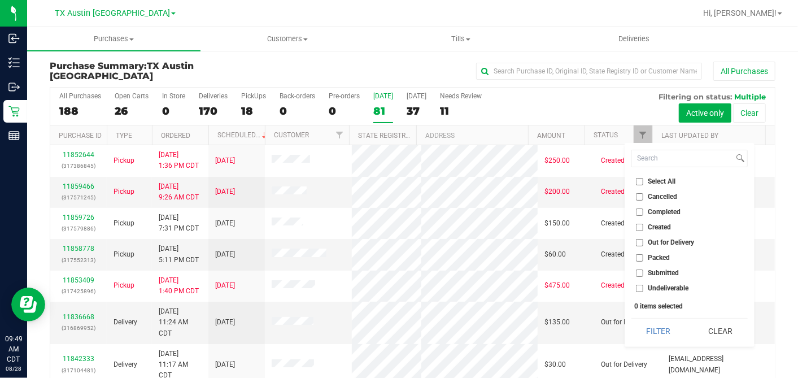
checkbox input "true"
click at [661, 321] on button "Filter" at bounding box center [659, 331] width 54 height 25
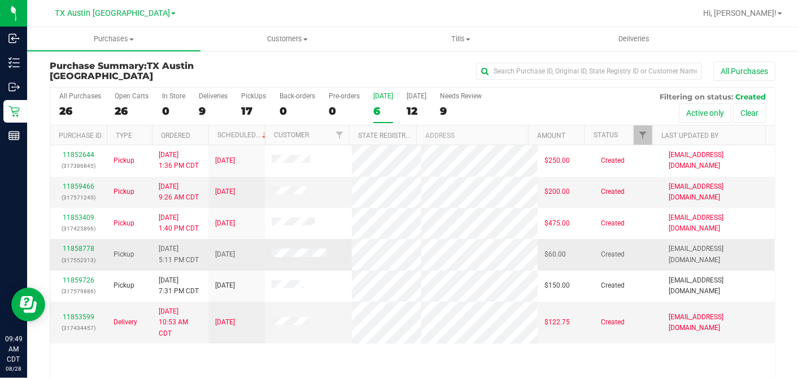
click at [76, 243] on div "11858778 (317552313)" at bounding box center [78, 253] width 43 height 21
click at [76, 245] on link "11858778" at bounding box center [79, 249] width 32 height 8
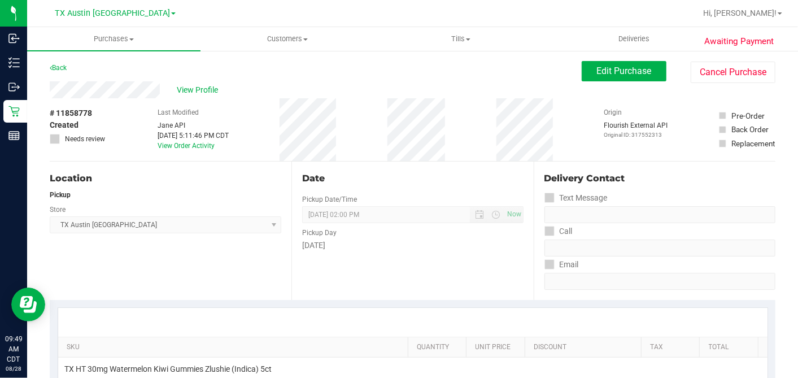
click at [167, 88] on div "View Profile" at bounding box center [316, 89] width 532 height 17
click at [462, 88] on div "View Profile" at bounding box center [316, 89] width 532 height 17
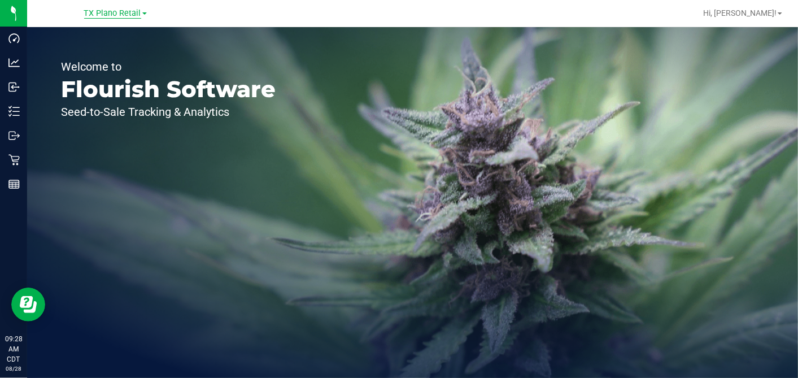
click at [133, 12] on span "TX Plano Retail" at bounding box center [112, 13] width 57 height 10
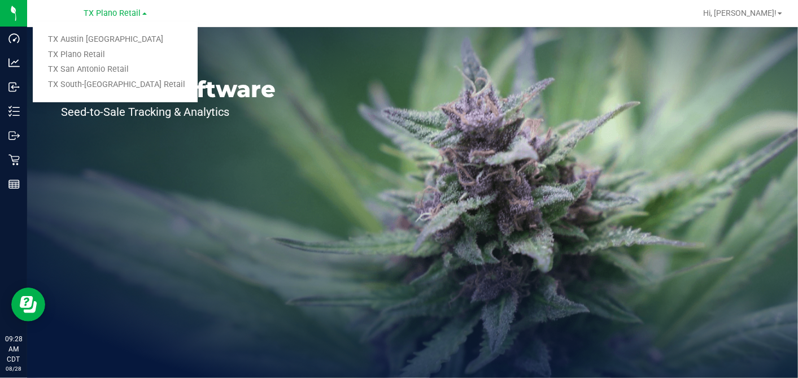
click at [105, 72] on link "TX San Antonio Retail" at bounding box center [115, 69] width 165 height 15
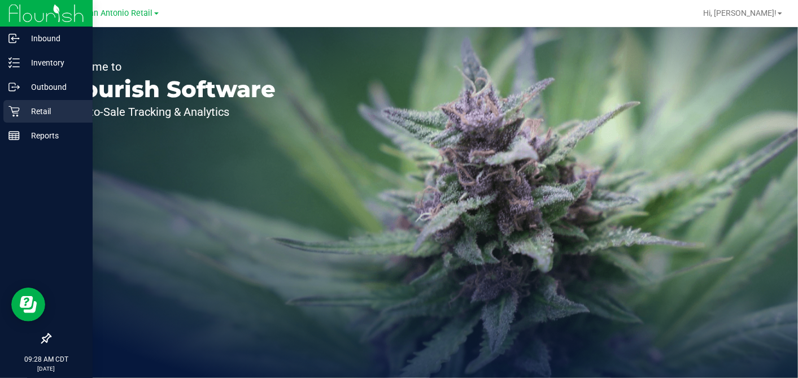
click at [21, 114] on p "Retail" at bounding box center [54, 112] width 68 height 14
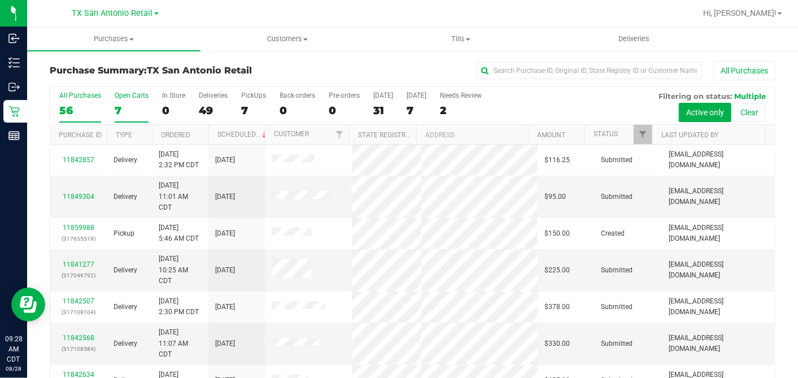
click at [121, 107] on div "7" at bounding box center [132, 110] width 34 height 13
click at [0, 0] on input "Open Carts 7" at bounding box center [0, 0] width 0 height 0
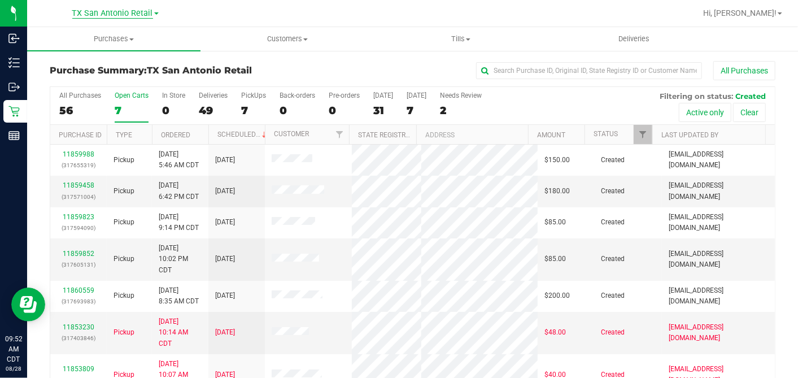
click at [123, 15] on span "TX San Antonio Retail" at bounding box center [112, 13] width 81 height 10
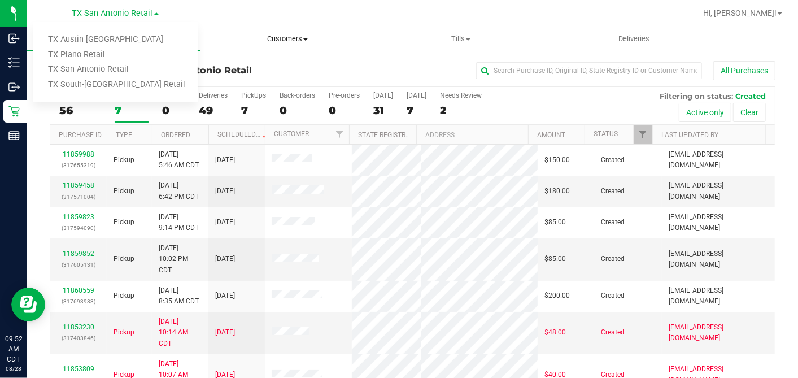
click at [284, 37] on span "Customers" at bounding box center [287, 39] width 172 height 10
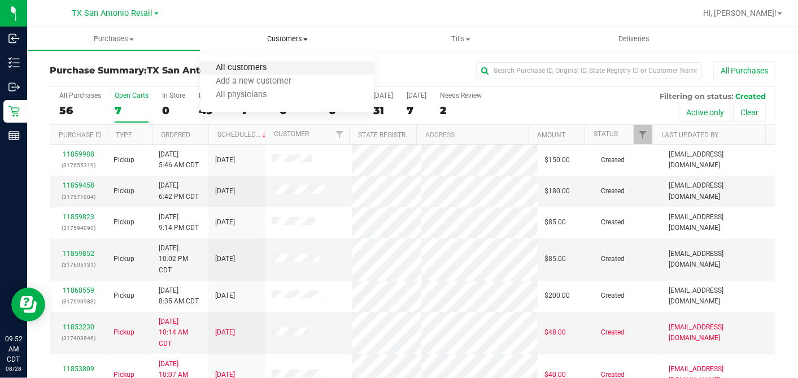
click at [246, 69] on span "All customers" at bounding box center [241, 68] width 81 height 10
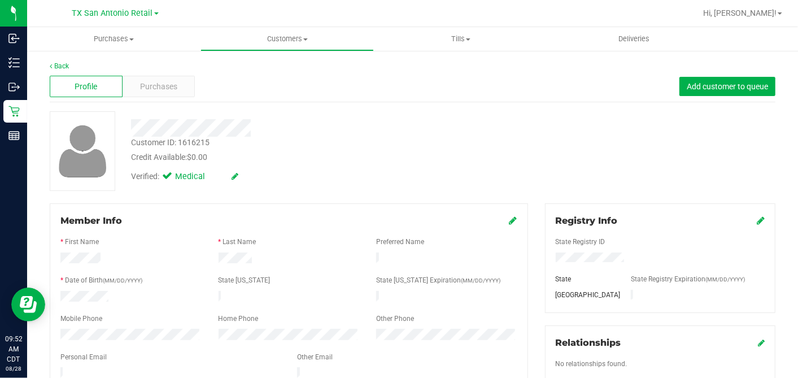
click at [159, 97] on div "Profile Purchases Add customer to queue" at bounding box center [413, 86] width 726 height 31
click at [169, 87] on span "Purchases" at bounding box center [158, 87] width 37 height 12
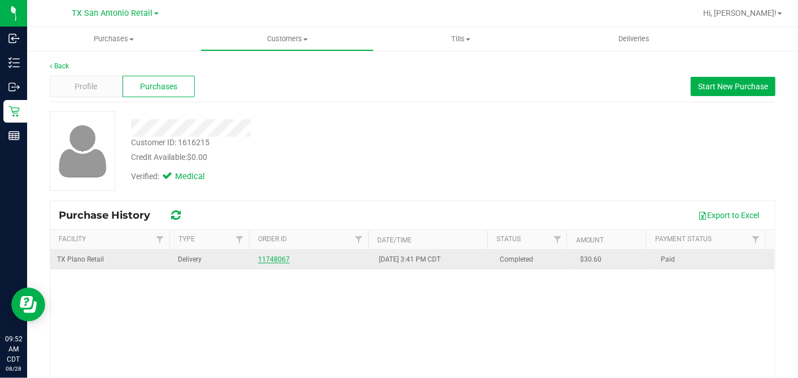
click at [269, 258] on link "11748067" at bounding box center [274, 259] width 32 height 8
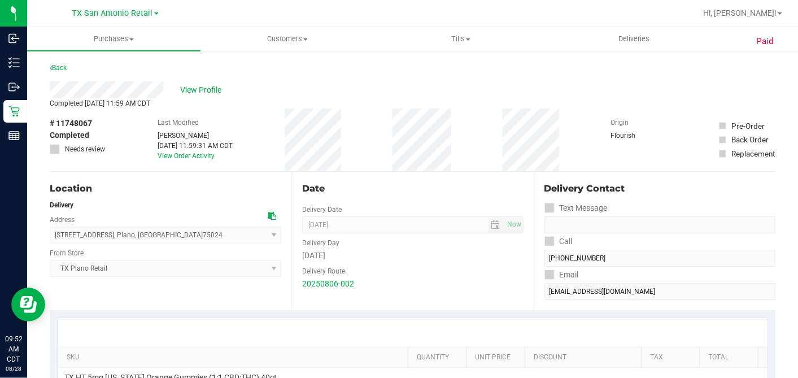
click at [362, 148] on div "# 11748067 Completed Needs review Last Modified [PERSON_NAME] [DATE] 11:59:31 A…" at bounding box center [413, 139] width 726 height 63
click at [201, 84] on span "View Profile" at bounding box center [202, 90] width 45 height 12
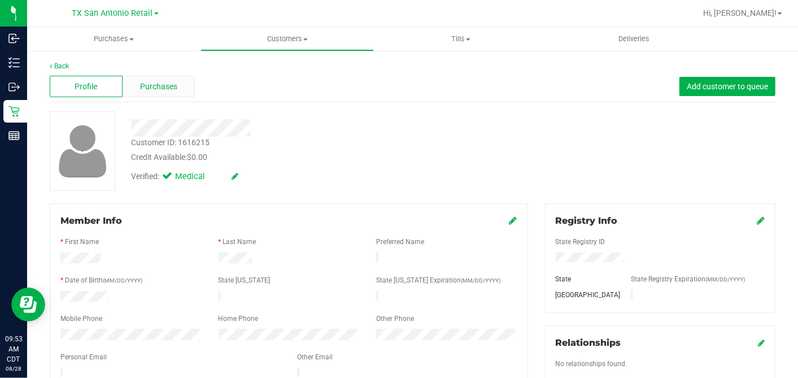
click at [174, 82] on span "Purchases" at bounding box center [158, 87] width 37 height 12
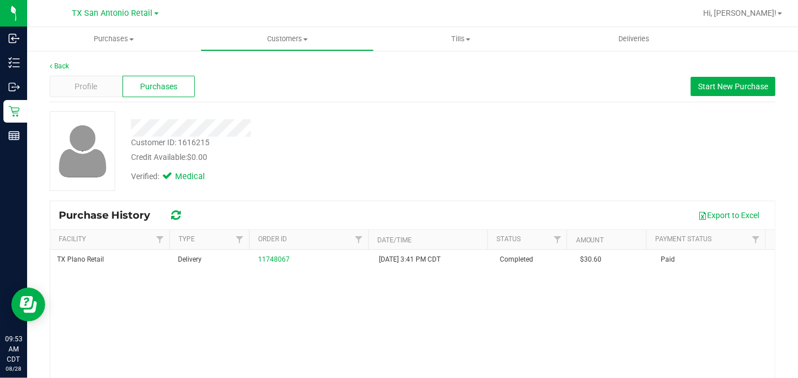
click at [552, 134] on div "Customer ID: 1616215 Credit Available: $0.00 Verified: Medical" at bounding box center [412, 151] width 743 height 80
click at [691, 90] on button "Start New Purchase" at bounding box center [733, 86] width 85 height 19
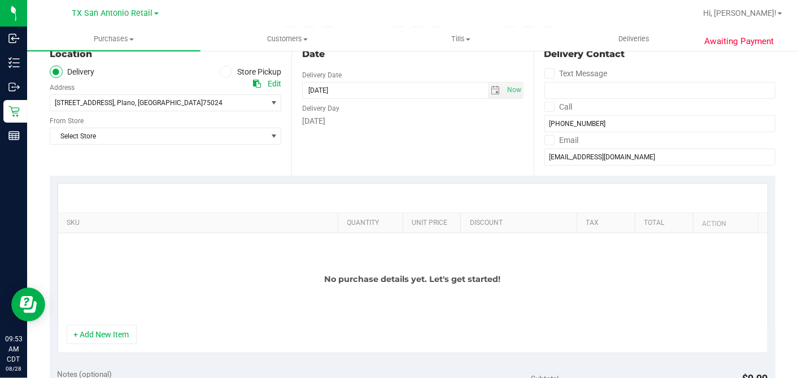
scroll to position [63, 0]
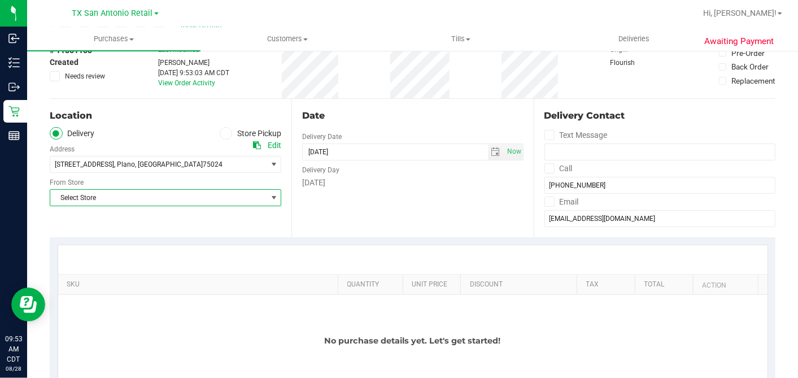
click at [273, 195] on span "select" at bounding box center [273, 197] width 9 height 9
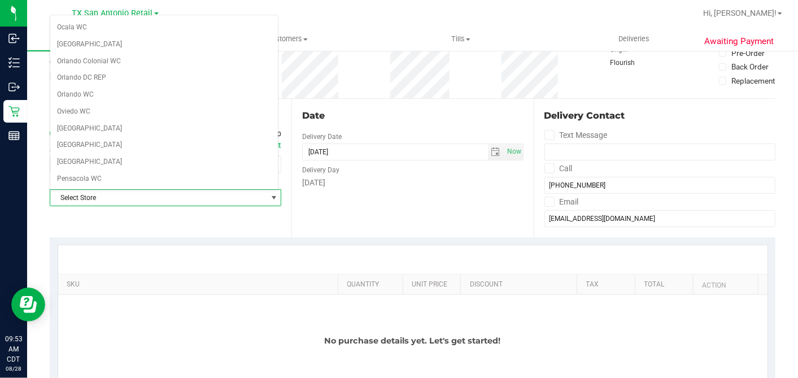
scroll to position [803, 0]
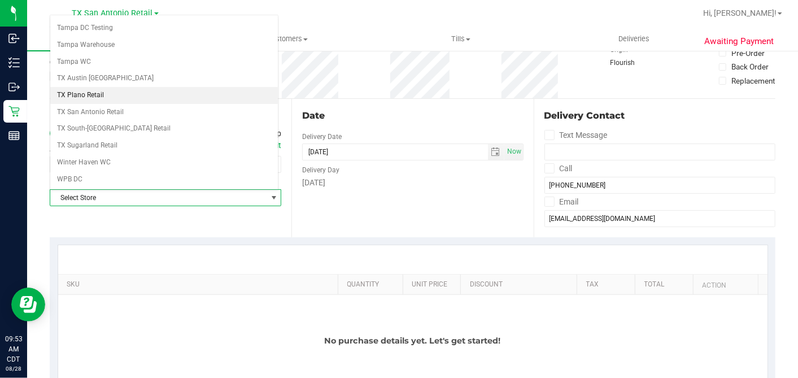
click at [103, 87] on li "TX Plano Retail" at bounding box center [164, 95] width 228 height 17
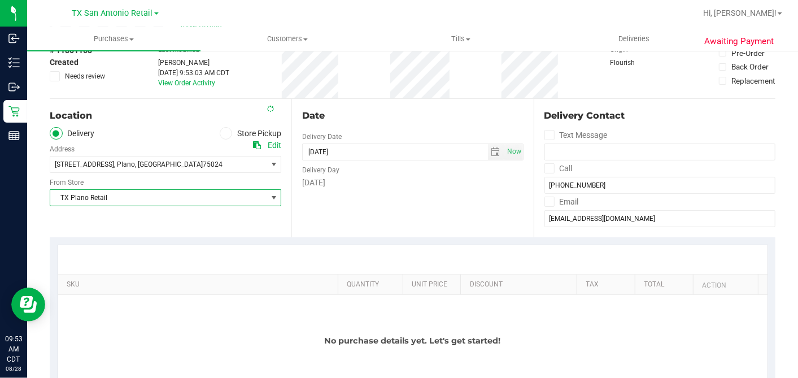
click at [401, 194] on div "Date Delivery Date [DATE] Now [DATE] 09:53 AM Now Delivery Day [DATE]" at bounding box center [412, 168] width 242 height 138
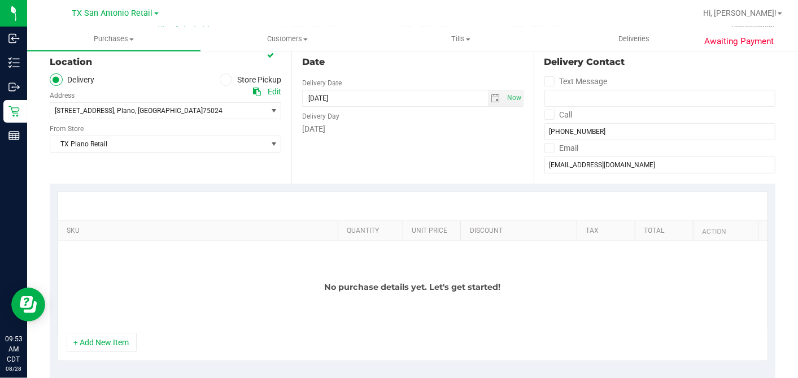
scroll to position [251, 0]
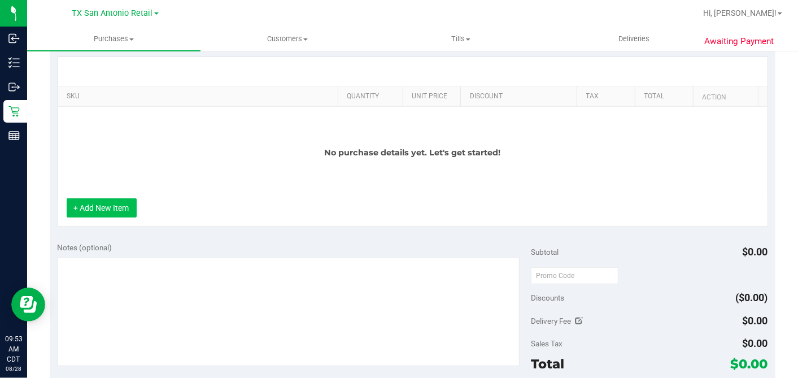
click at [101, 211] on button "+ Add New Item" at bounding box center [102, 207] width 70 height 19
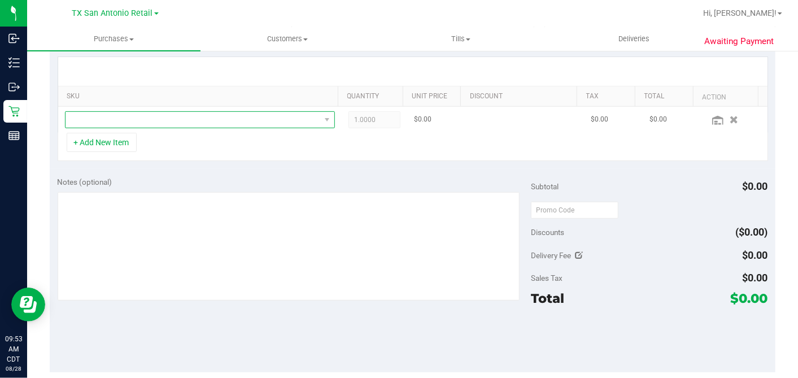
click at [163, 120] on span "NO DATA FOUND" at bounding box center [193, 120] width 255 height 16
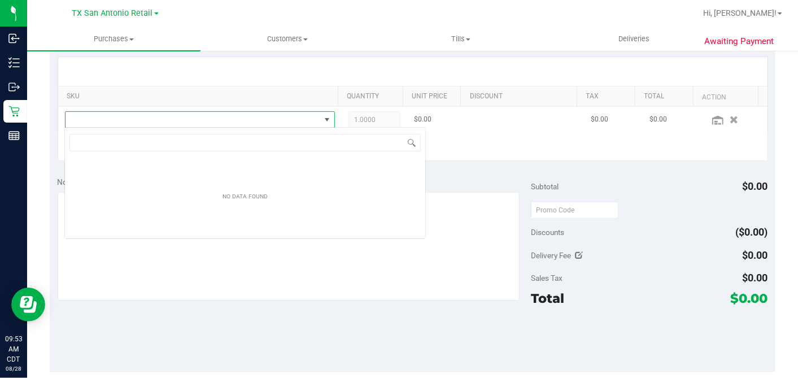
scroll to position [16, 263]
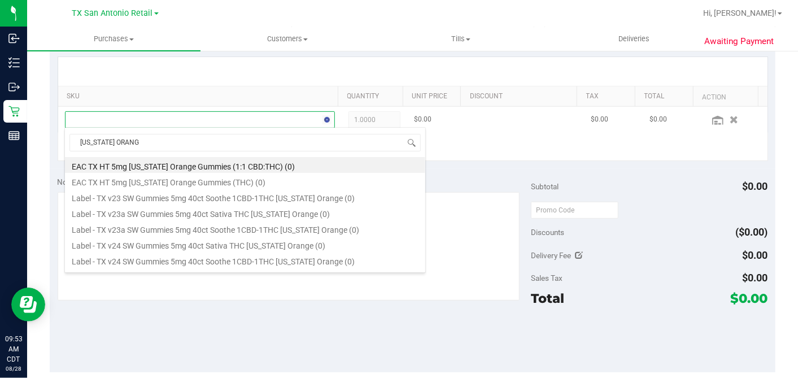
type input "[US_STATE] ORANGE"
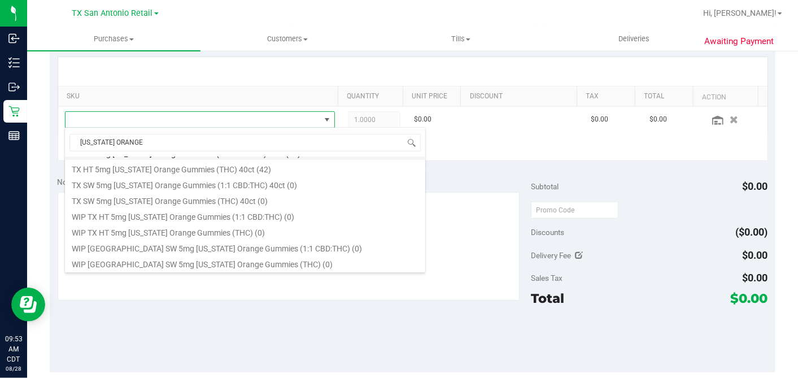
scroll to position [124, 0]
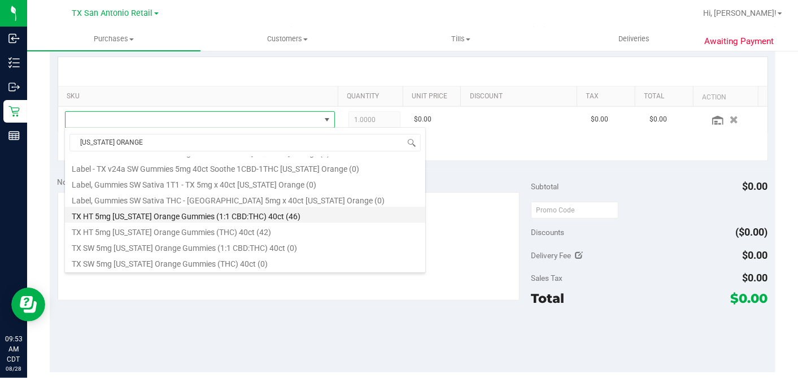
click at [230, 212] on li "TX HT 5mg [US_STATE] Orange Gummies (1:1 CBD:THC) 40ct (46)" at bounding box center [245, 215] width 360 height 16
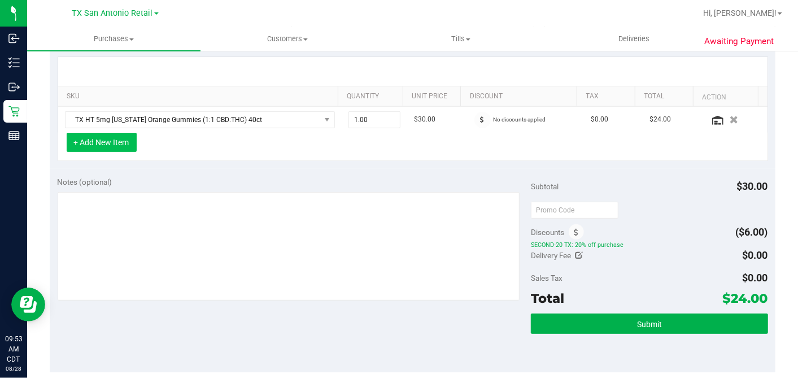
click at [123, 144] on button "+ Add New Item" at bounding box center [102, 142] width 70 height 19
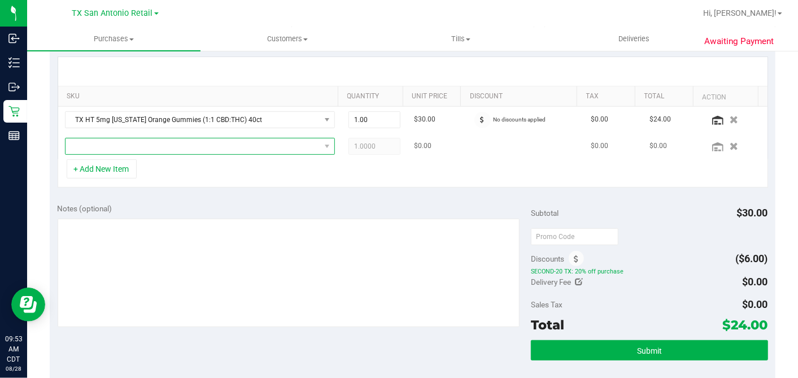
click at [220, 149] on span "NO DATA FOUND" at bounding box center [193, 146] width 255 height 16
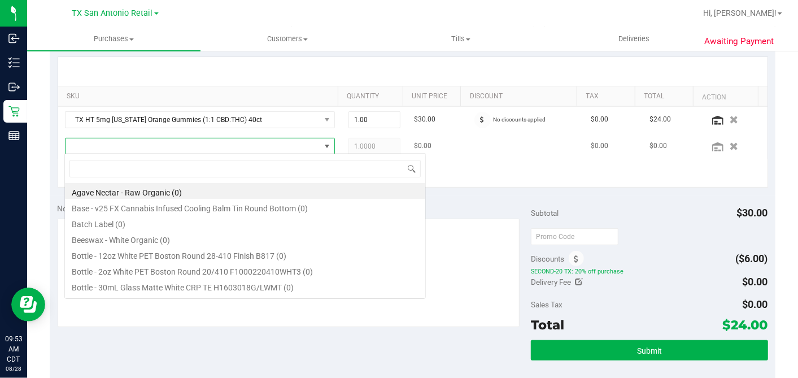
scroll to position [16, 263]
type input "TROPICAL"
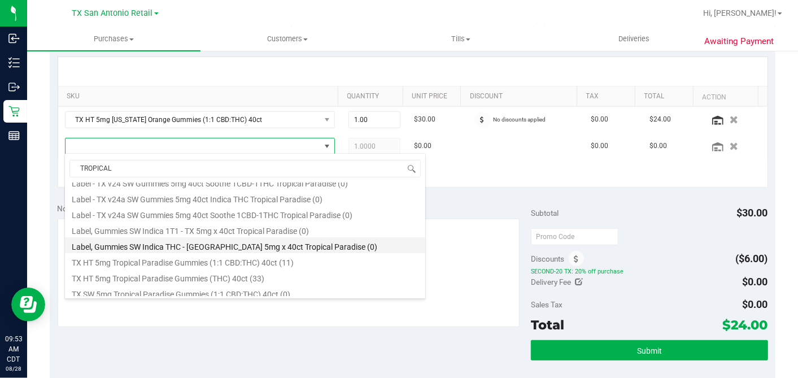
scroll to position [125, 0]
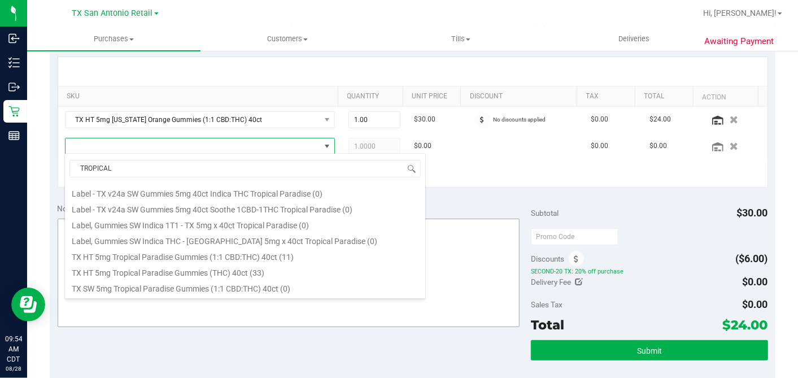
click at [192, 254] on li "TX HT 5mg Tropical Paradise Gummies (1:1 CBD:THC) 40ct (11)" at bounding box center [245, 255] width 360 height 16
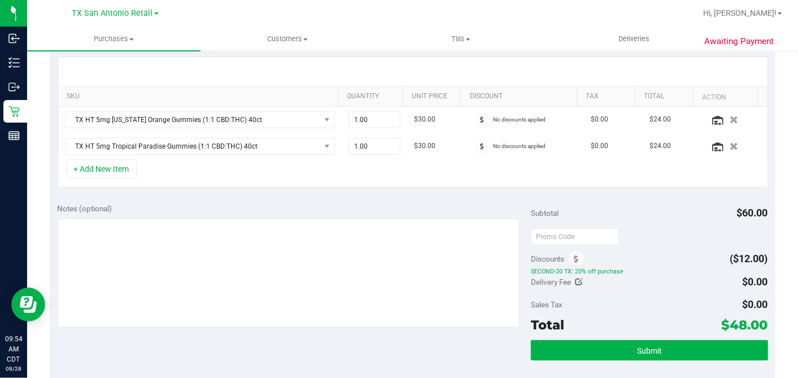
click at [202, 169] on div "+ Add New Item" at bounding box center [413, 173] width 711 height 28
click at [218, 166] on div "+ Add New Item" at bounding box center [413, 173] width 711 height 28
click at [132, 171] on button "+ Add New Item" at bounding box center [102, 168] width 70 height 19
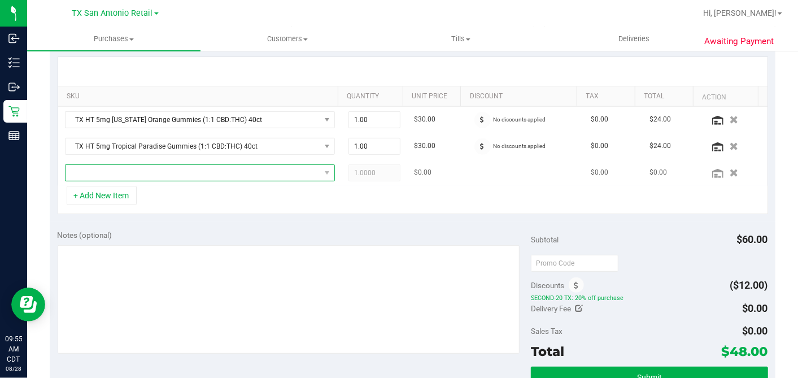
click at [200, 177] on span "NO DATA FOUND" at bounding box center [193, 173] width 255 height 16
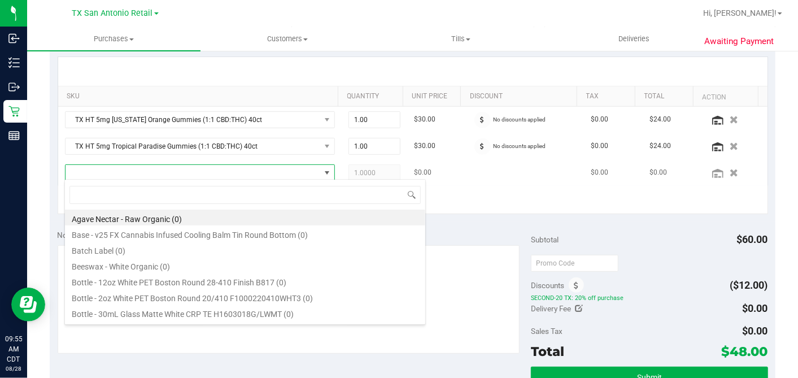
scroll to position [16, 259]
type input "F"
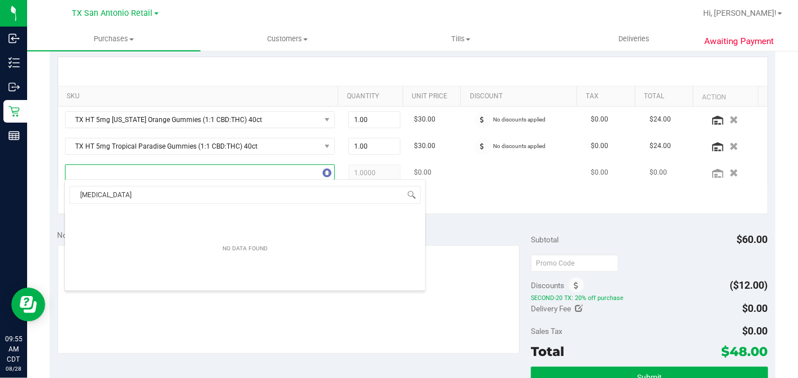
type input "BALM"
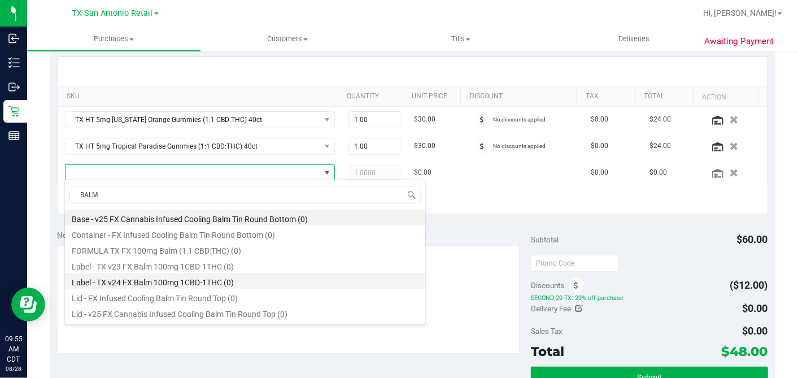
scroll to position [13, 0]
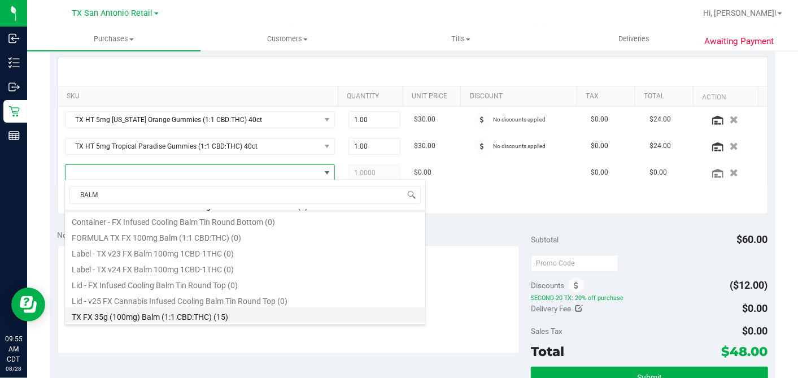
click at [195, 311] on li "TX FX 35g (100mg) Balm (1:1 CBD:THC) (15)" at bounding box center [245, 315] width 360 height 16
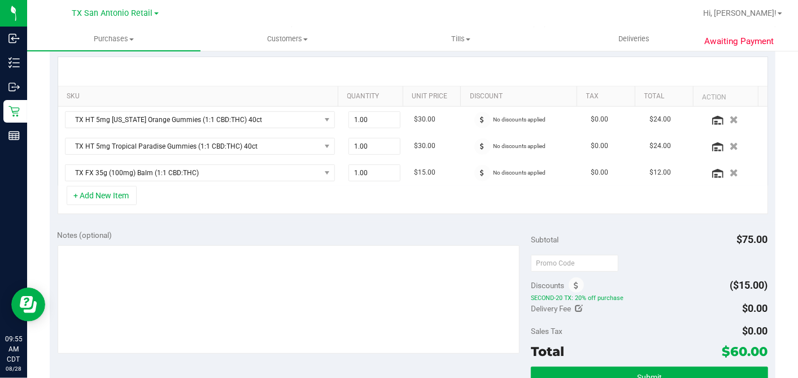
click at [463, 203] on div "+ Add New Item" at bounding box center [413, 200] width 711 height 28
click at [466, 201] on div "+ Add New Item" at bounding box center [413, 200] width 711 height 28
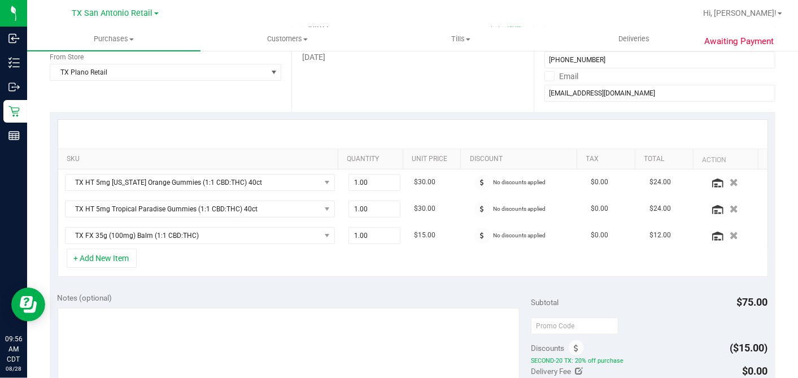
scroll to position [251, 0]
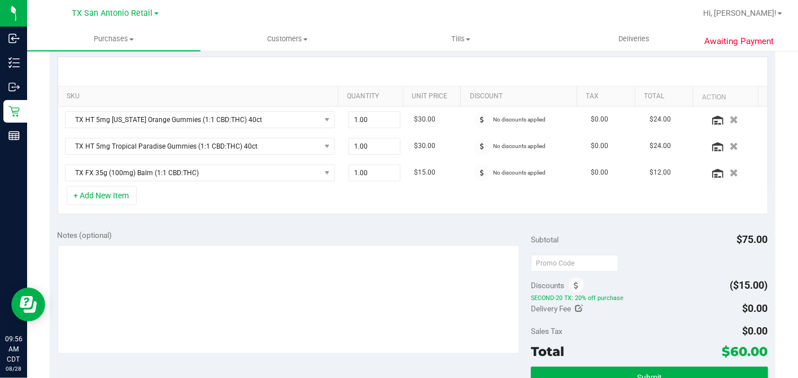
click at [278, 199] on div "+ Add New Item" at bounding box center [413, 200] width 711 height 28
click at [415, 215] on div "SKU Quantity Unit Price Discount Tax Total Action TX HT 5mg [US_STATE] Orange G…" at bounding box center [413, 135] width 726 height 173
click at [460, 197] on div "+ Add New Item" at bounding box center [413, 200] width 711 height 28
click at [567, 193] on div "+ Add New Item" at bounding box center [413, 200] width 711 height 28
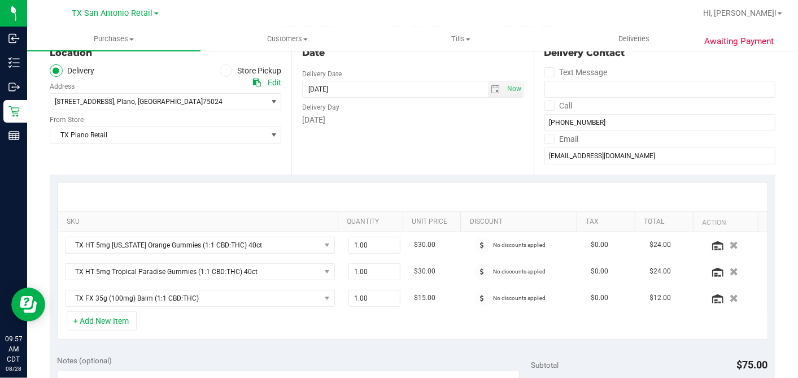
scroll to position [0, 0]
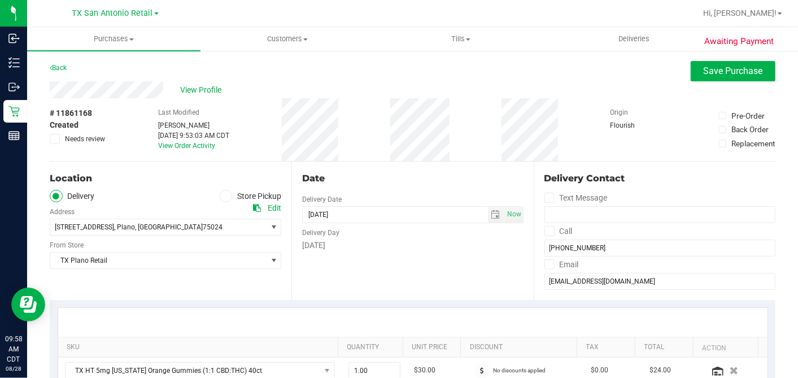
click at [407, 262] on div "Date Delivery Date [DATE] Now [DATE] 07:00 AM Now Delivery Day [DATE]" at bounding box center [412, 231] width 242 height 138
click at [491, 212] on span "select" at bounding box center [495, 214] width 9 height 9
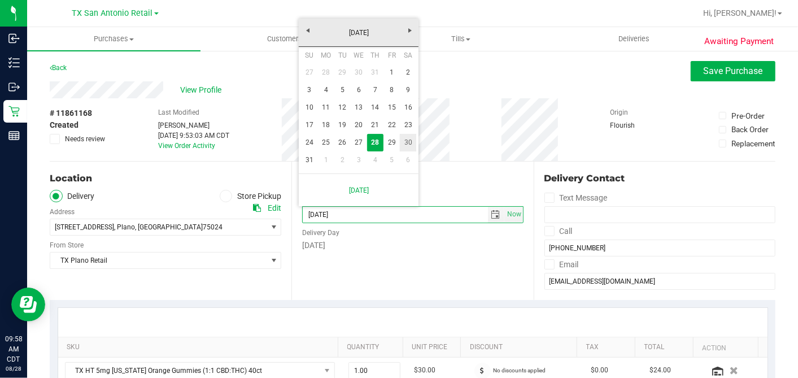
click at [405, 145] on link "30" at bounding box center [408, 143] width 16 height 18
type input "[DATE]"
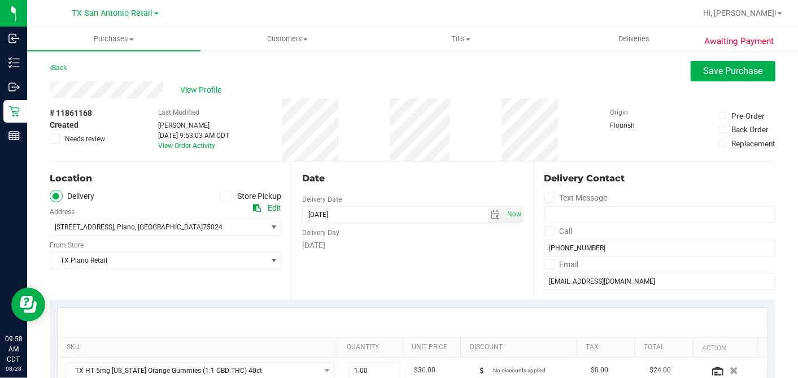
click at [428, 169] on div "Date Delivery Date [DATE] Now [DATE] 07:00 AM Now Delivery Day [DATE]" at bounding box center [412, 231] width 242 height 138
click at [476, 179] on div "Date" at bounding box center [412, 179] width 221 height 14
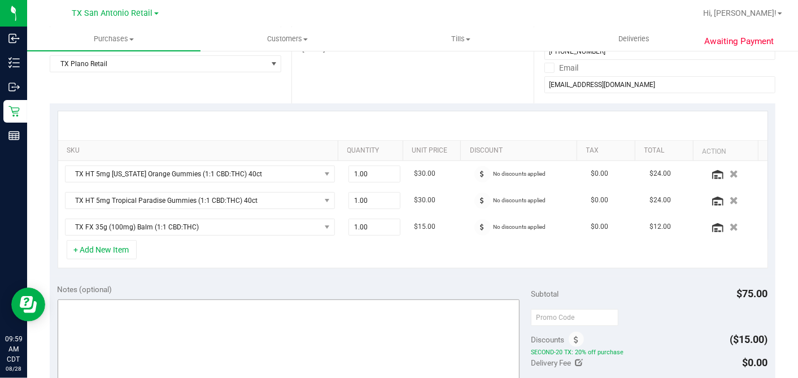
scroll to position [314, 0]
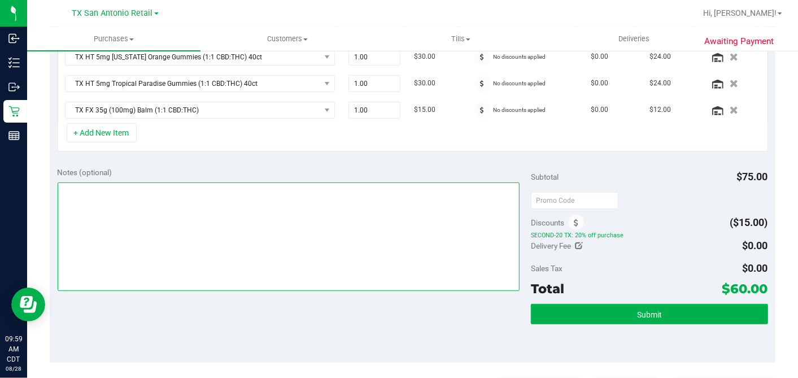
click at [322, 202] on textarea at bounding box center [289, 236] width 463 height 108
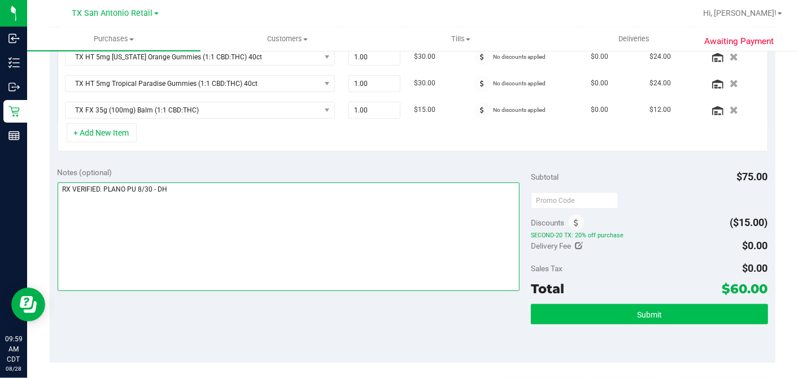
type textarea "RX VERIFIED. PLANO PU 8/30 - DH"
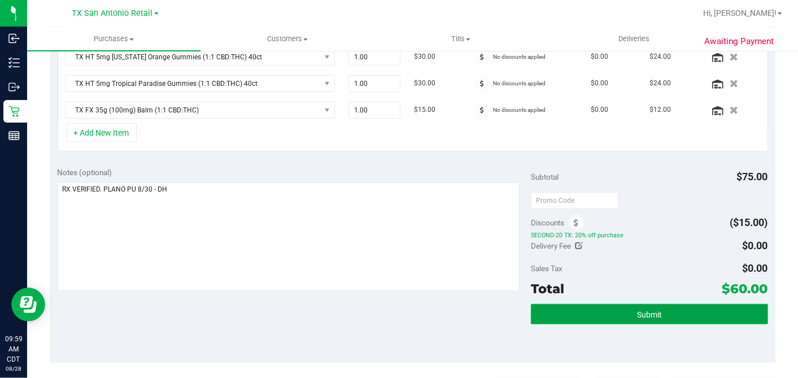
click at [618, 306] on button "Submit" at bounding box center [649, 314] width 237 height 20
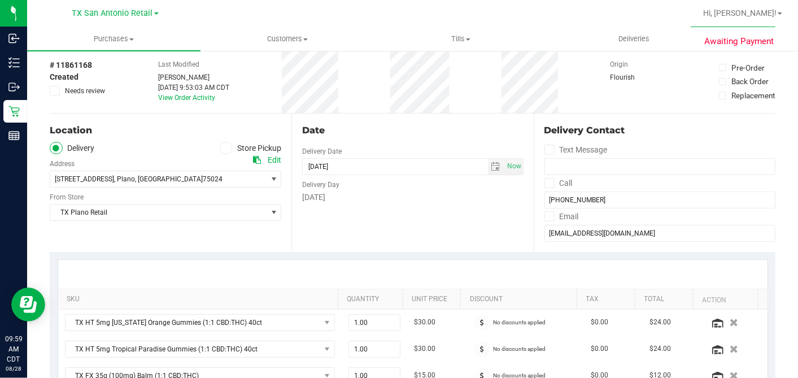
scroll to position [0, 0]
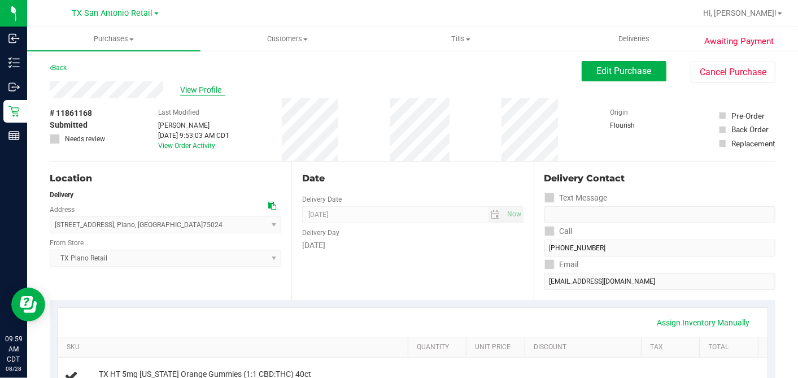
click at [214, 88] on span "View Profile" at bounding box center [202, 90] width 45 height 12
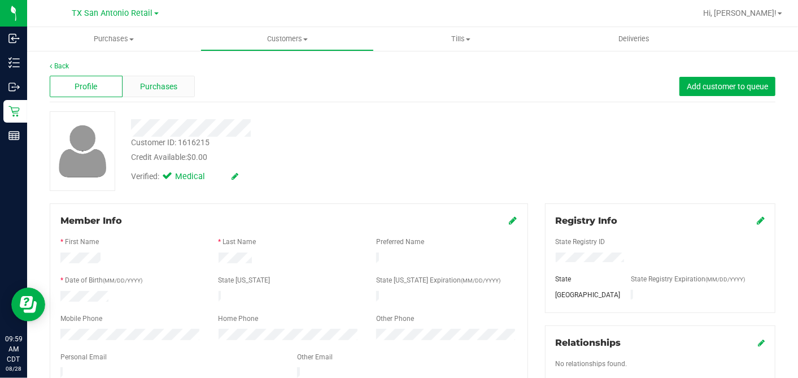
click at [163, 80] on div "Purchases" at bounding box center [159, 86] width 73 height 21
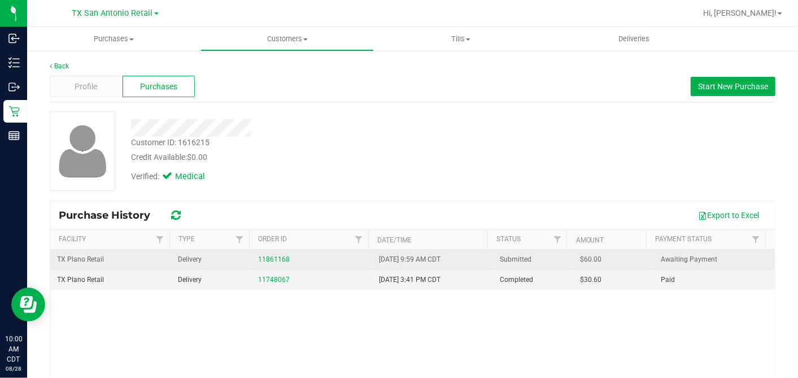
click at [581, 258] on span "$60.00" at bounding box center [591, 259] width 21 height 11
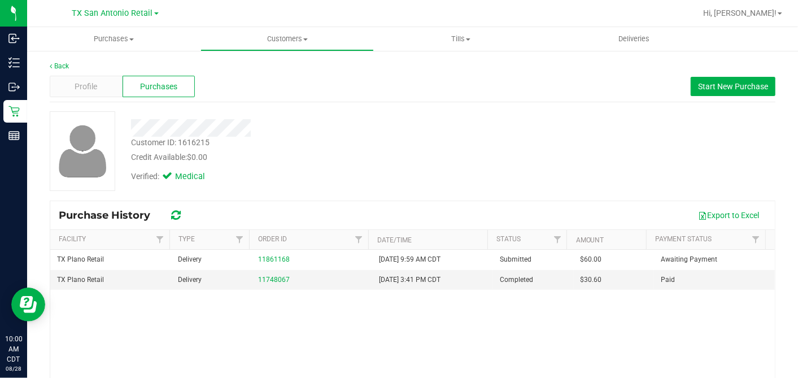
copy span "60.00"
click at [92, 87] on span "Profile" at bounding box center [86, 87] width 23 height 12
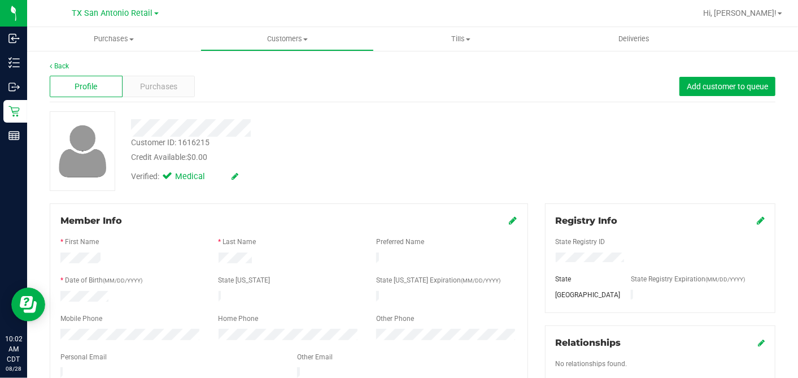
drag, startPoint x: 381, startPoint y: 173, endPoint x: 163, endPoint y: 155, distance: 219.4
click at [381, 173] on div "Verified: Medical" at bounding box center [309, 175] width 372 height 25
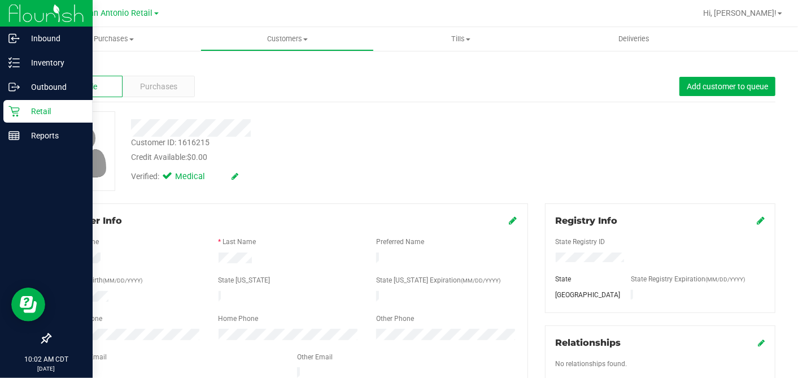
click at [16, 113] on icon at bounding box center [13, 111] width 11 height 11
